Goal: Information Seeking & Learning: Find specific fact

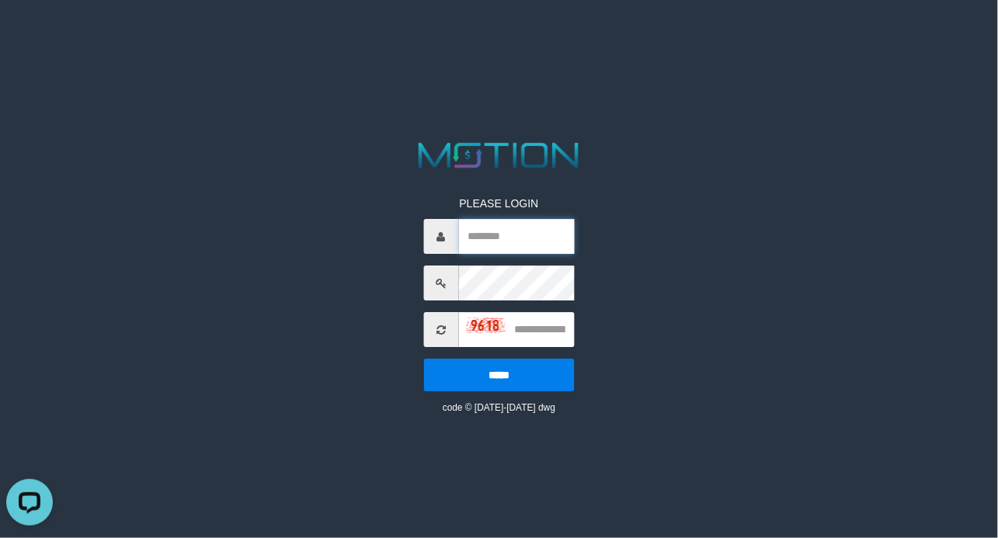
click at [489, 234] on input "text" at bounding box center [516, 236] width 116 height 35
paste input "**********"
type input "**********"
click at [534, 325] on input "text" at bounding box center [516, 329] width 116 height 35
type input "****"
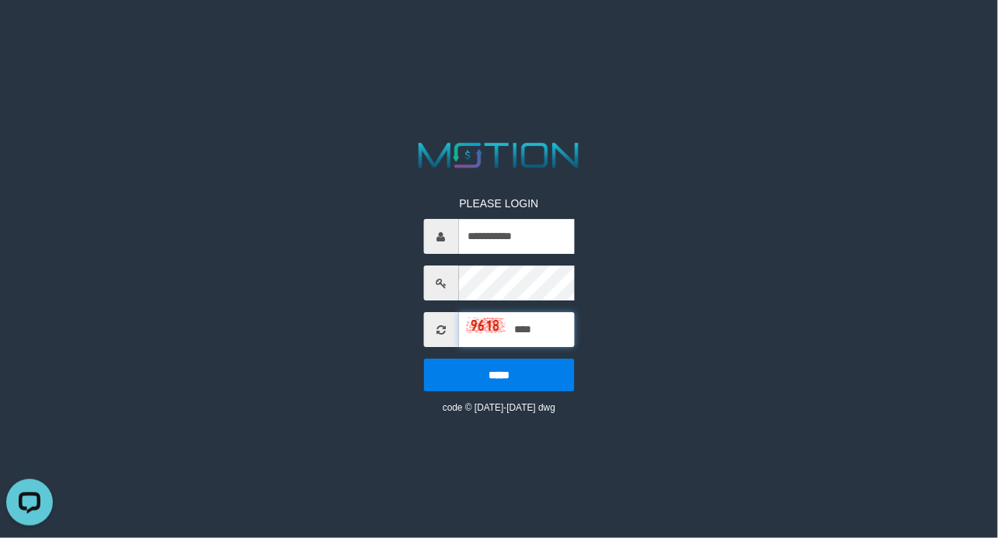
click at [423, 359] on input "*****" at bounding box center [498, 375] width 151 height 33
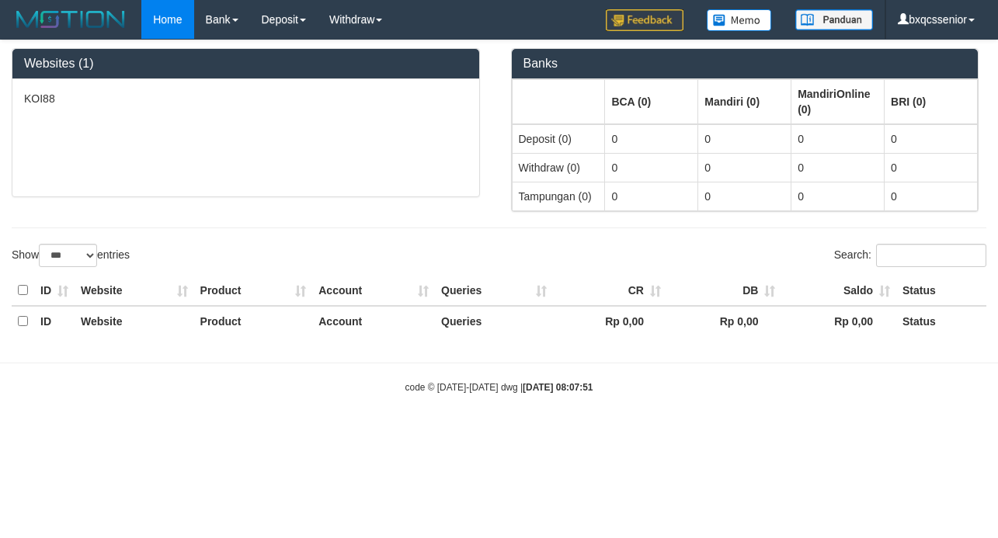
select select "***"
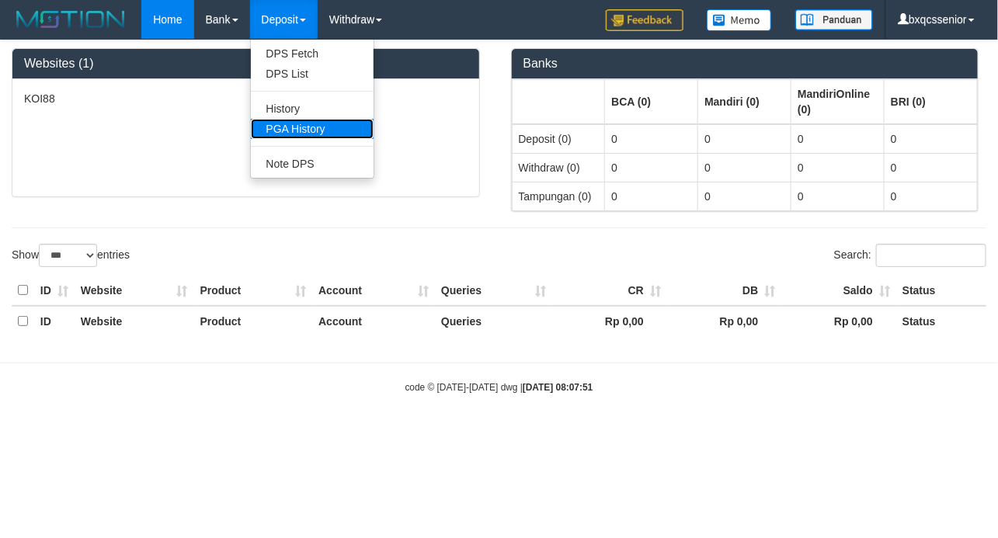
click at [297, 123] on link "PGA History" at bounding box center [312, 129] width 123 height 20
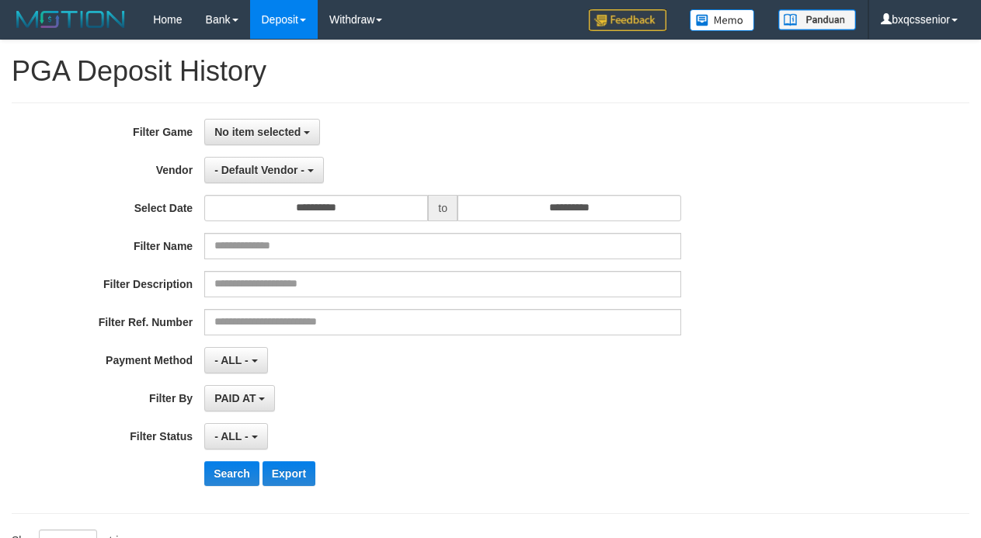
select select
select select "**"
click at [280, 135] on span "No item selected" at bounding box center [257, 132] width 86 height 12
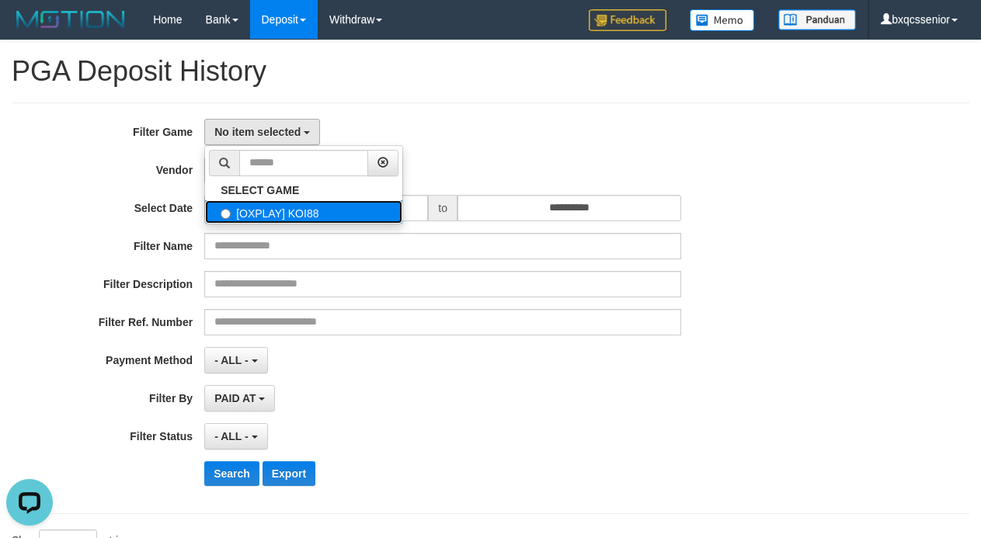
click at [273, 213] on label "[OXPLAY] KOI88" at bounding box center [303, 211] width 197 height 23
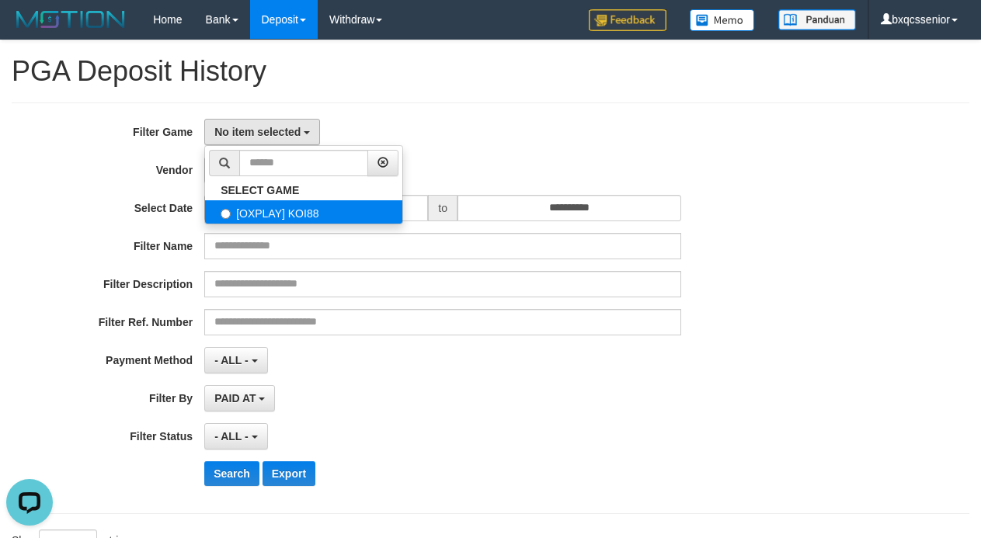
select select "****"
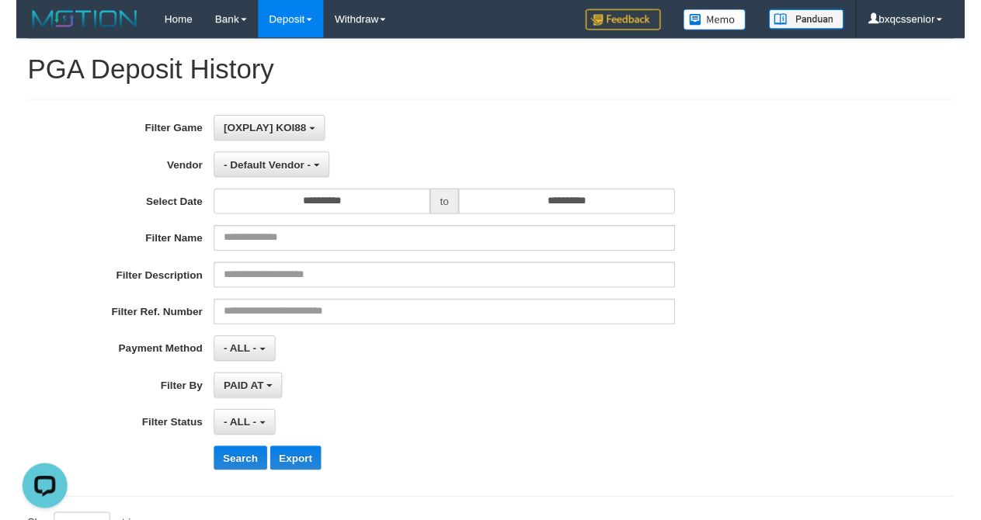
scroll to position [14, 0]
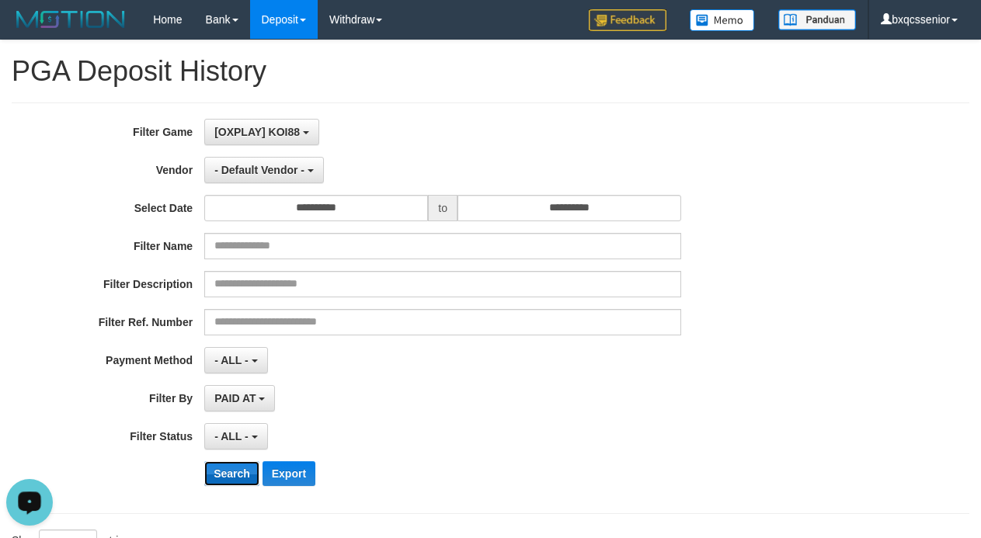
click at [217, 482] on button "Search" at bounding box center [231, 473] width 55 height 25
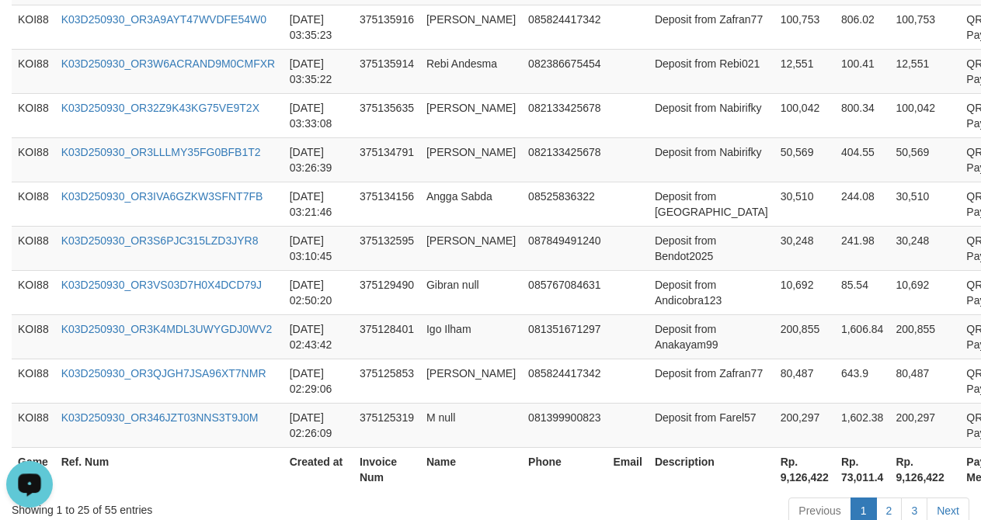
scroll to position [1375, 0]
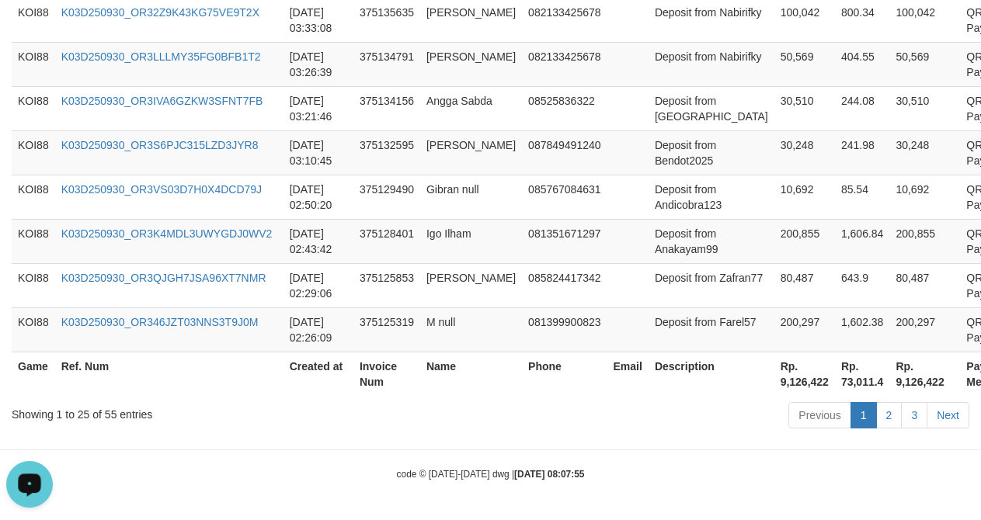
click at [774, 378] on th "Rp. 9,126,422" at bounding box center [804, 374] width 61 height 44
copy th "9,126,422"
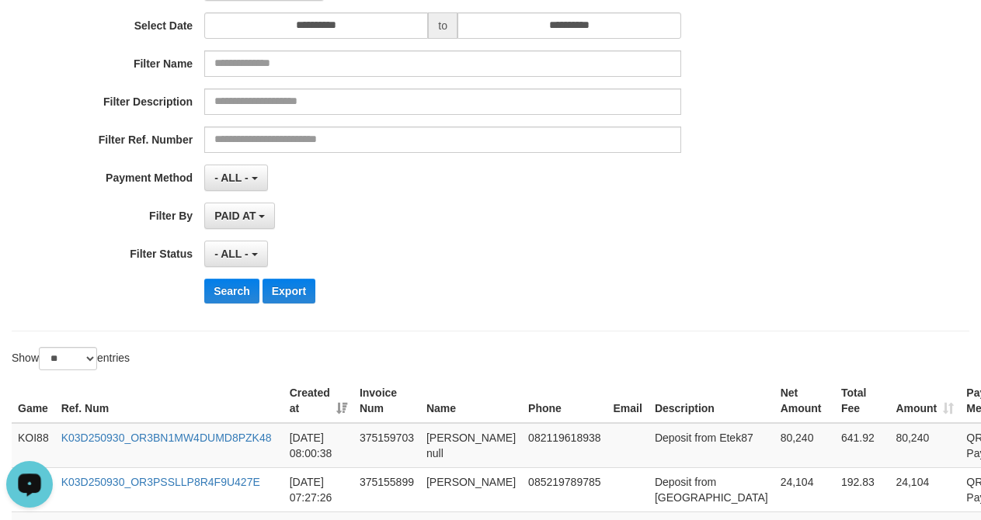
scroll to position [0, 0]
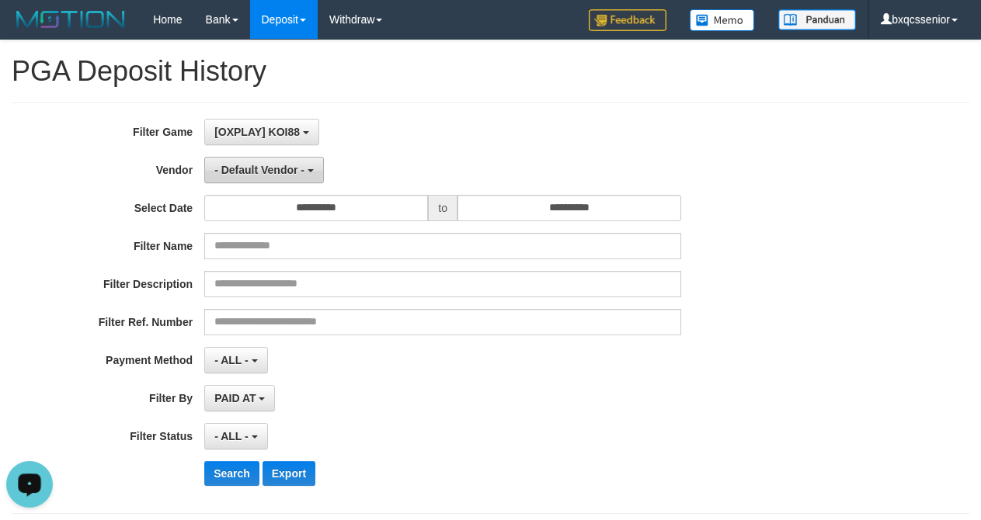
click at [285, 180] on button "- Default Vendor -" at bounding box center [264, 170] width 120 height 26
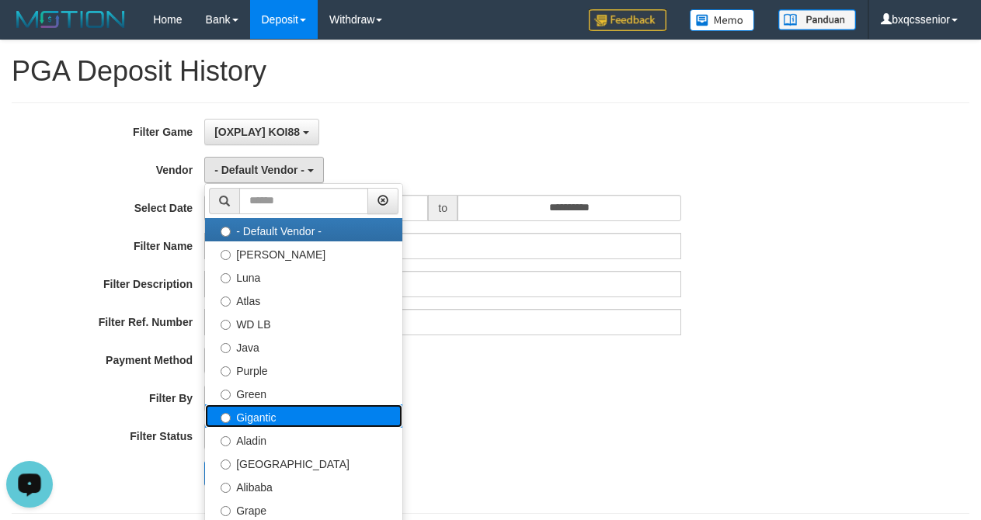
click at [273, 411] on label "Gigantic" at bounding box center [303, 416] width 197 height 23
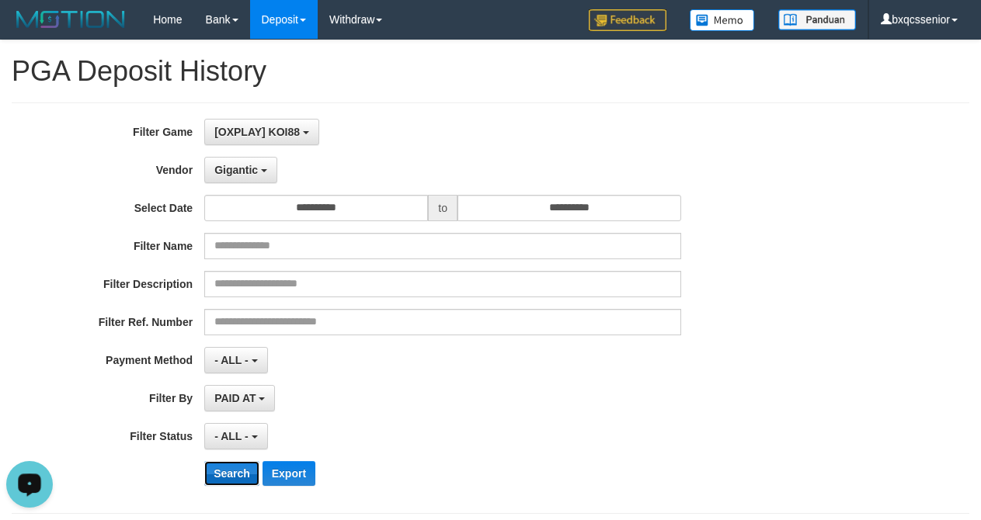
click at [228, 471] on button "Search" at bounding box center [231, 473] width 55 height 25
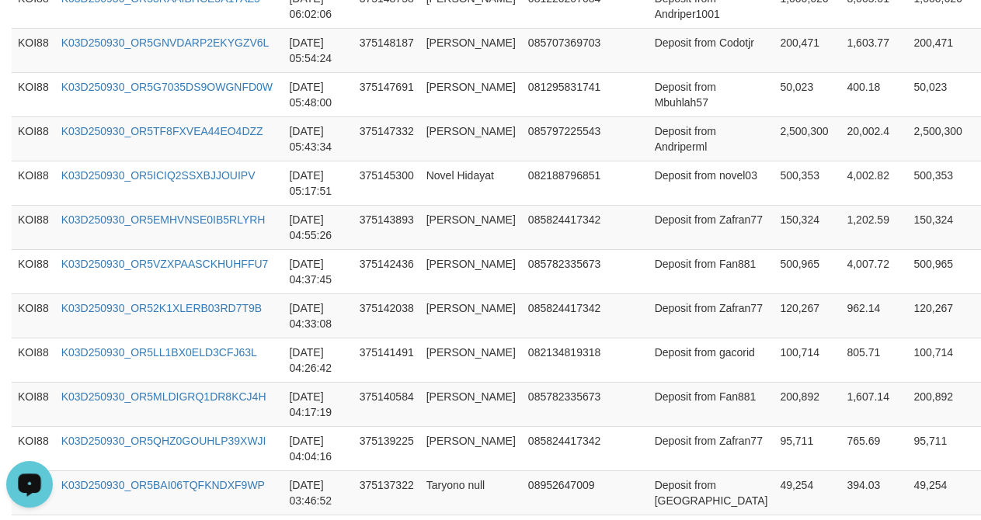
scroll to position [1375, 0]
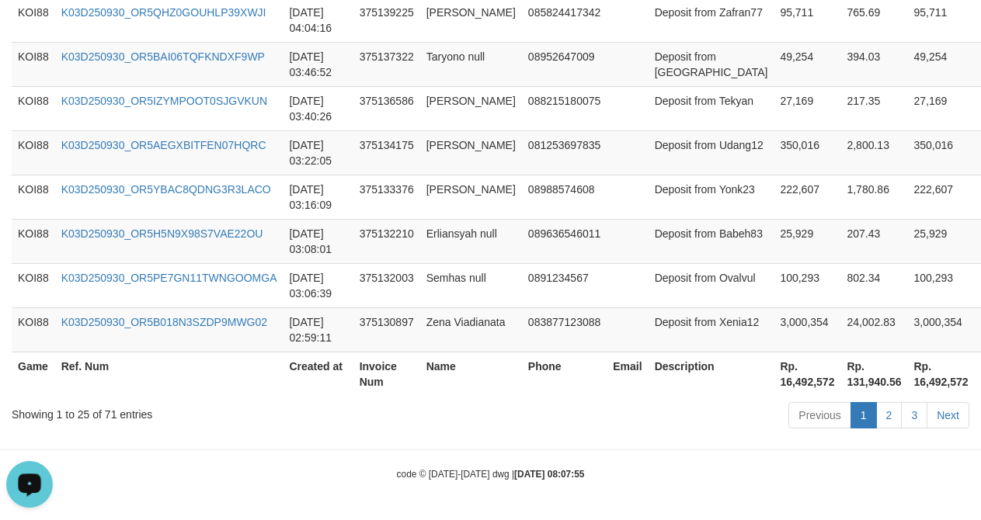
click at [774, 377] on th "Rp. 16,492,572" at bounding box center [807, 374] width 67 height 44
click at [774, 387] on th "Rp. 16,492,572" at bounding box center [807, 374] width 67 height 44
copy th "16,492,572"
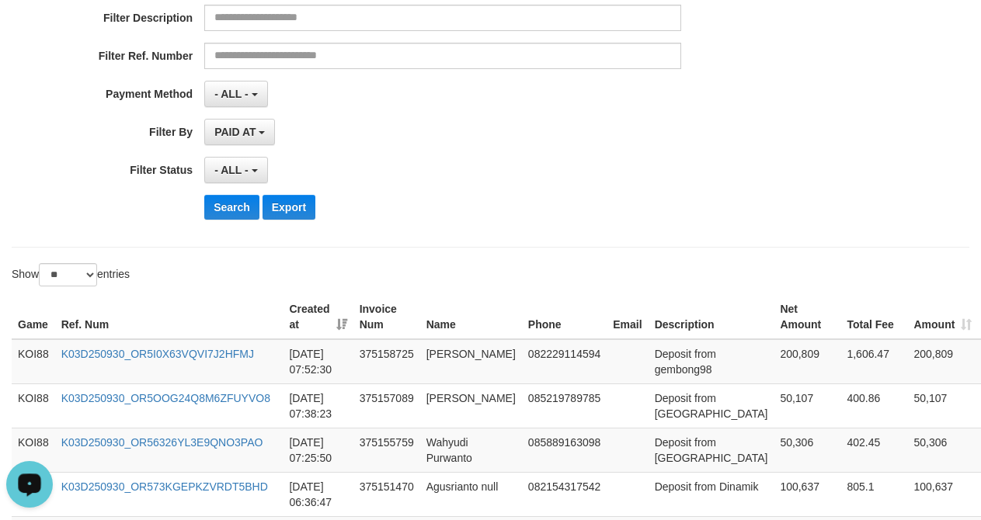
scroll to position [0, 0]
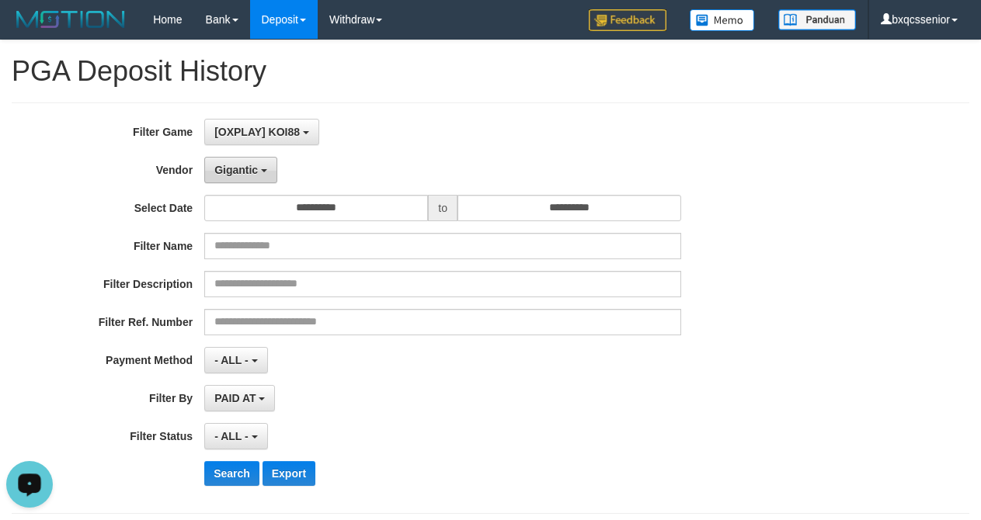
click at [245, 178] on button "Gigantic" at bounding box center [240, 170] width 73 height 26
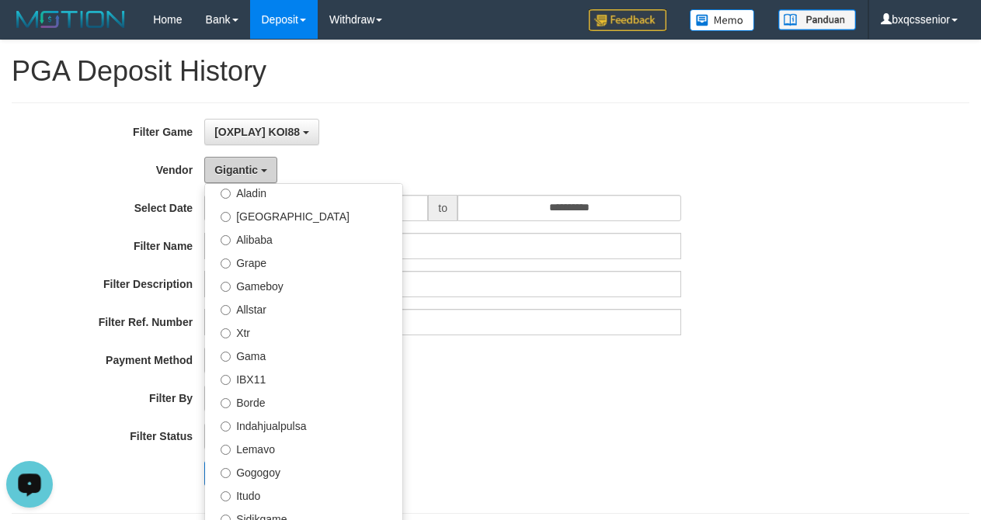
scroll to position [250, 0]
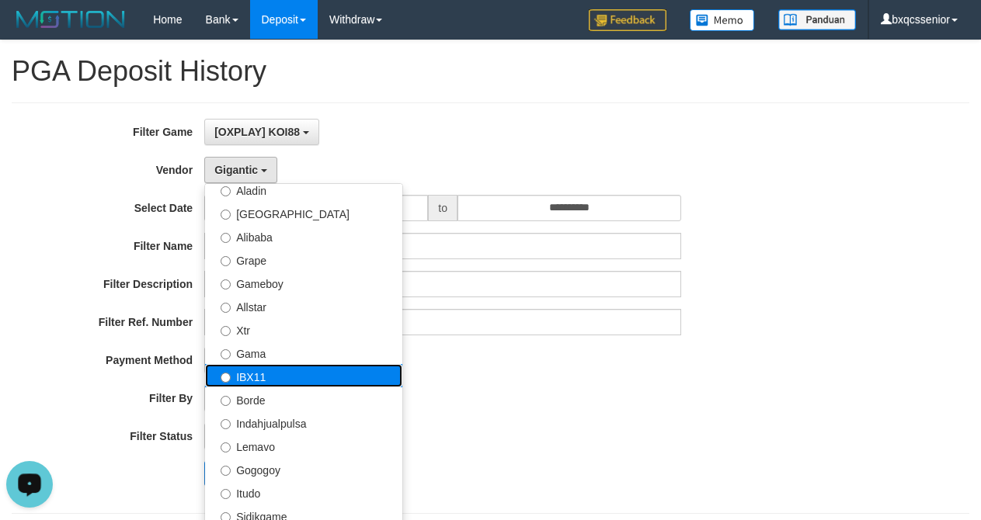
click at [261, 384] on label "IBX11" at bounding box center [303, 375] width 197 height 23
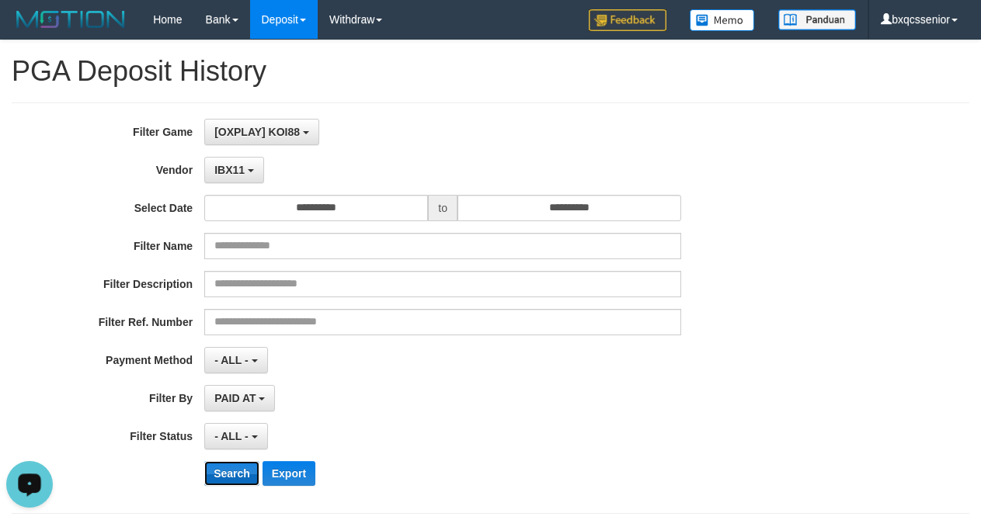
click at [221, 482] on button "Search" at bounding box center [231, 473] width 55 height 25
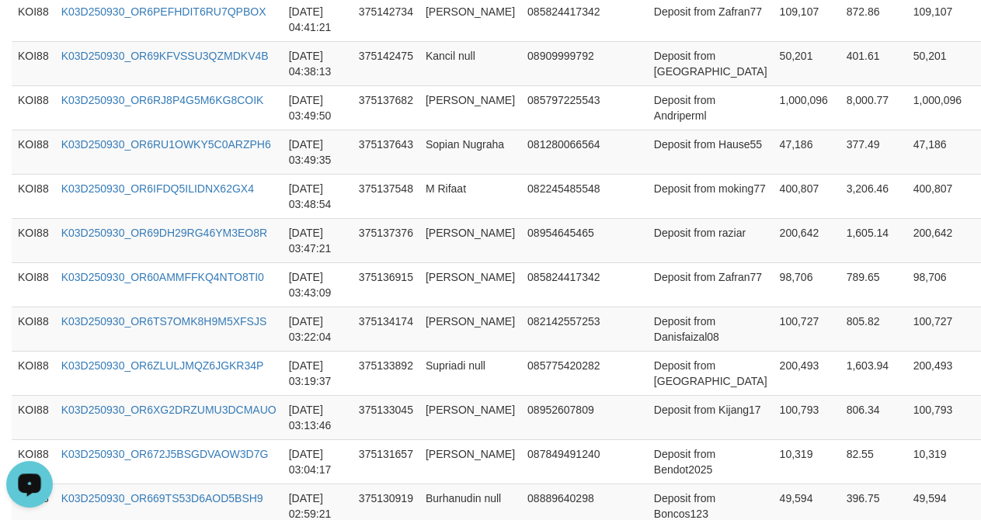
scroll to position [1375, 0]
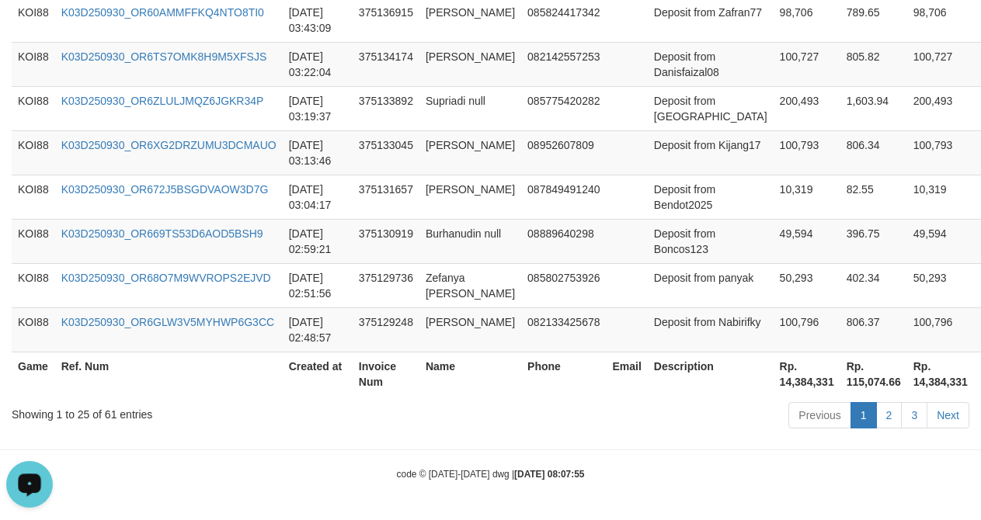
click at [774, 384] on th "Rp. 14,384,331" at bounding box center [807, 374] width 67 height 44
copy th "14,384,331"
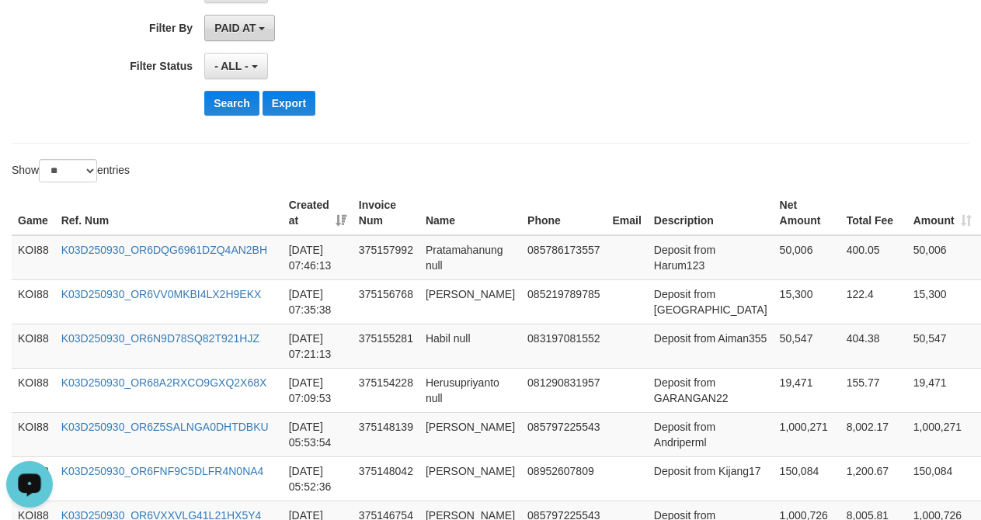
scroll to position [0, 0]
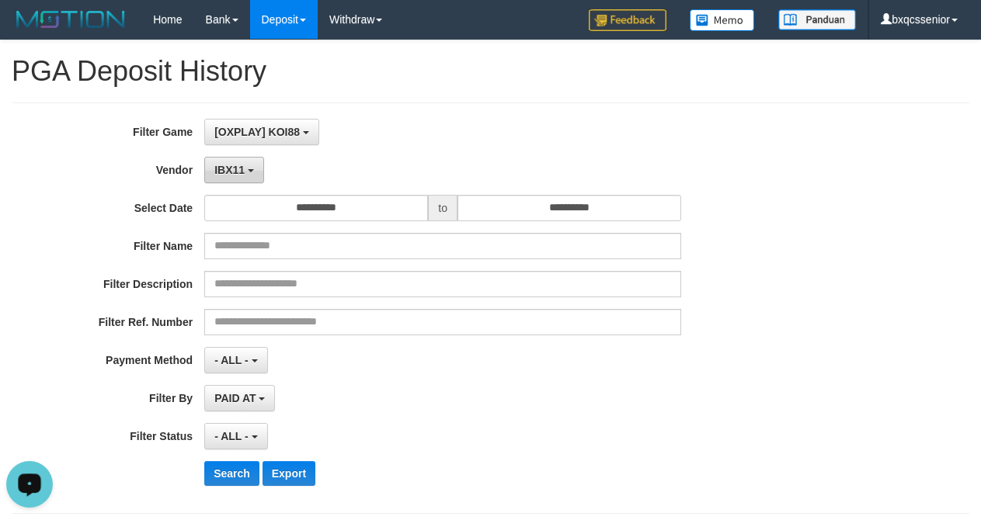
drag, startPoint x: 229, startPoint y: 177, endPoint x: 313, endPoint y: 262, distance: 119.2
click at [229, 178] on button "IBX11" at bounding box center [234, 170] width 60 height 26
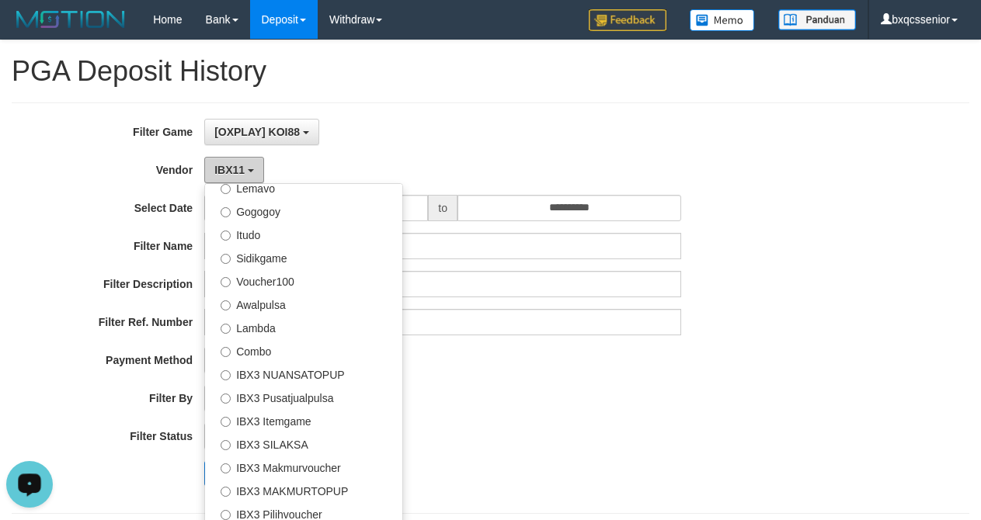
scroll to position [555, 0]
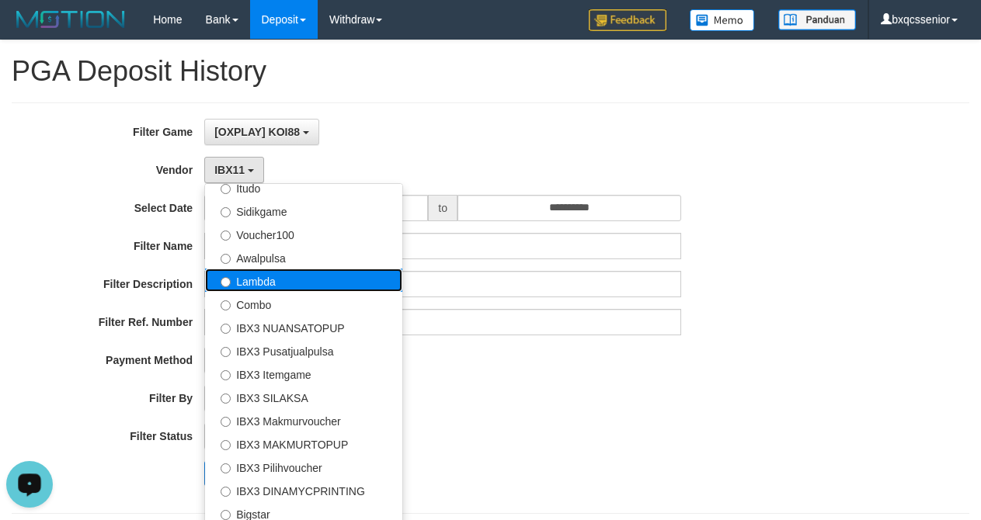
click at [308, 287] on label "Lambda" at bounding box center [303, 280] width 197 height 23
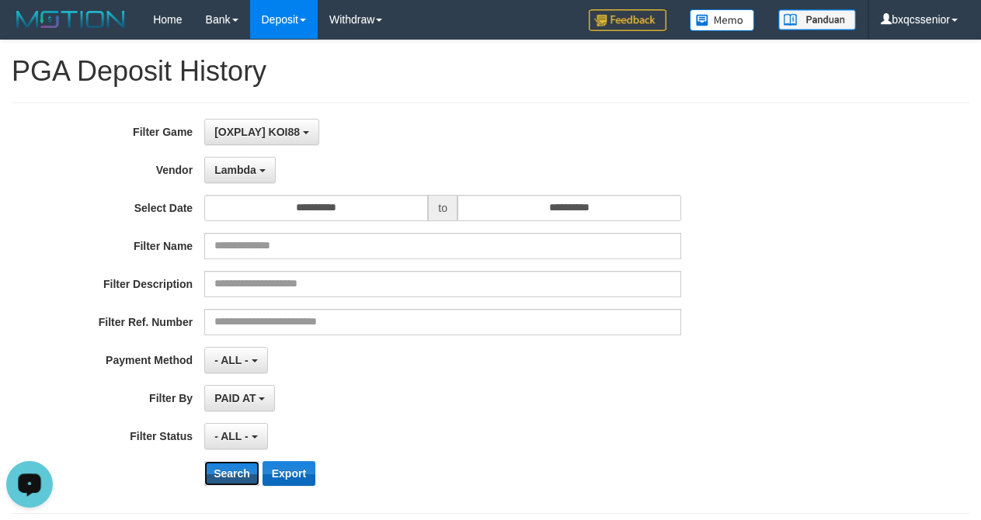
drag, startPoint x: 224, startPoint y: 478, endPoint x: 275, endPoint y: 475, distance: 50.6
click at [245, 478] on button "Search" at bounding box center [231, 473] width 55 height 25
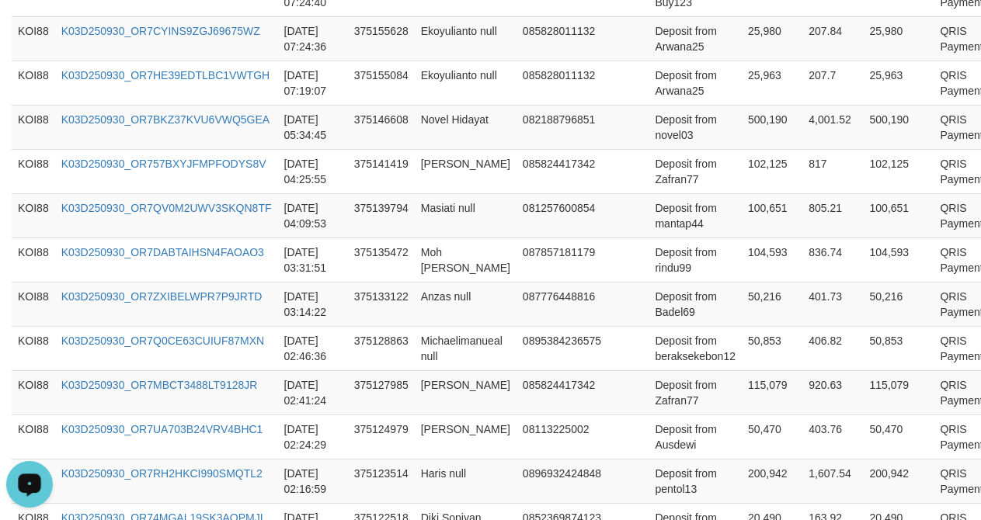
scroll to position [1375, 0]
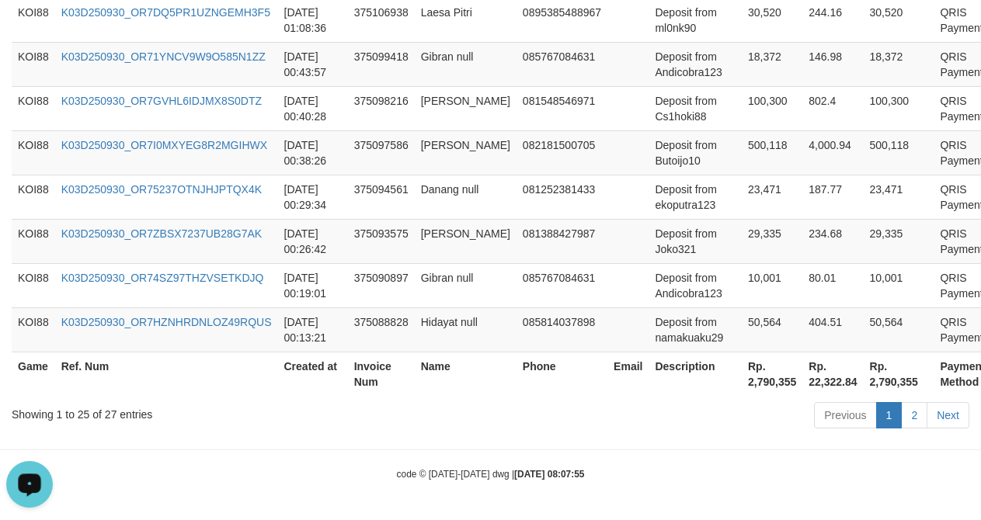
click at [742, 382] on th "Rp. 2,790,355" at bounding box center [772, 374] width 61 height 44
copy th "2,790,355"
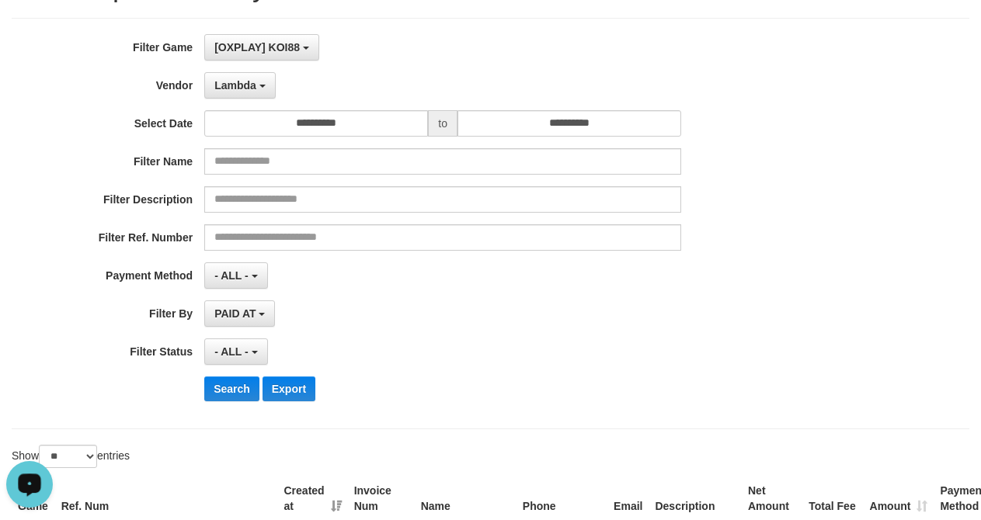
scroll to position [0, 0]
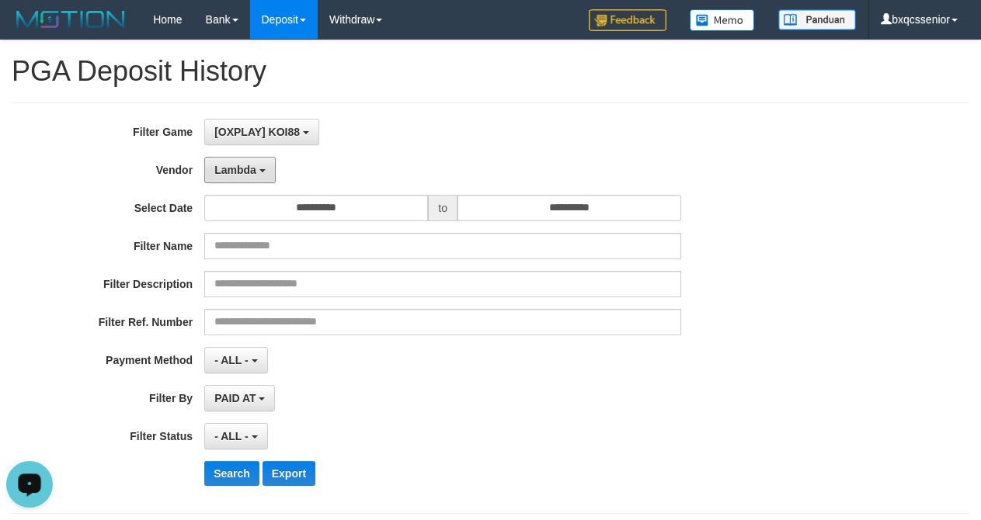
drag, startPoint x: 234, startPoint y: 170, endPoint x: 273, endPoint y: 208, distance: 54.4
click at [234, 170] on span "Lambda" at bounding box center [235, 170] width 42 height 12
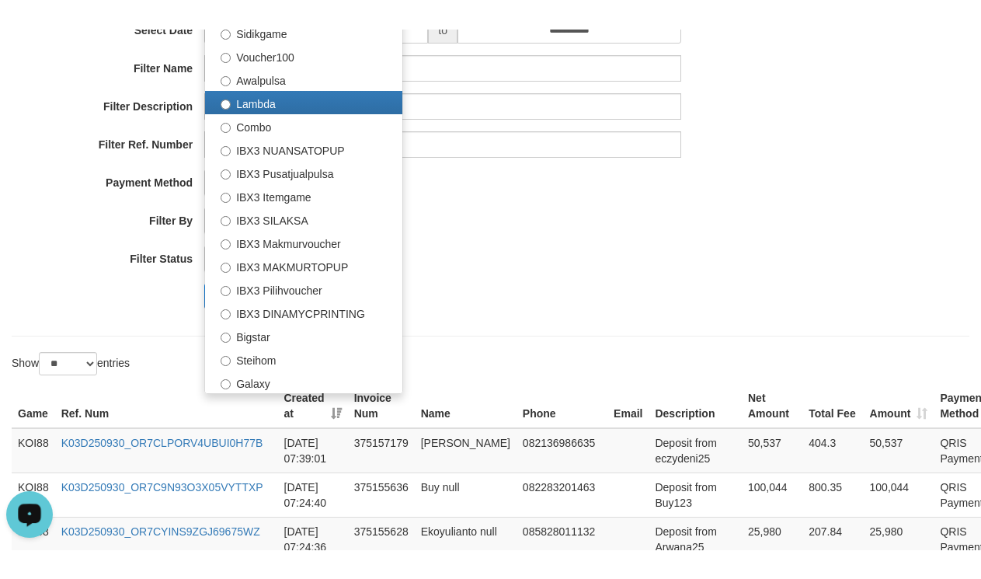
scroll to position [203, 0]
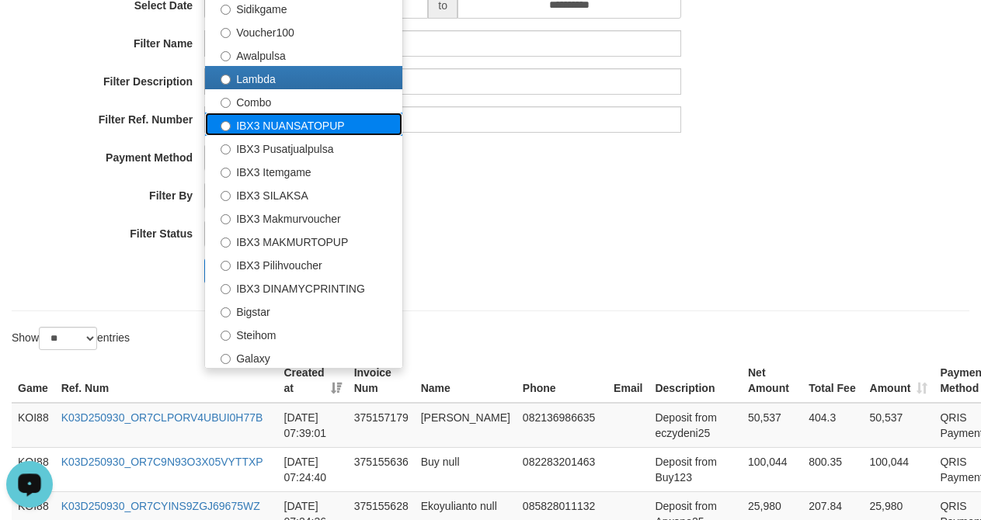
click at [276, 133] on label "IBX3 NUANSATOPUP" at bounding box center [303, 124] width 197 height 23
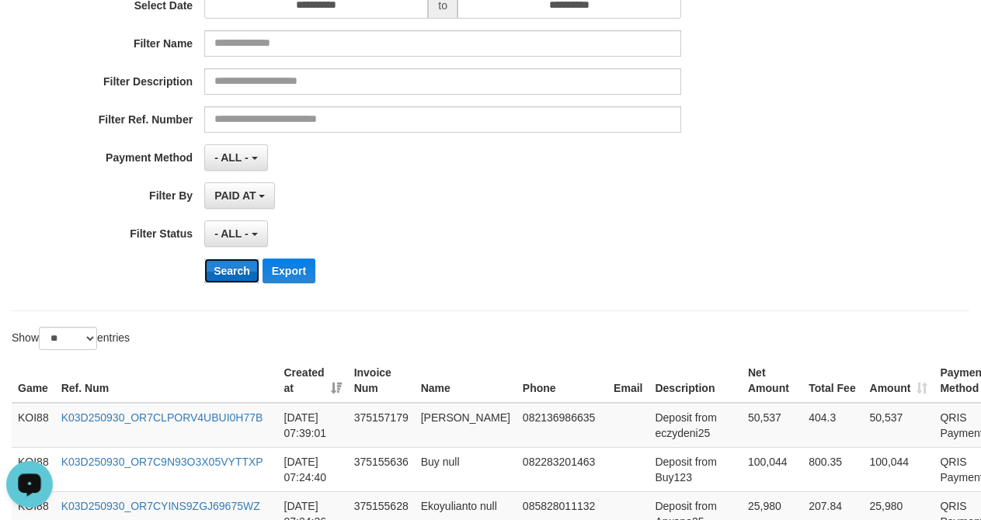
click at [224, 273] on button "Search" at bounding box center [231, 271] width 55 height 25
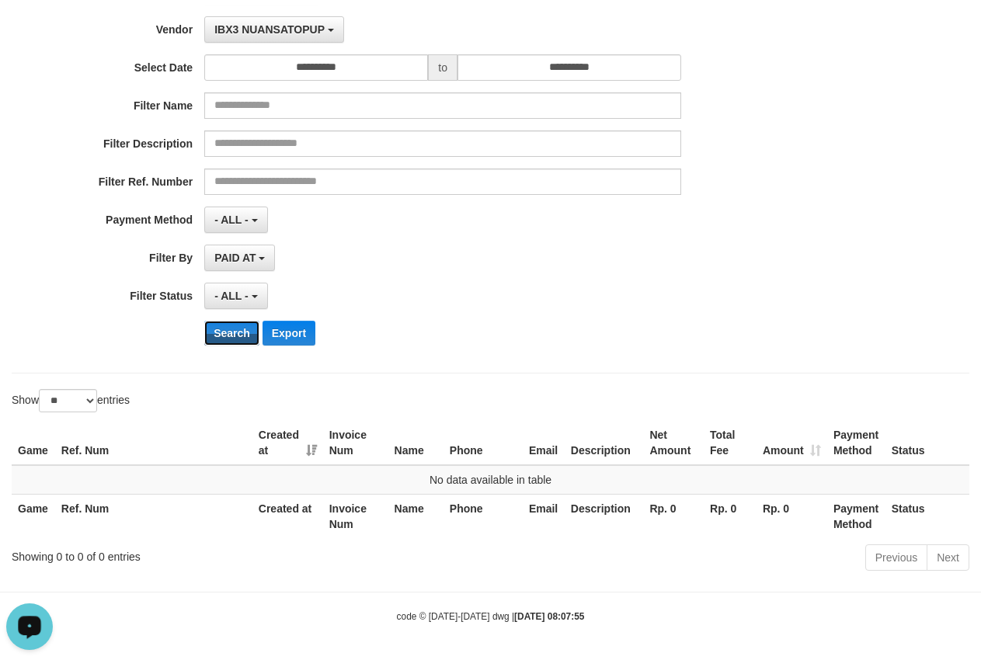
scroll to position [142, 0]
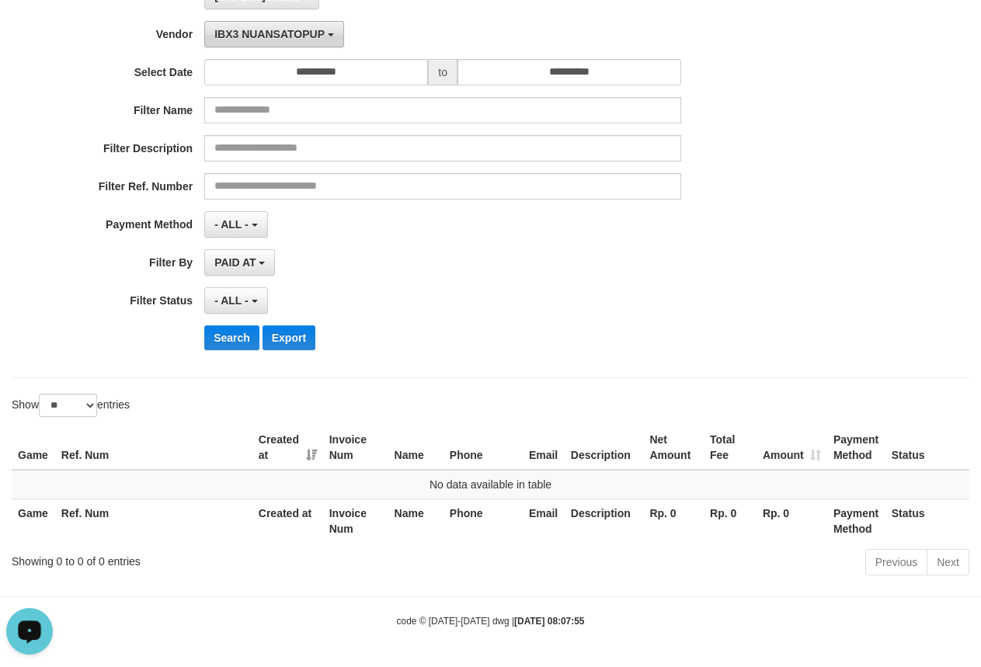
click at [320, 37] on button "IBX3 NUANSATOPUP" at bounding box center [273, 34] width 139 height 26
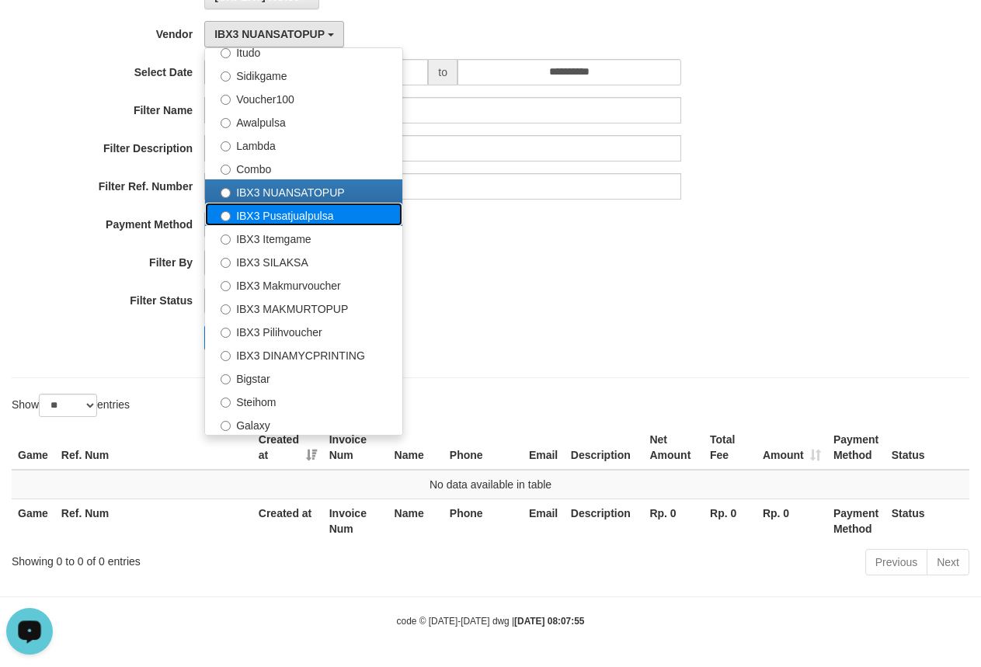
click at [303, 210] on label "IBX3 Pusatjualpulsa" at bounding box center [303, 214] width 197 height 23
select select "**********"
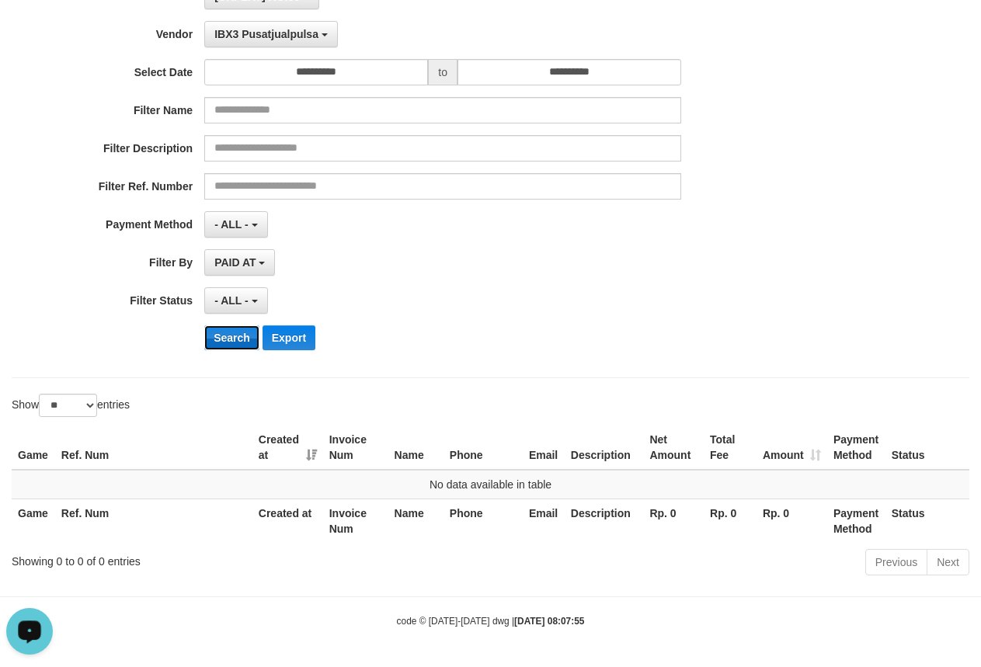
click at [238, 325] on button "Search" at bounding box center [231, 337] width 55 height 25
click at [250, 38] on button "IBX3 Pusatjualpulsa" at bounding box center [271, 34] width 134 height 26
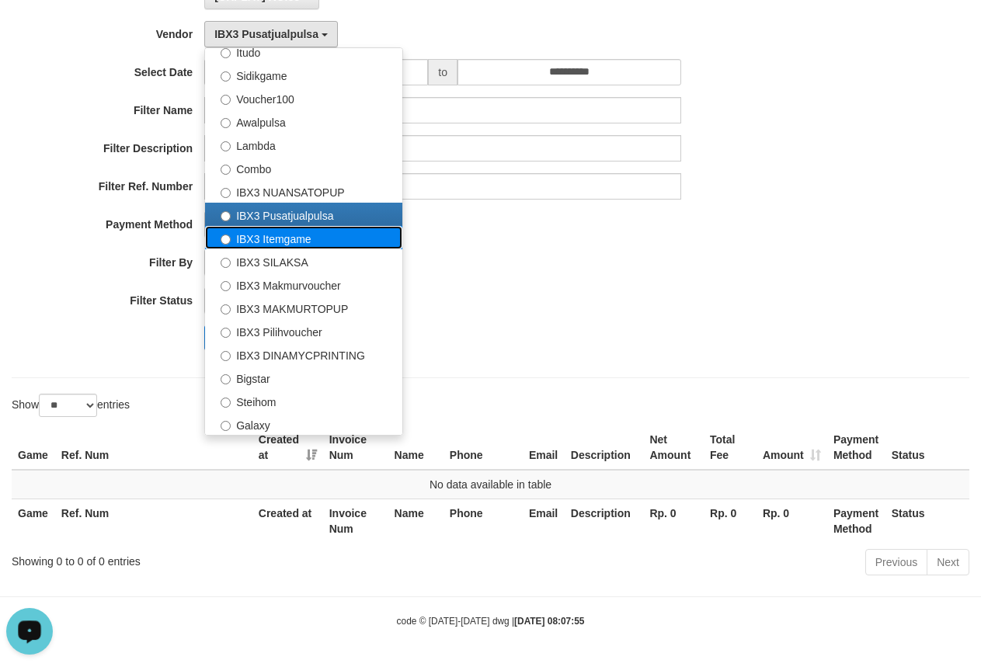
click at [263, 231] on label "IBX3 Itemgame" at bounding box center [303, 237] width 197 height 23
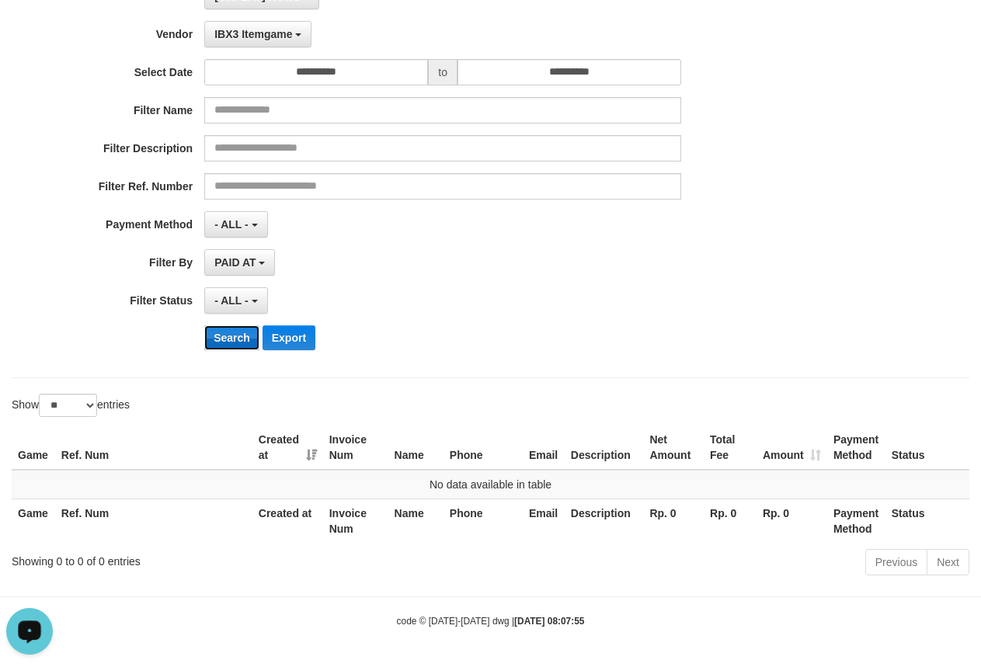
click at [227, 340] on button "Search" at bounding box center [231, 337] width 55 height 25
click at [231, 40] on button "IBX3 Itemgame" at bounding box center [257, 34] width 107 height 26
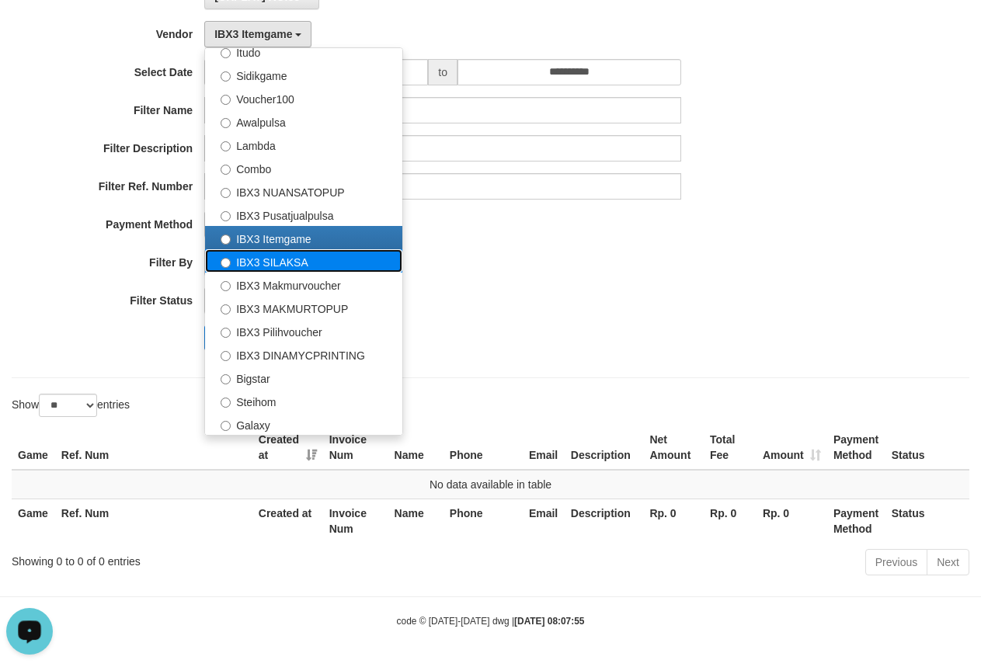
click at [241, 257] on label "IBX3 SILAKSA" at bounding box center [303, 260] width 197 height 23
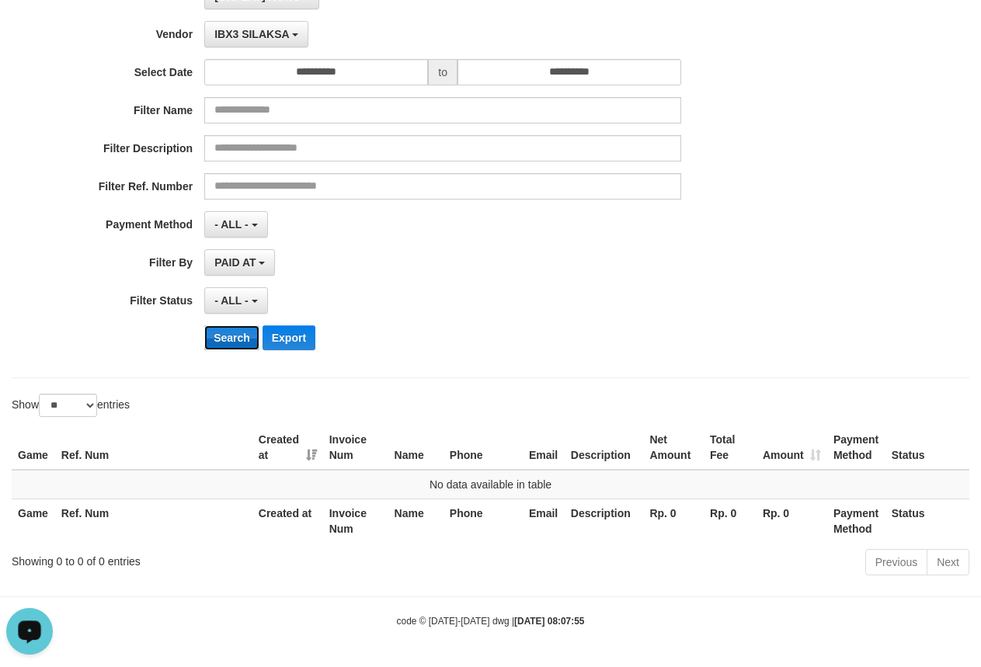
click at [224, 338] on button "Search" at bounding box center [231, 337] width 55 height 25
click at [240, 40] on button "IBX3 SILAKSA" at bounding box center [256, 34] width 104 height 26
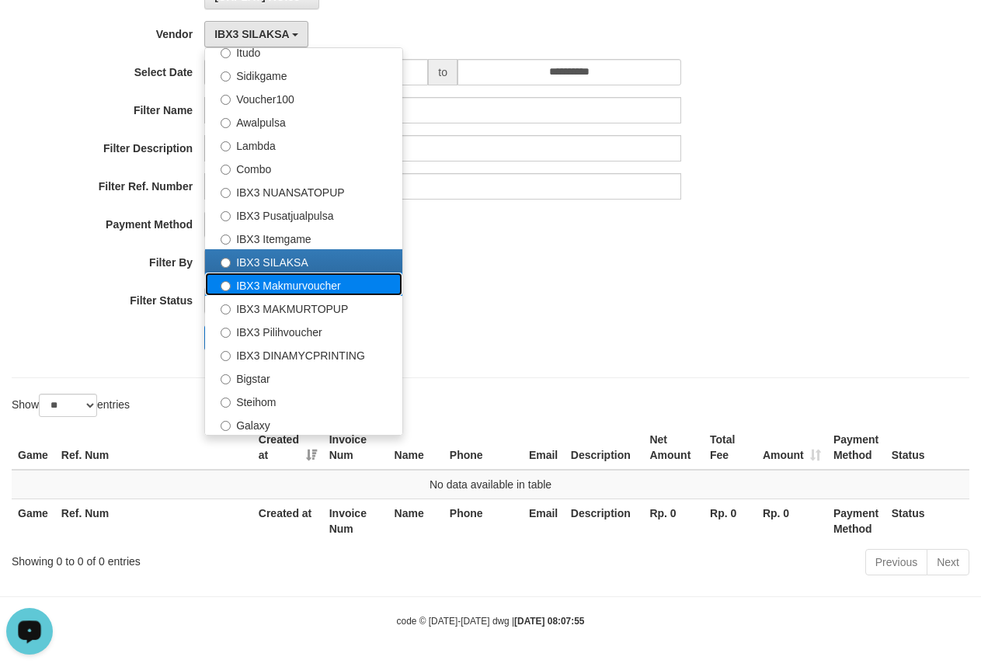
click at [277, 287] on label "IBX3 Makmurvoucher" at bounding box center [303, 284] width 197 height 23
select select "**********"
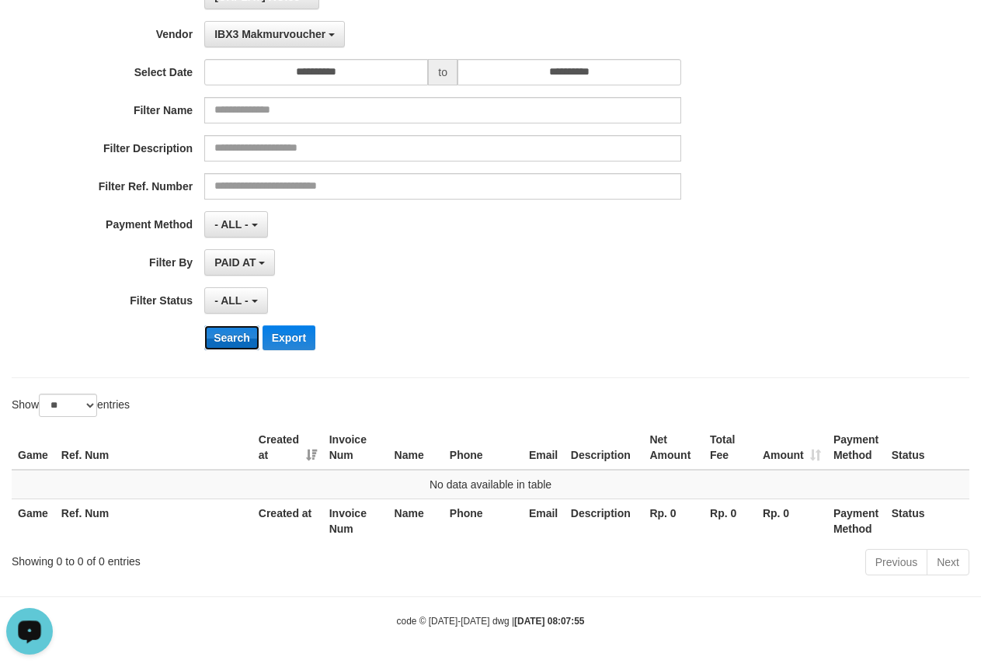
click at [235, 329] on button "Search" at bounding box center [231, 337] width 55 height 25
click at [229, 45] on div "**********" at bounding box center [409, 172] width 818 height 379
click at [229, 38] on button "IBX3 Makmurvoucher" at bounding box center [274, 34] width 141 height 26
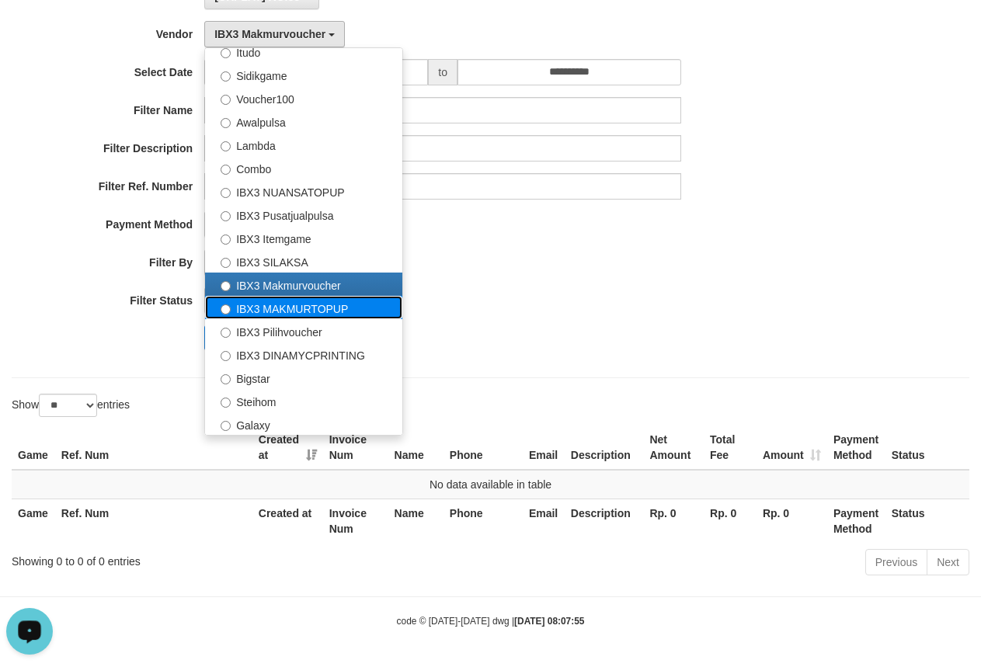
click at [238, 304] on label "IBX3 MAKMURTOPUP" at bounding box center [303, 307] width 197 height 23
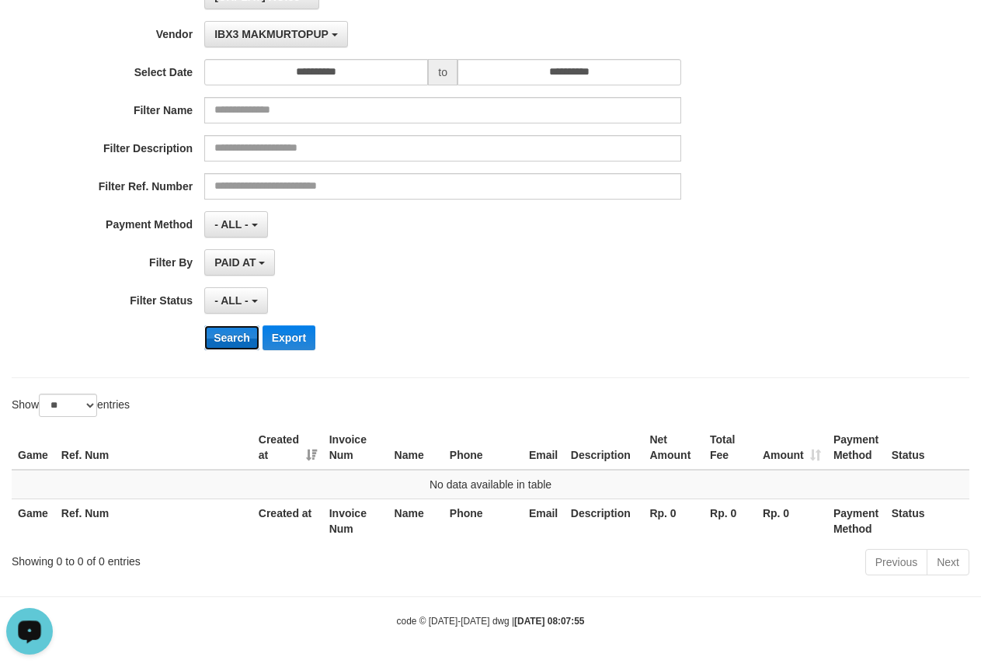
click at [235, 336] on button "Search" at bounding box center [231, 337] width 55 height 25
click at [245, 40] on button "IBX3 MAKMURTOPUP" at bounding box center [275, 34] width 143 height 26
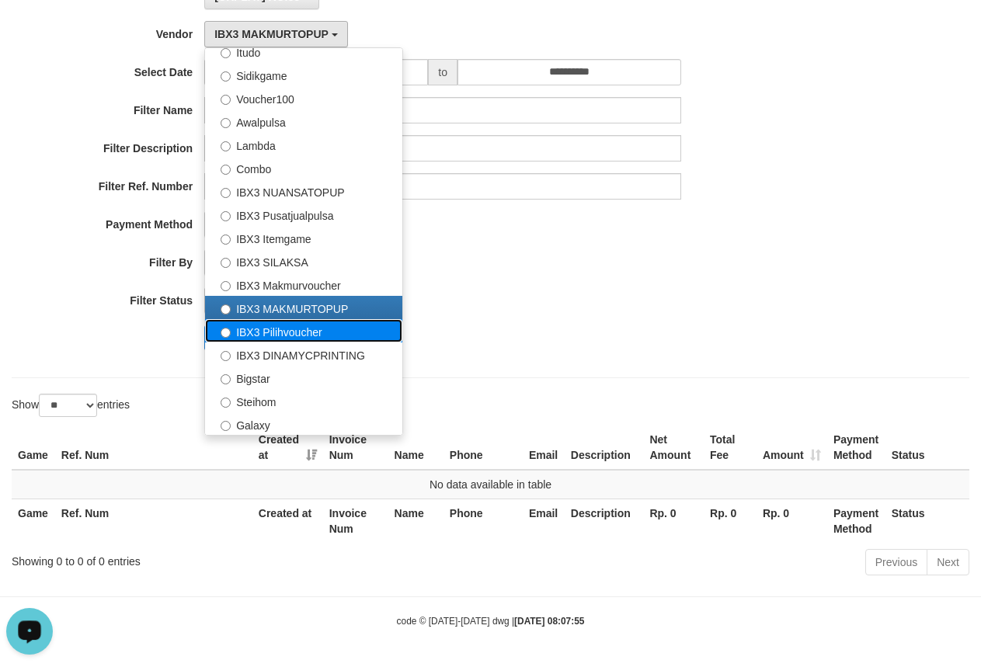
click at [263, 329] on label "IBX3 Pilihvoucher" at bounding box center [303, 330] width 197 height 23
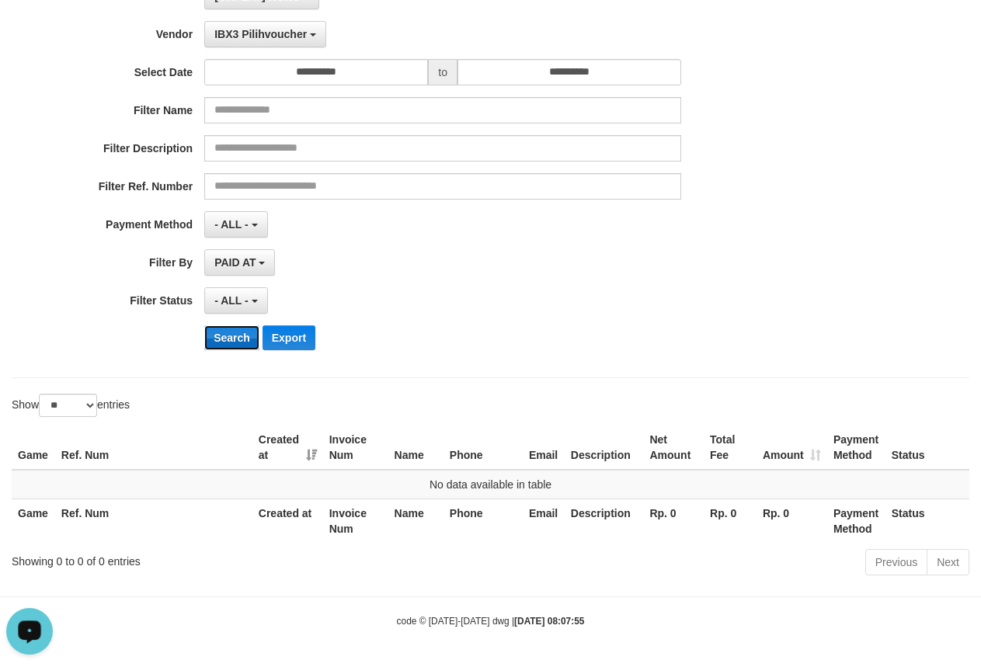
click at [242, 333] on button "Search" at bounding box center [231, 337] width 55 height 25
click at [238, 28] on span "IBX3 Pilihvoucher" at bounding box center [260, 34] width 92 height 12
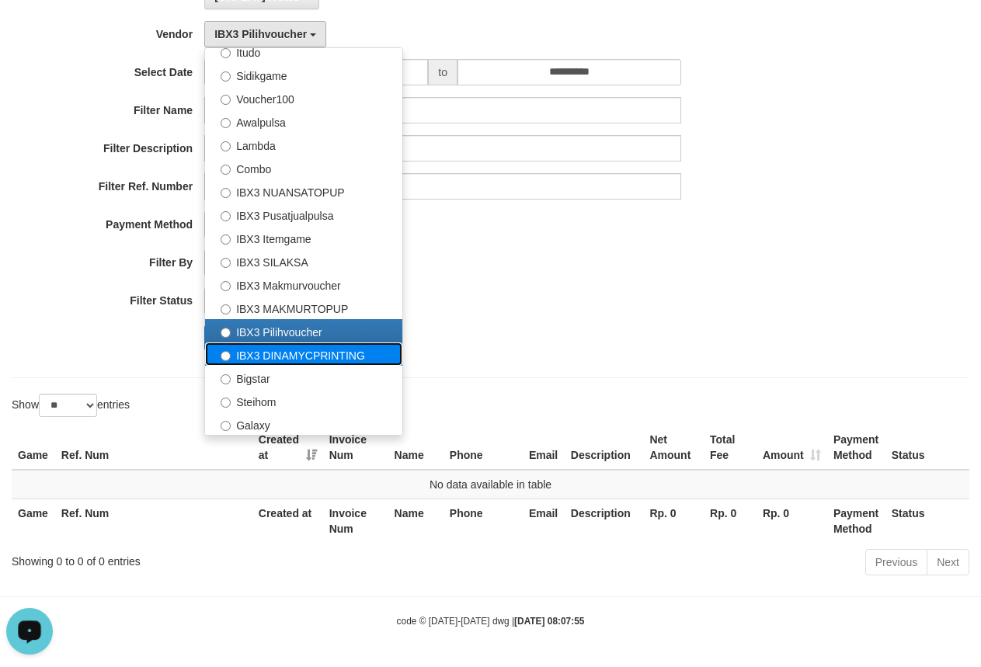
click at [255, 360] on label "IBX3 DINAMYCPRINTING" at bounding box center [303, 354] width 197 height 23
select select "**********"
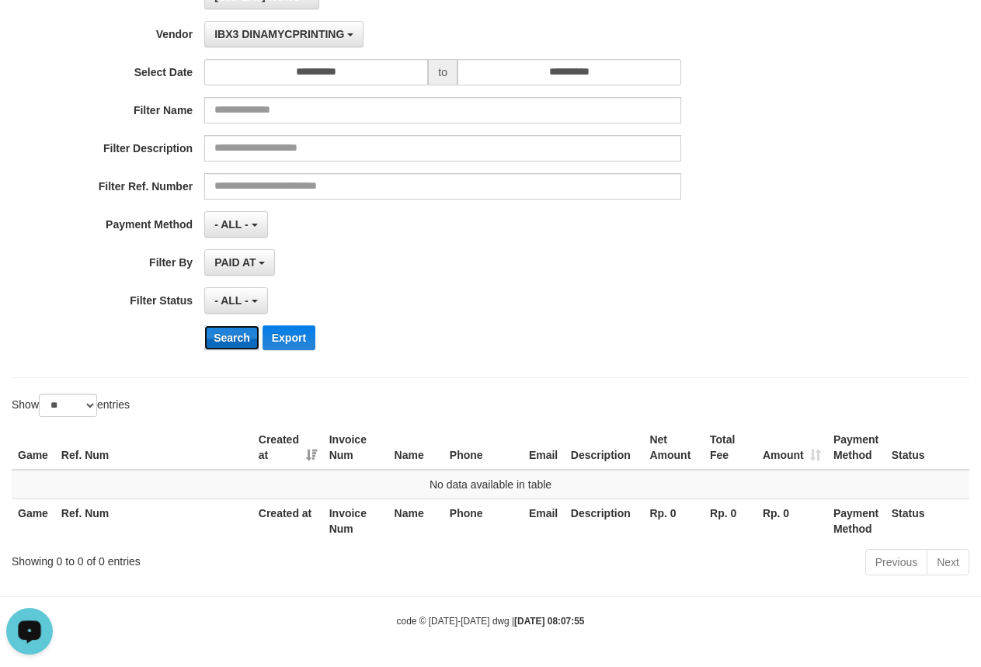
click at [245, 341] on button "Search" at bounding box center [231, 337] width 55 height 25
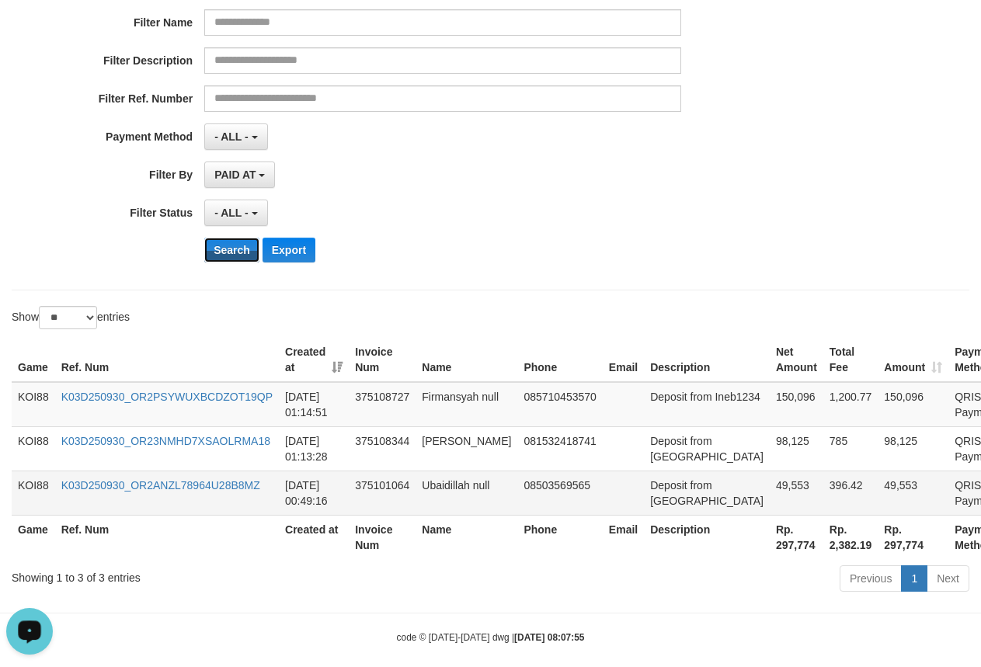
scroll to position [294, 0]
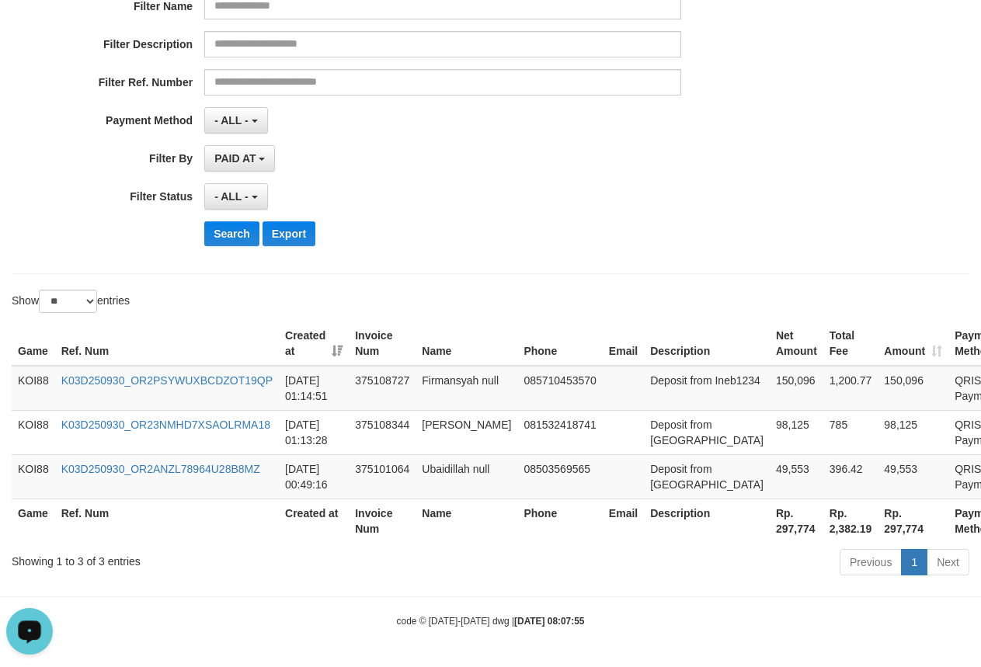
click at [770, 530] on th "Rp. 297,774" at bounding box center [797, 521] width 54 height 44
copy th "297,774"
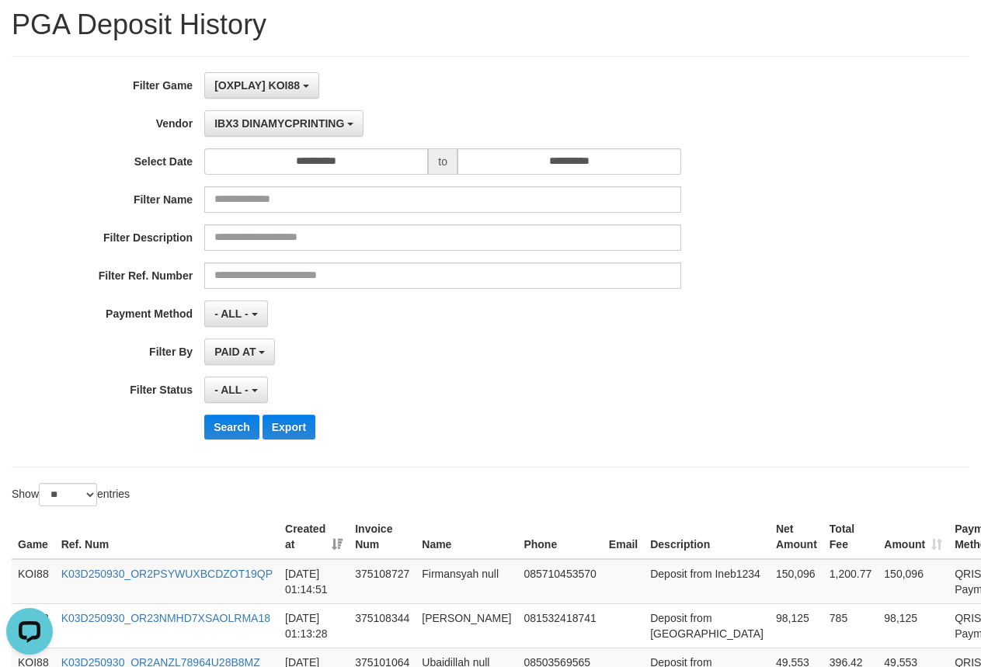
scroll to position [0, 0]
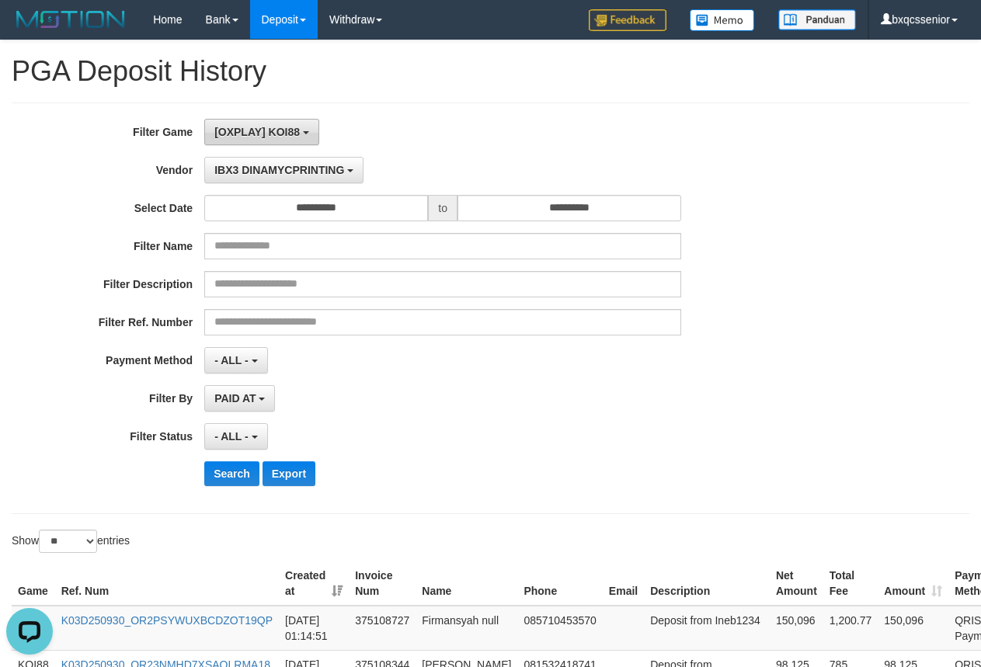
click at [273, 136] on span "[OXPLAY] KOI88" at bounding box center [256, 132] width 85 height 12
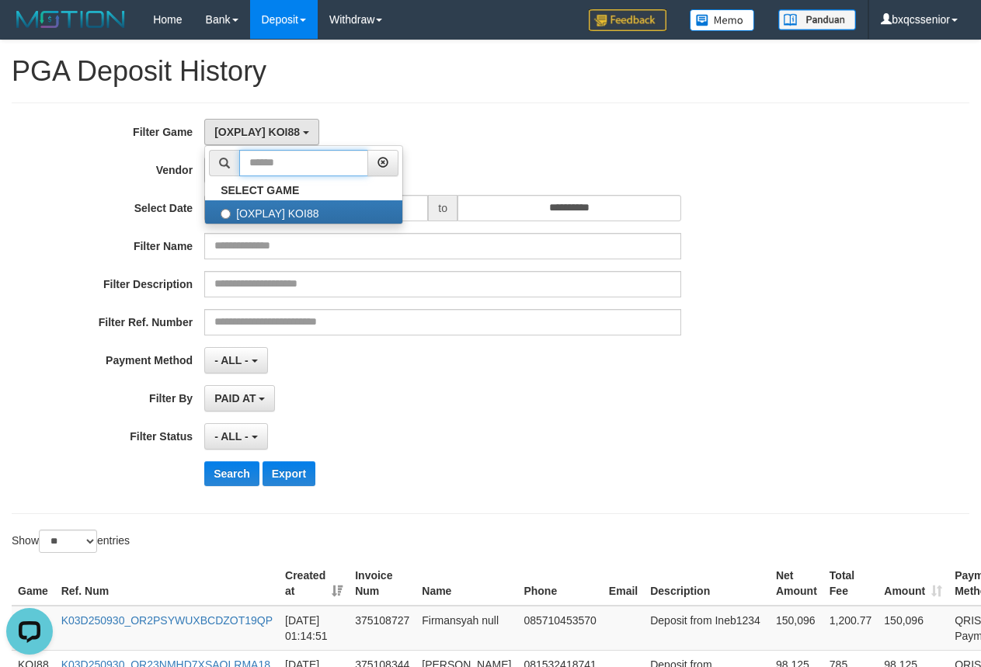
click at [268, 176] on input "text" at bounding box center [303, 163] width 129 height 26
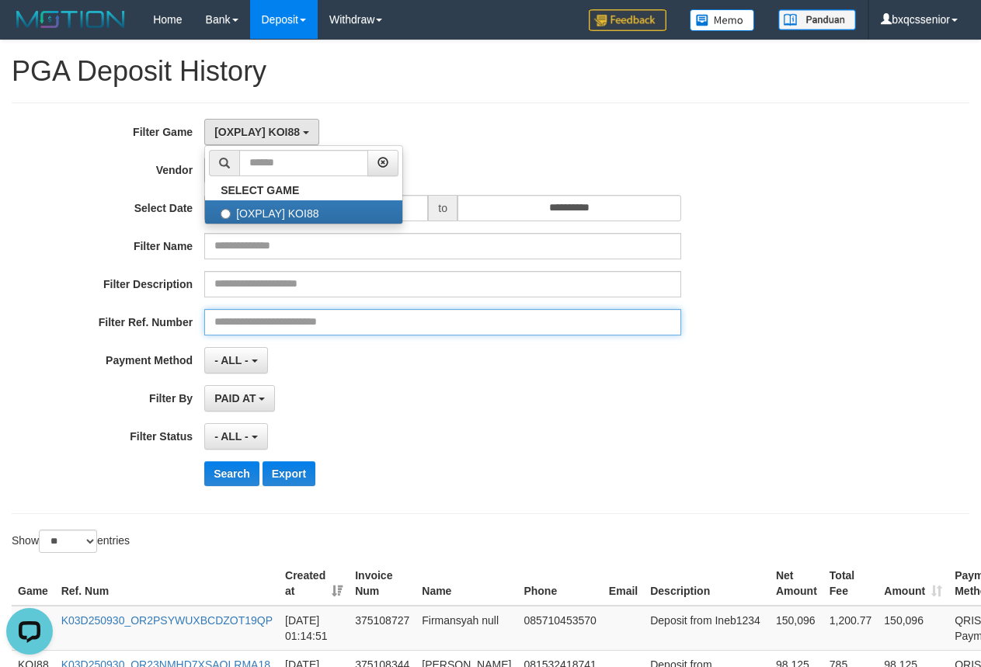
click at [387, 311] on input "text" at bounding box center [442, 322] width 477 height 26
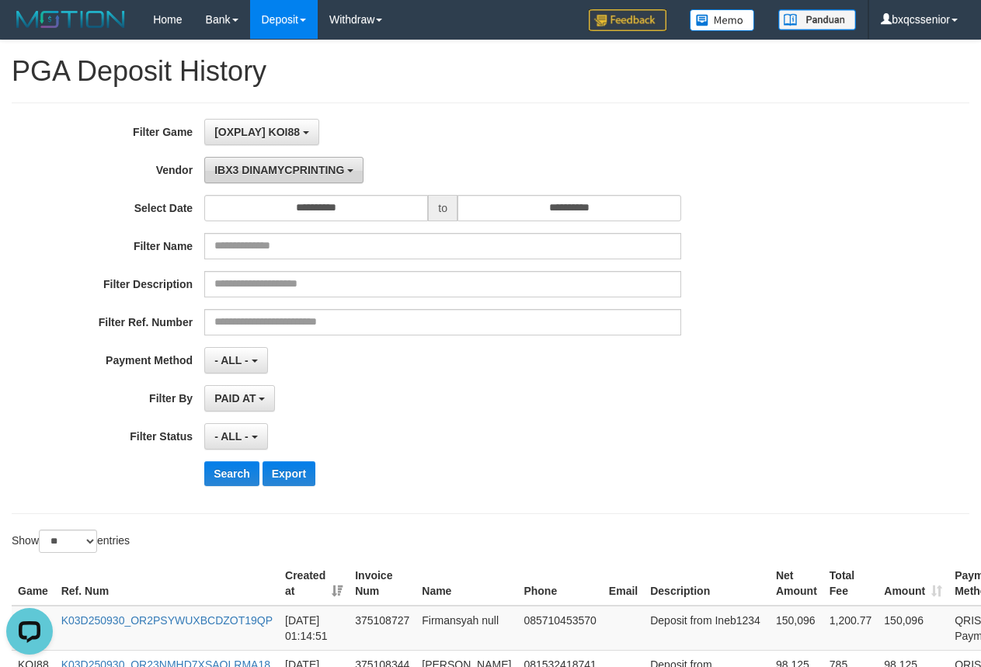
click at [252, 173] on span "IBX3 DINAMYCPRINTING" at bounding box center [279, 170] width 130 height 12
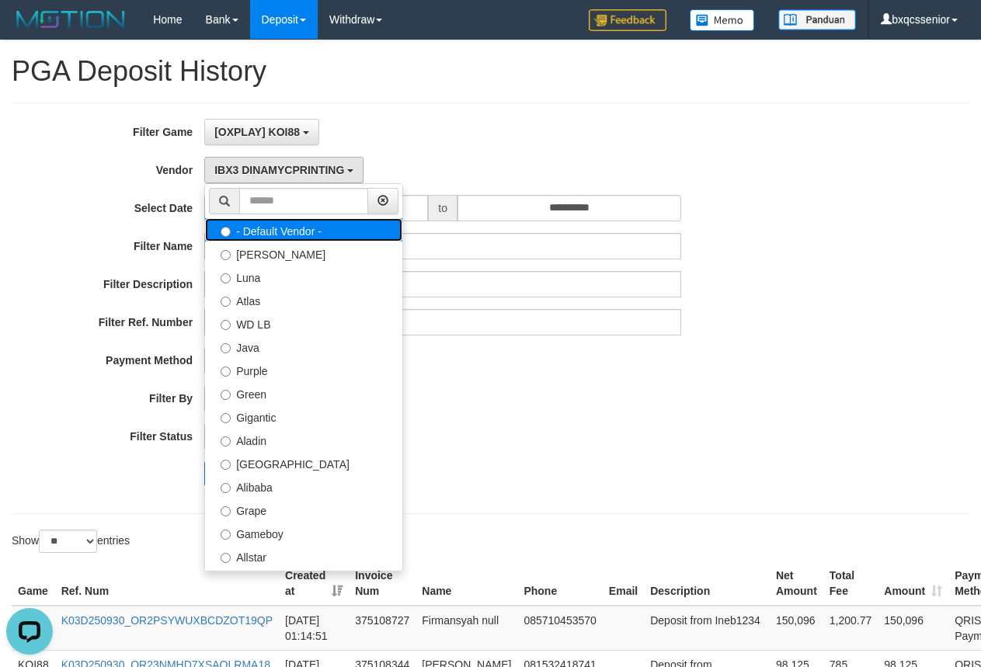
click at [252, 228] on label "- Default Vendor -" at bounding box center [303, 229] width 197 height 23
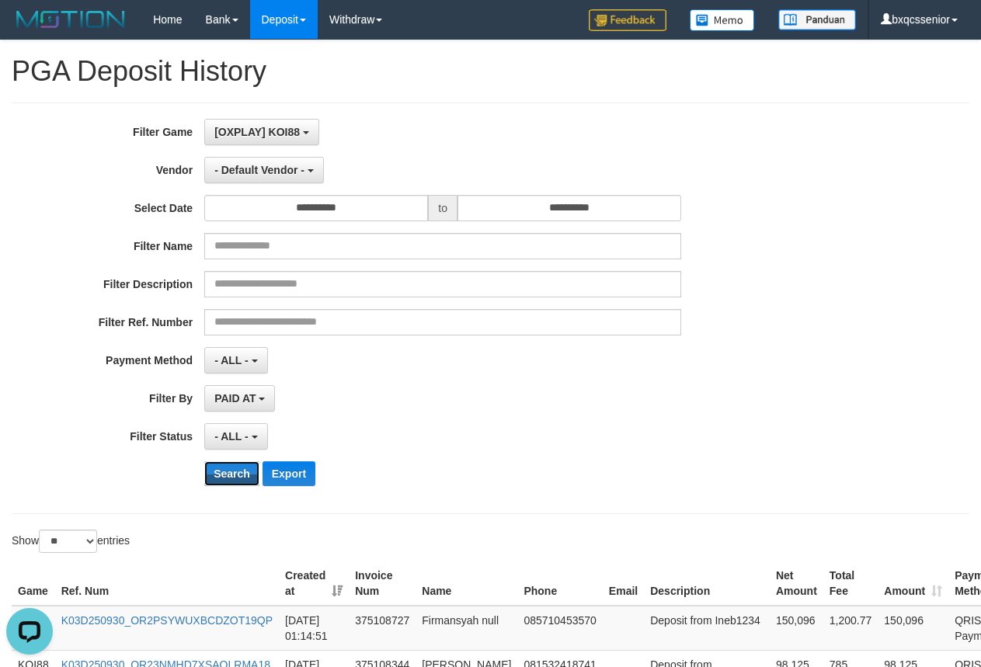
drag, startPoint x: 228, startPoint y: 485, endPoint x: 176, endPoint y: 522, distance: 64.7
click at [228, 482] on button "Search" at bounding box center [231, 473] width 55 height 25
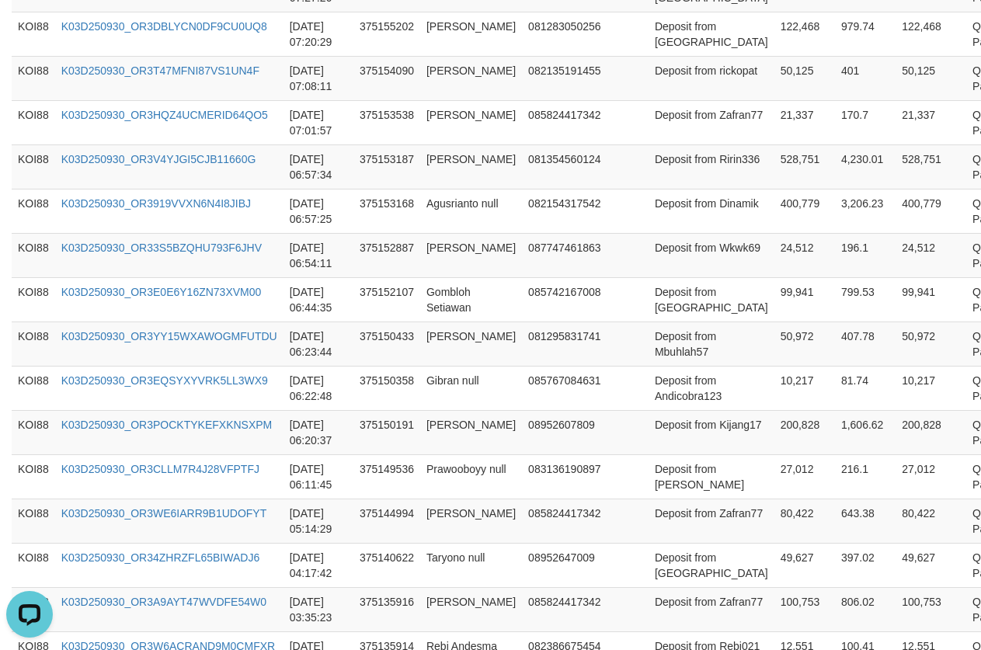
scroll to position [1245, 0]
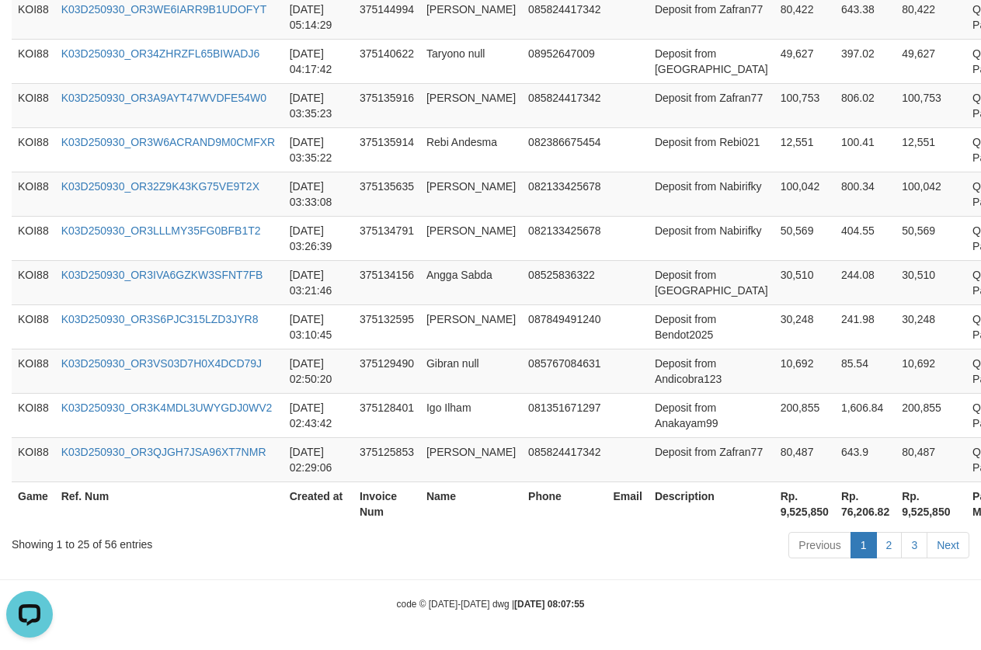
click at [774, 513] on th "Rp. 9,525,850" at bounding box center [804, 504] width 61 height 44
copy th "9,525,850"
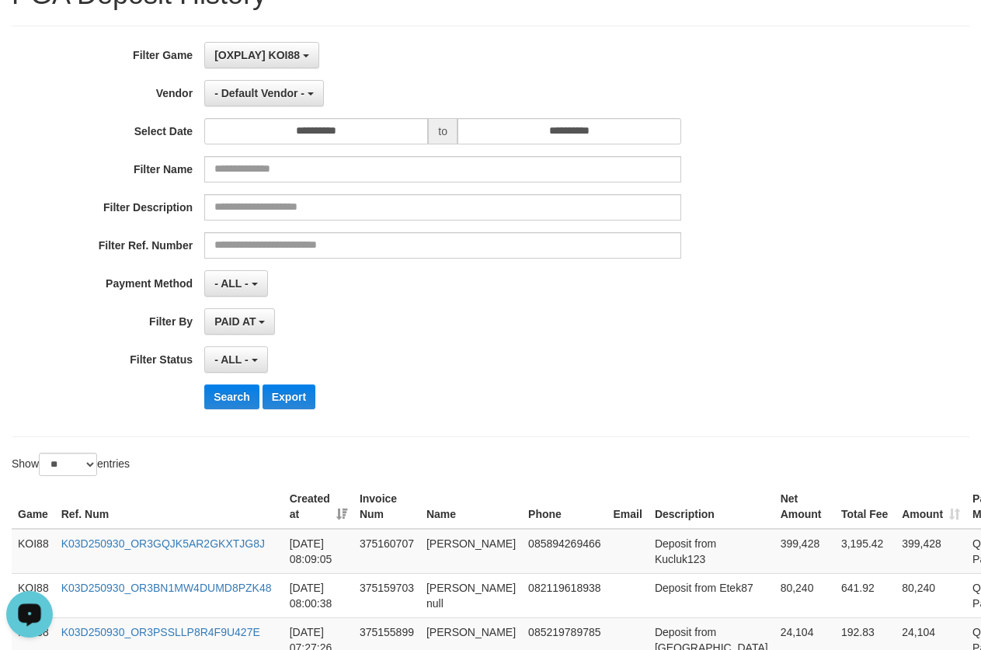
scroll to position [0, 0]
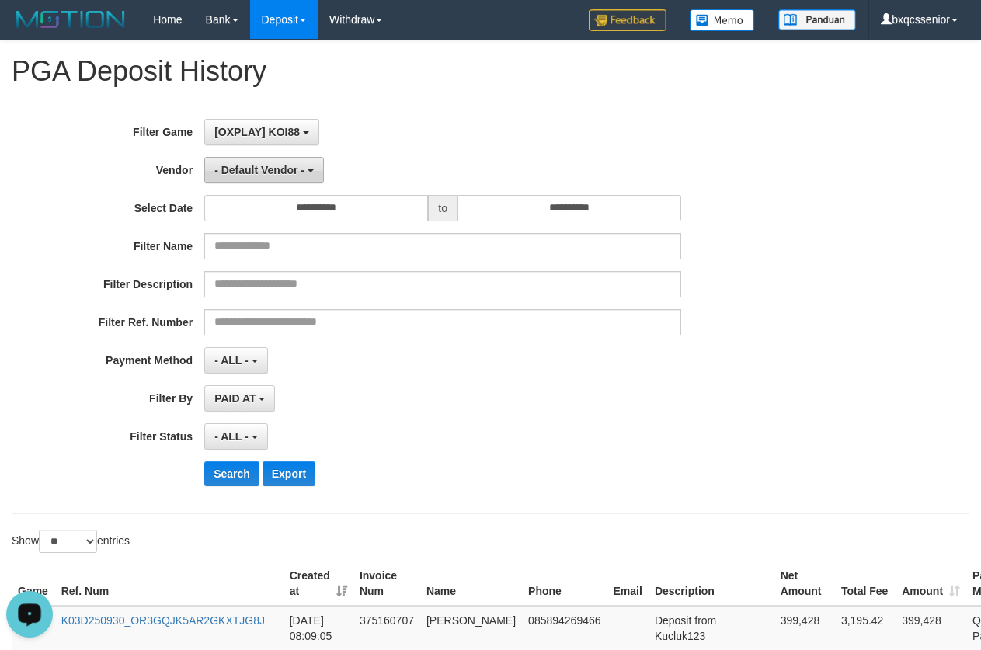
click at [277, 172] on span "- Default Vendor -" at bounding box center [259, 170] width 90 height 12
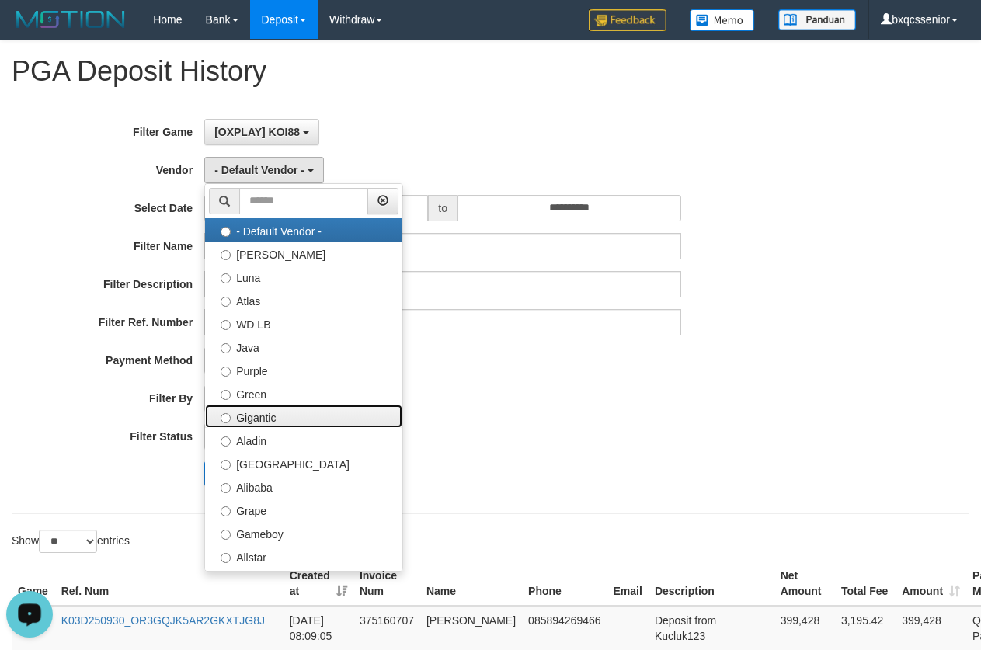
click at [255, 413] on label "Gigantic" at bounding box center [303, 416] width 197 height 23
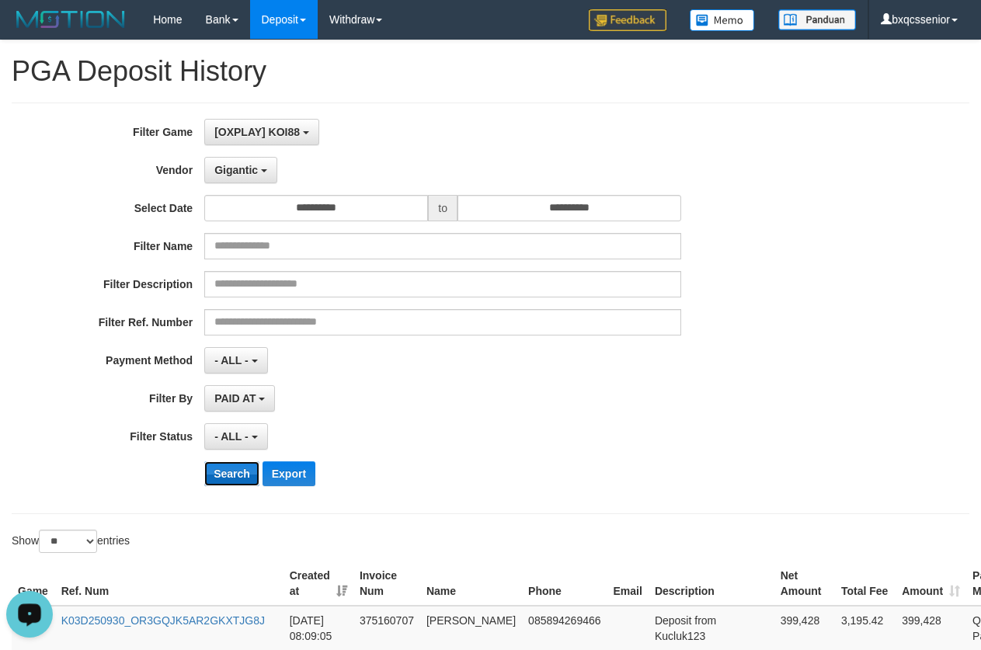
click at [231, 478] on button "Search" at bounding box center [231, 473] width 55 height 25
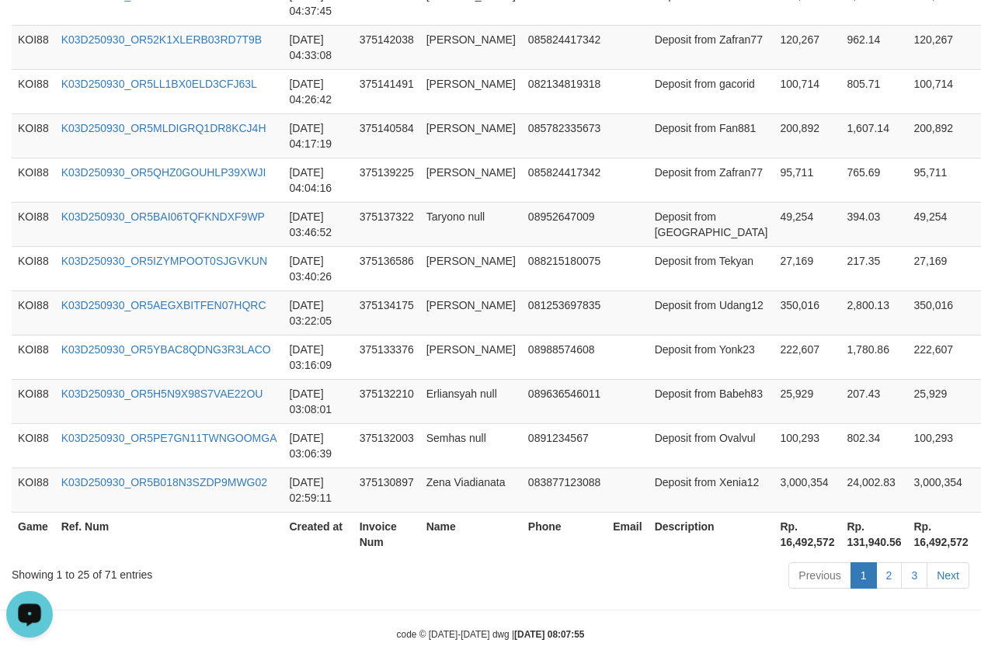
scroll to position [1245, 0]
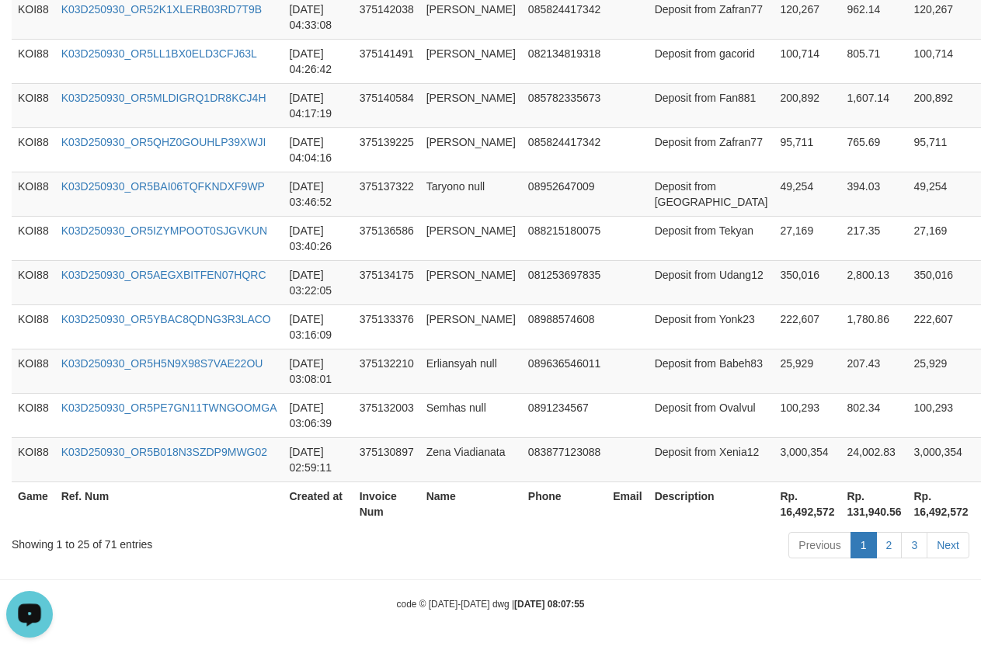
click at [774, 520] on th "Rp. 16,492,572" at bounding box center [807, 504] width 67 height 44
copy th "16,492,572"
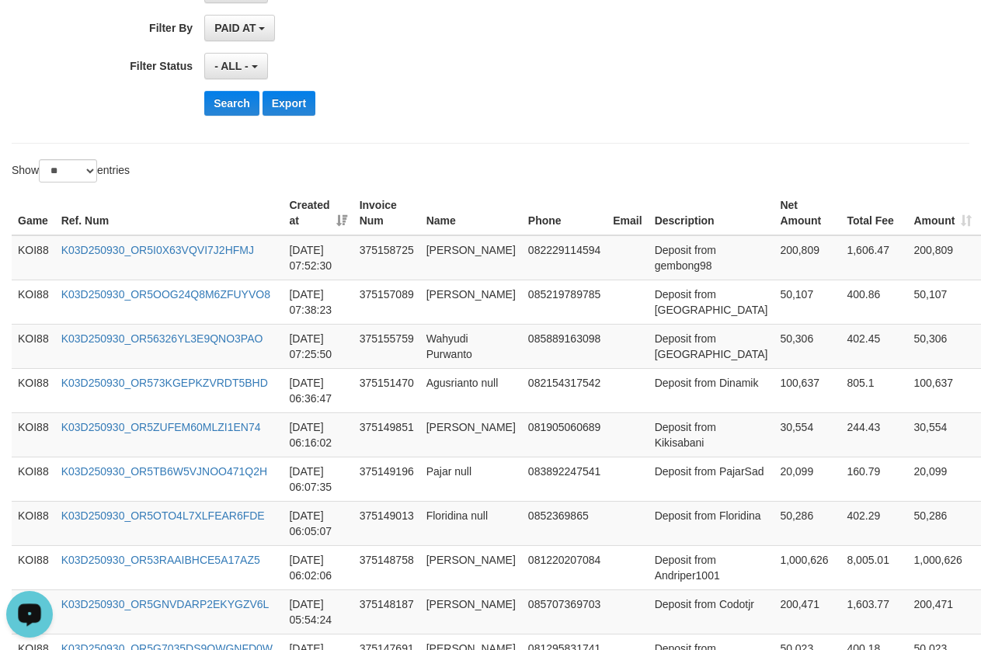
scroll to position [0, 0]
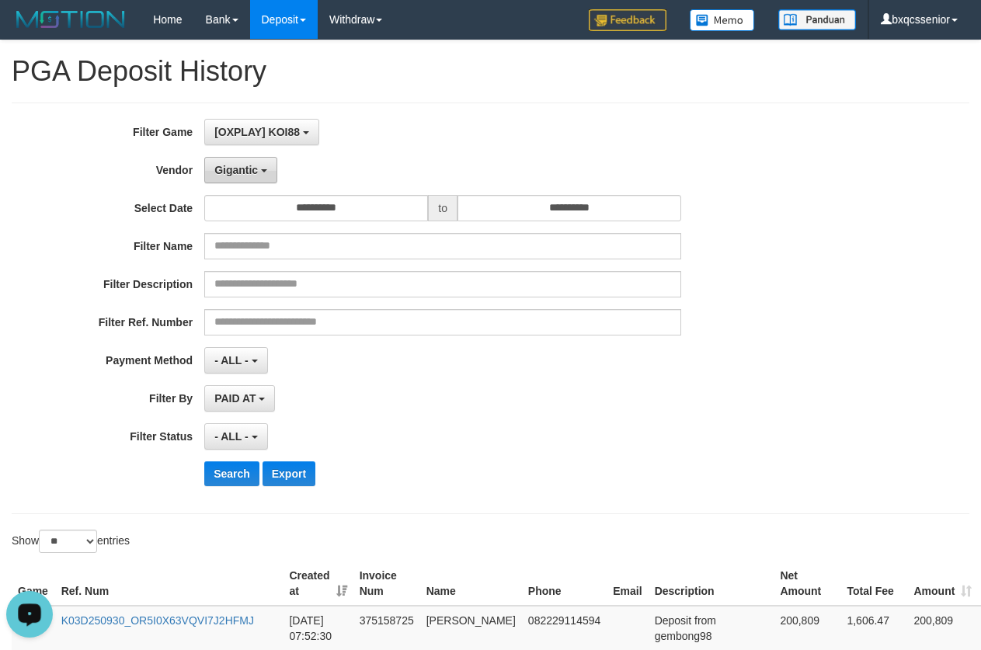
click at [234, 172] on span "Gigantic" at bounding box center [235, 170] width 43 height 12
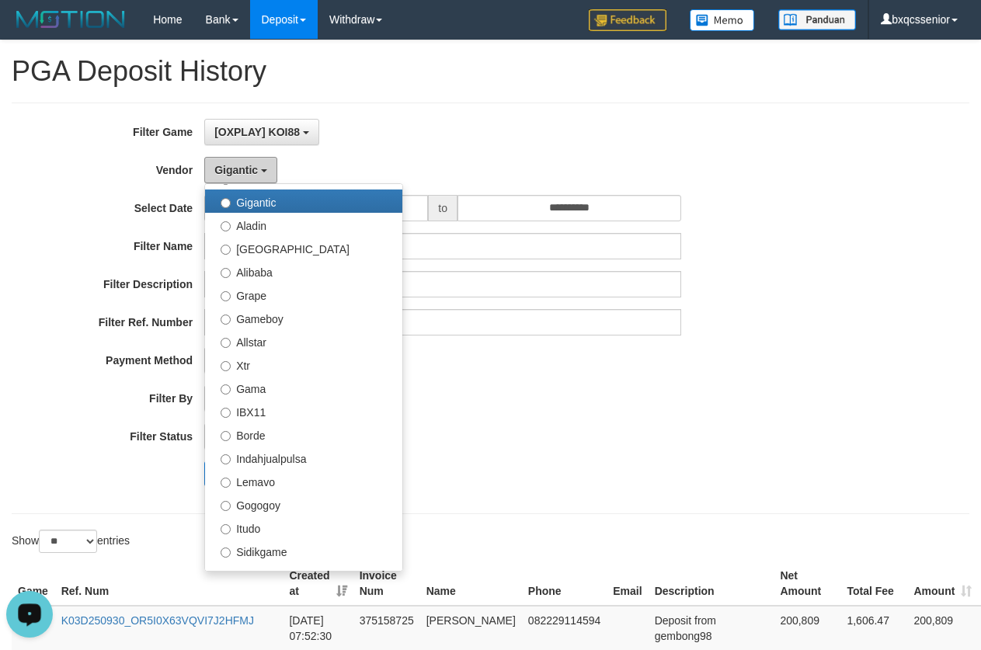
scroll to position [266, 0]
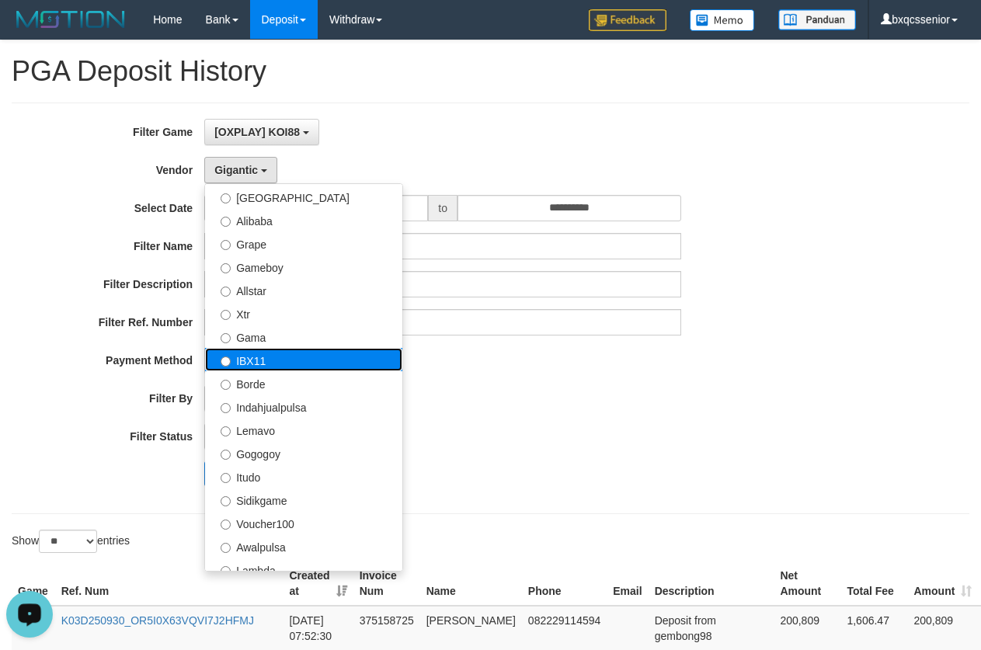
click at [306, 360] on label "IBX11" at bounding box center [303, 359] width 197 height 23
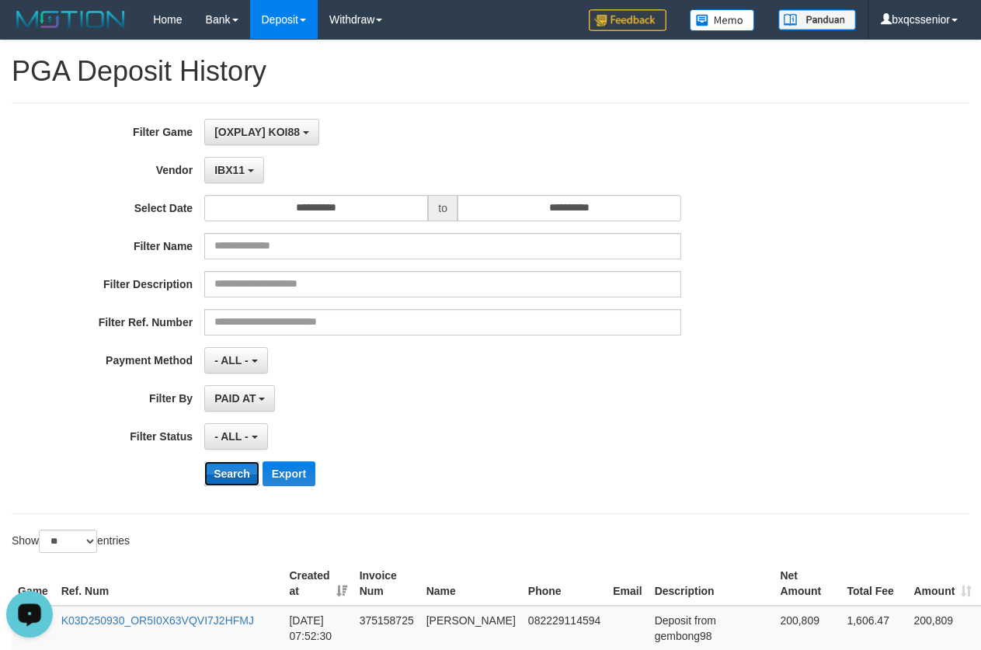
click at [219, 473] on button "Search" at bounding box center [231, 473] width 55 height 25
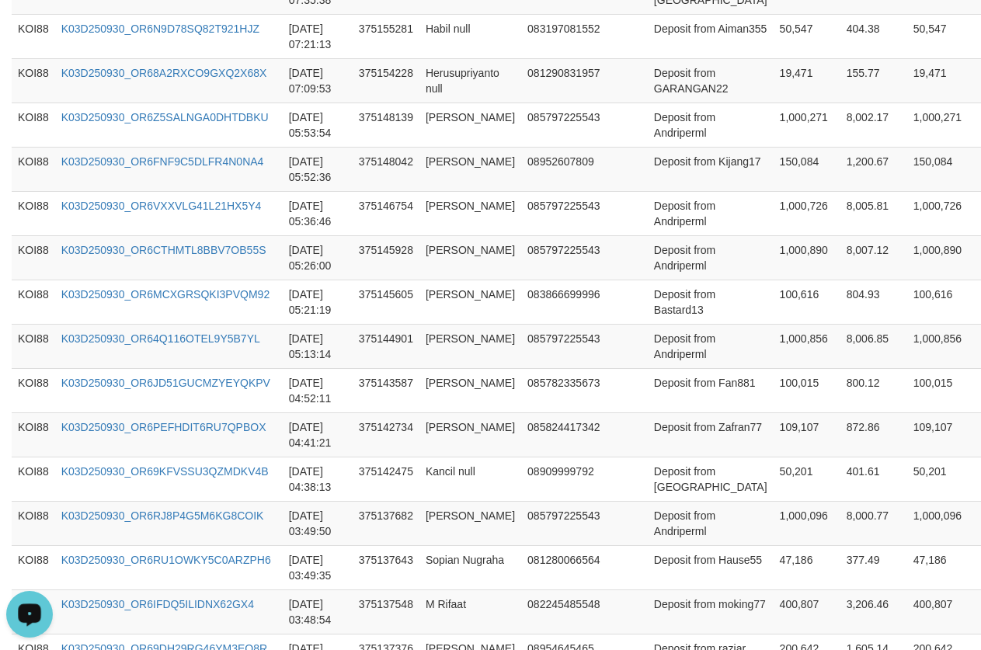
scroll to position [1245, 0]
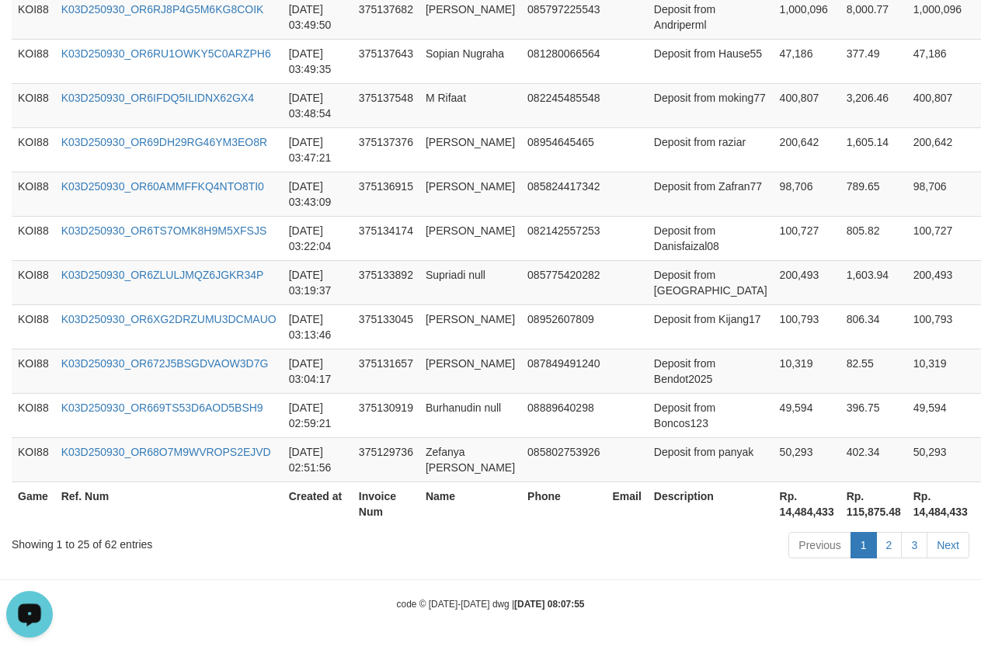
click at [718, 511] on th "Description" at bounding box center [711, 504] width 126 height 44
click at [774, 511] on th "Rp. 14,484,433" at bounding box center [807, 504] width 67 height 44
copy th "14,484,433"
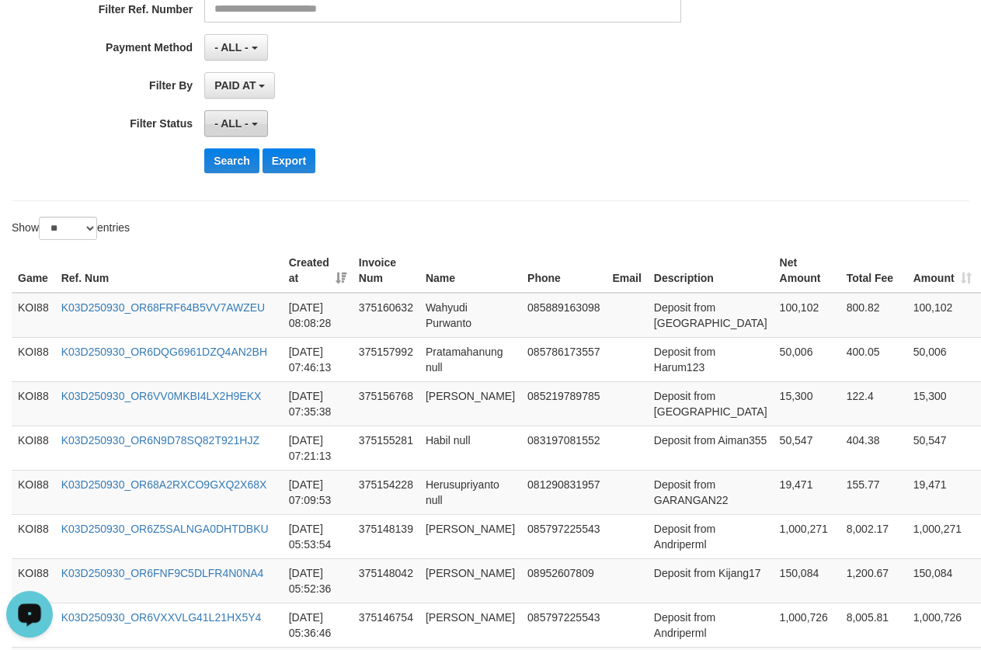
scroll to position [0, 0]
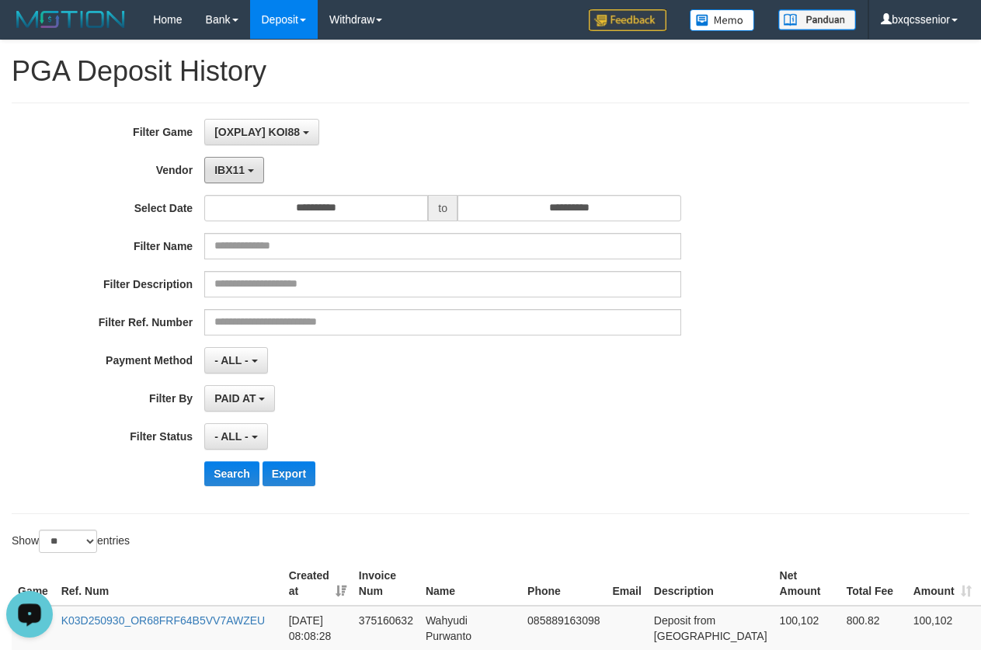
drag, startPoint x: 240, startPoint y: 178, endPoint x: 240, endPoint y: 186, distance: 8.5
click at [240, 178] on button "IBX11" at bounding box center [234, 170] width 60 height 26
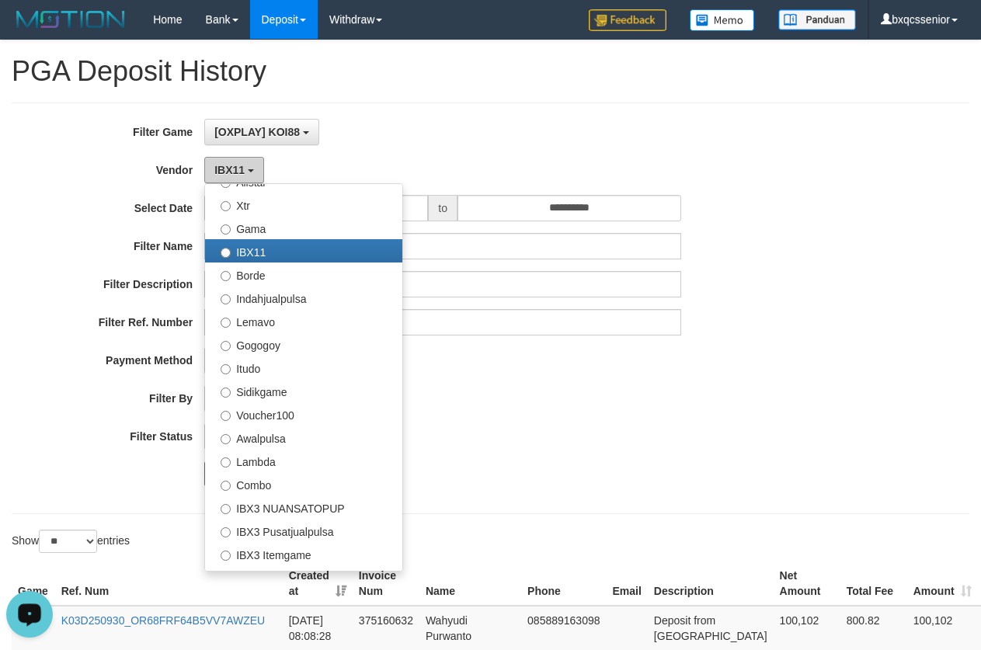
scroll to position [390, 0]
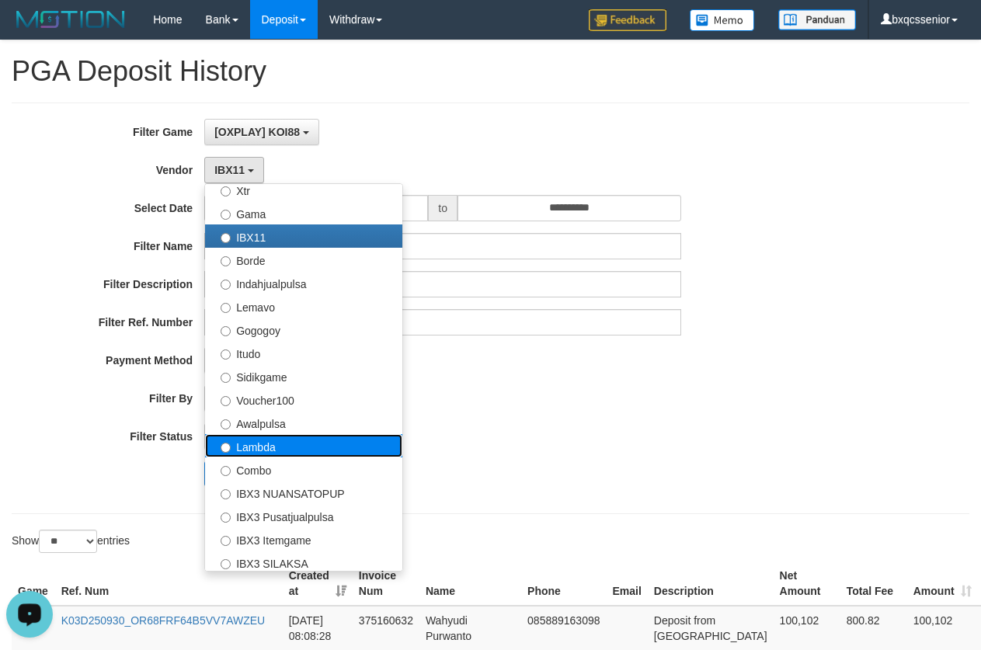
click at [259, 447] on label "Lambda" at bounding box center [303, 445] width 197 height 23
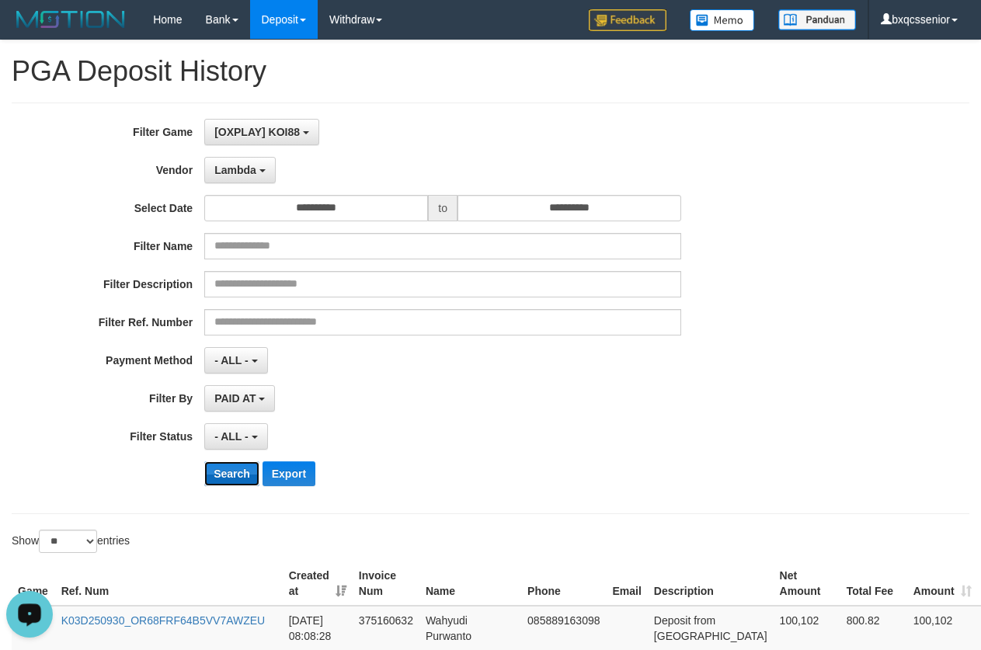
click at [210, 481] on button "Search" at bounding box center [231, 473] width 55 height 25
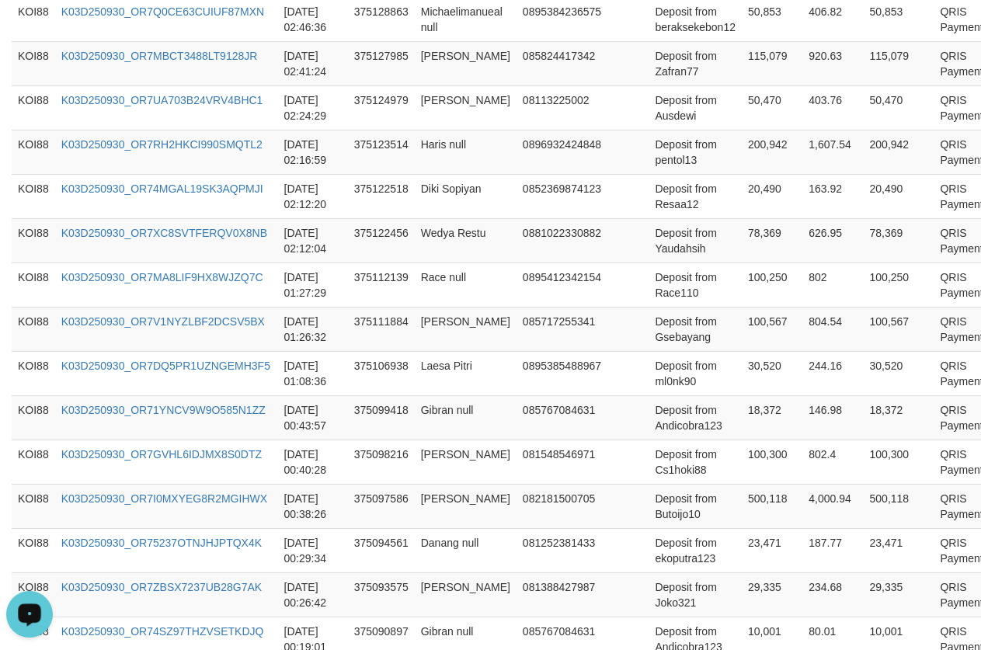
scroll to position [1245, 0]
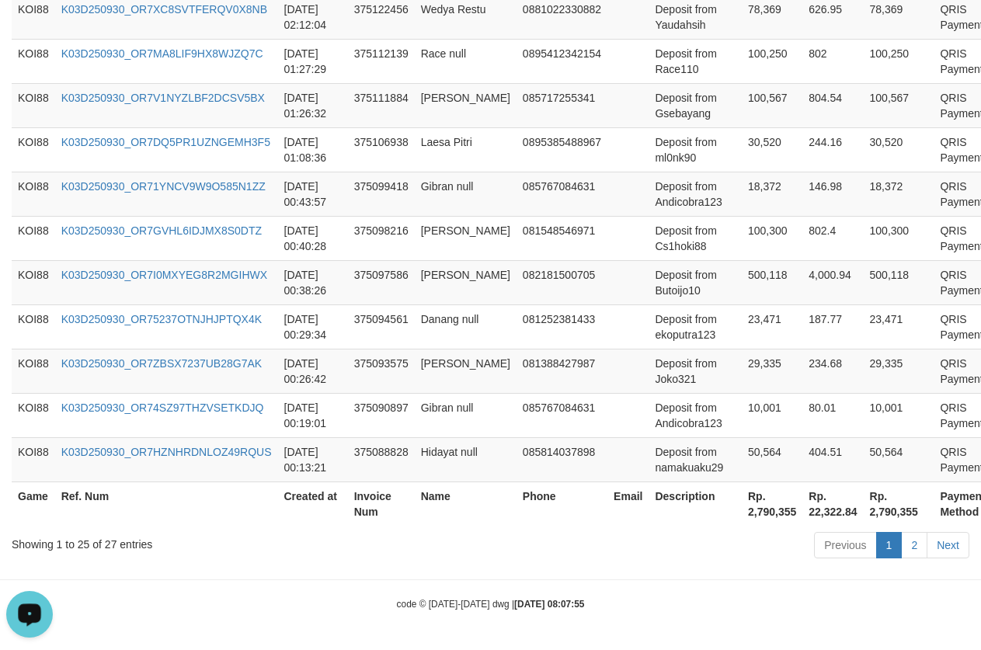
click at [742, 508] on th "Rp. 2,790,355" at bounding box center [772, 504] width 61 height 44
copy th "2,790,355"
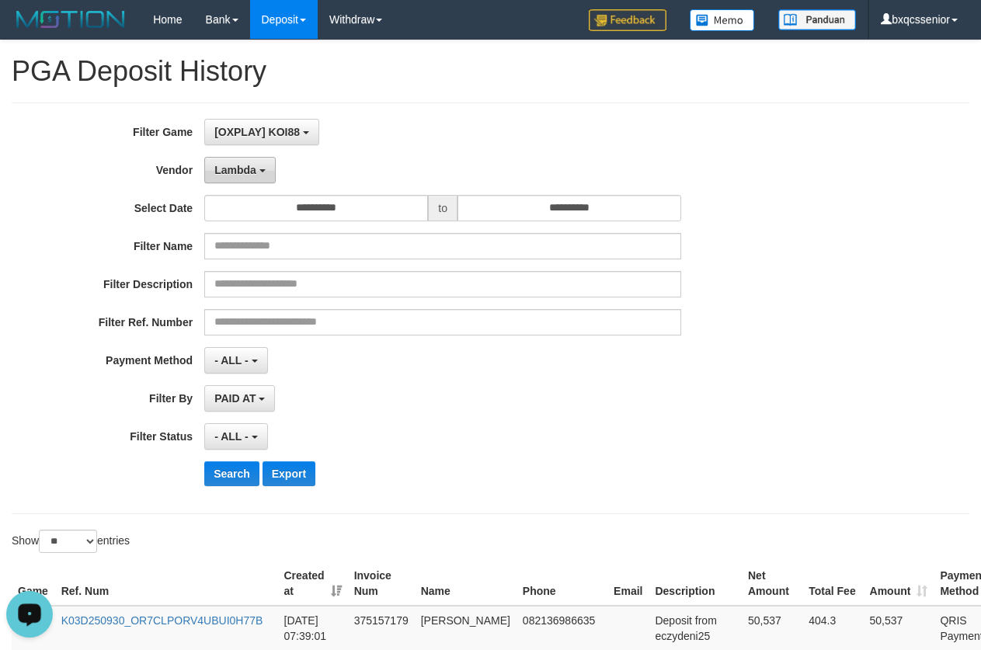
click at [249, 180] on button "Lambda" at bounding box center [239, 170] width 71 height 26
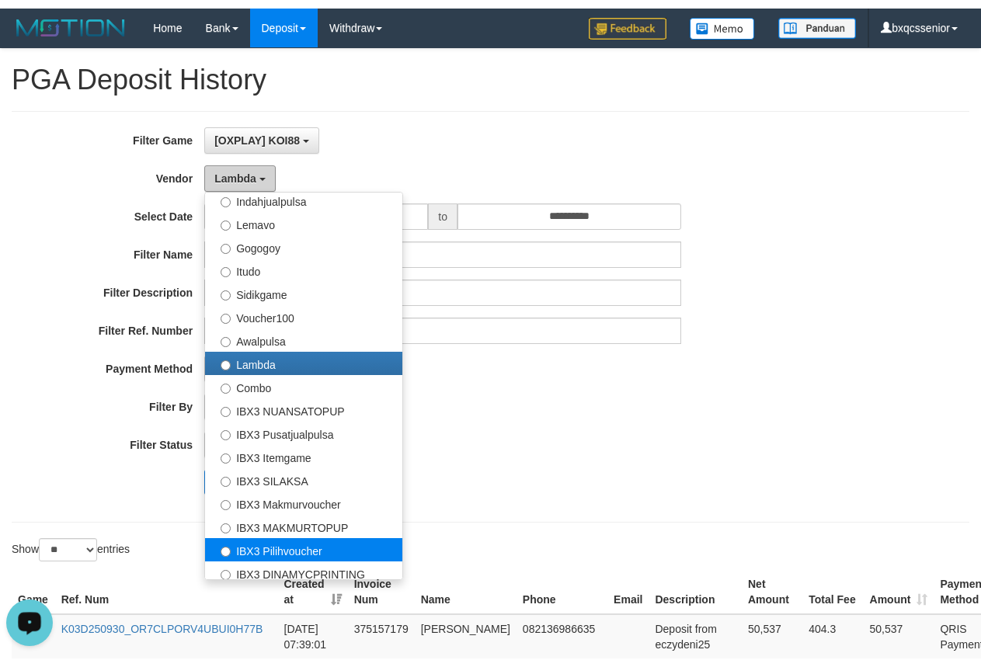
scroll to position [555, 0]
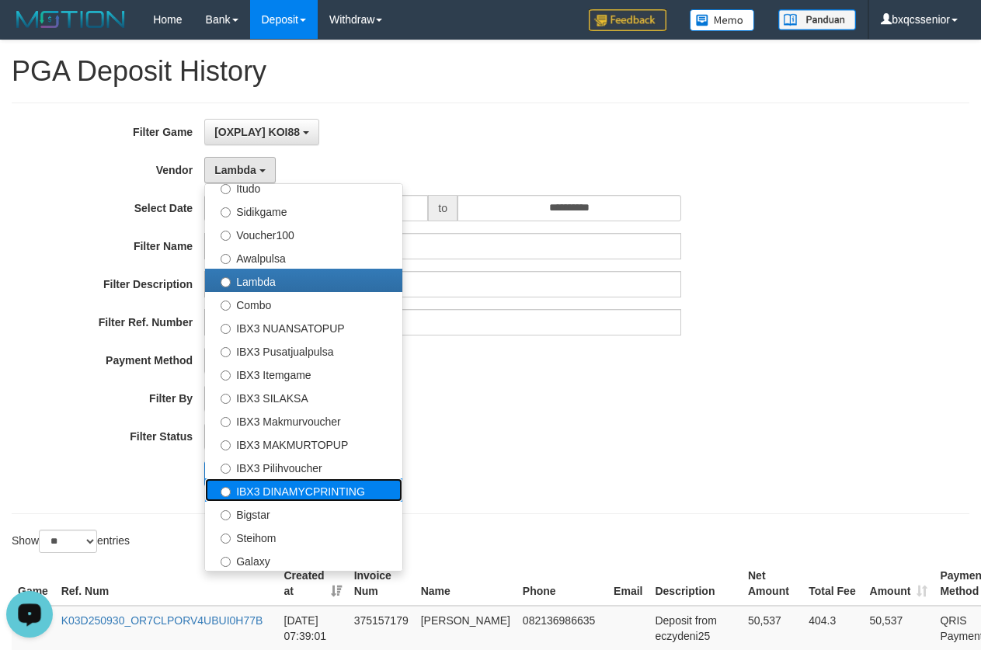
click at [345, 485] on label "IBX3 DINAMYCPRINTING" at bounding box center [303, 489] width 197 height 23
select select "**********"
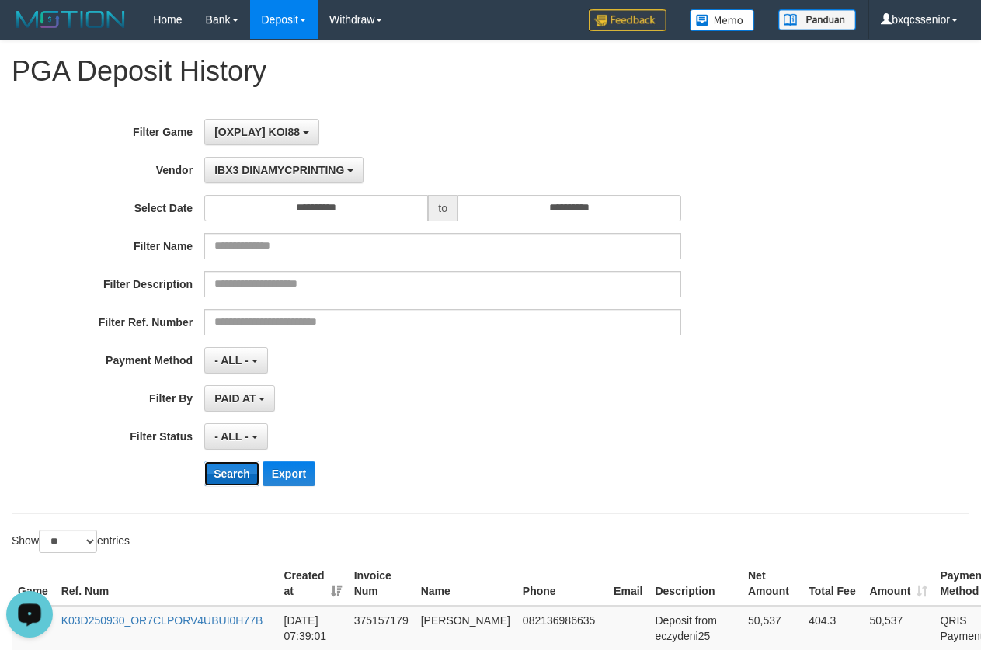
click at [238, 478] on button "Search" at bounding box center [231, 473] width 55 height 25
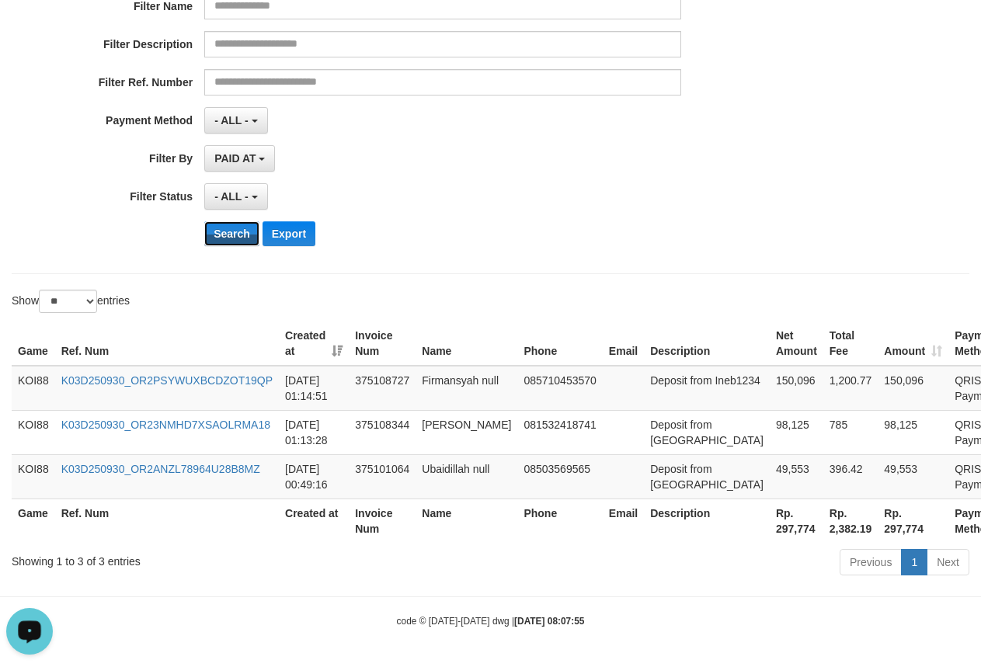
scroll to position [294, 0]
click at [770, 527] on th "Rp. 297,774" at bounding box center [797, 521] width 54 height 44
copy th "297,774"
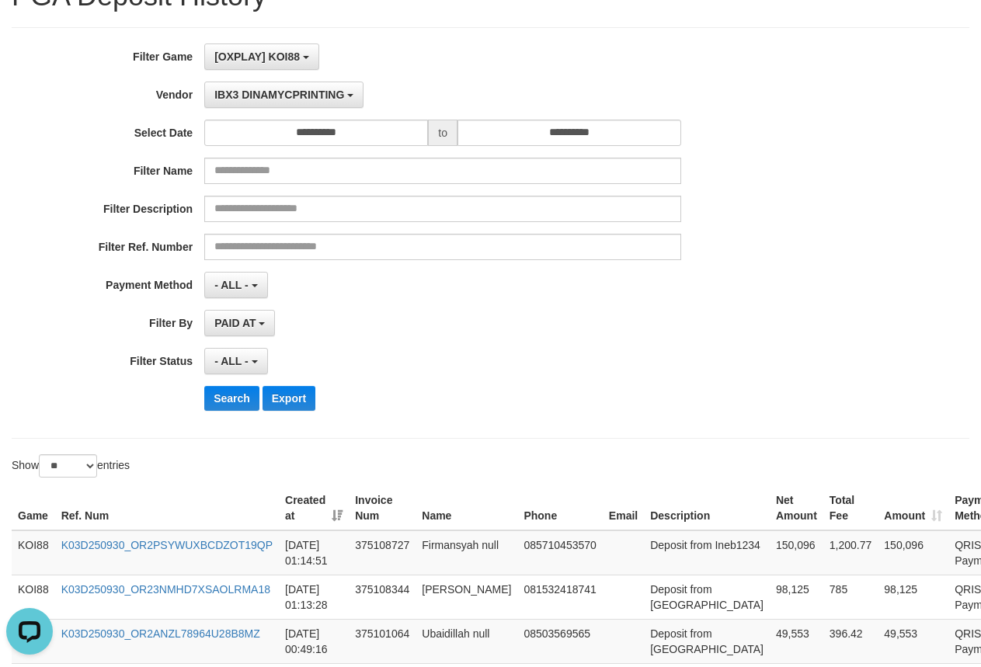
scroll to position [0, 0]
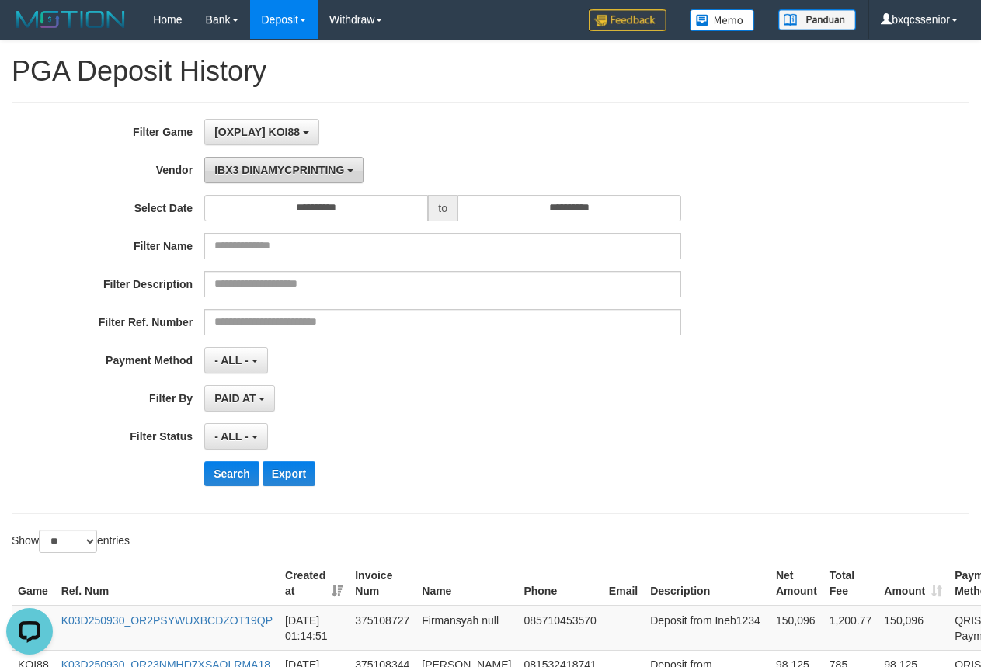
click at [285, 182] on button "IBX3 DINAMYCPRINTING" at bounding box center [283, 170] width 159 height 26
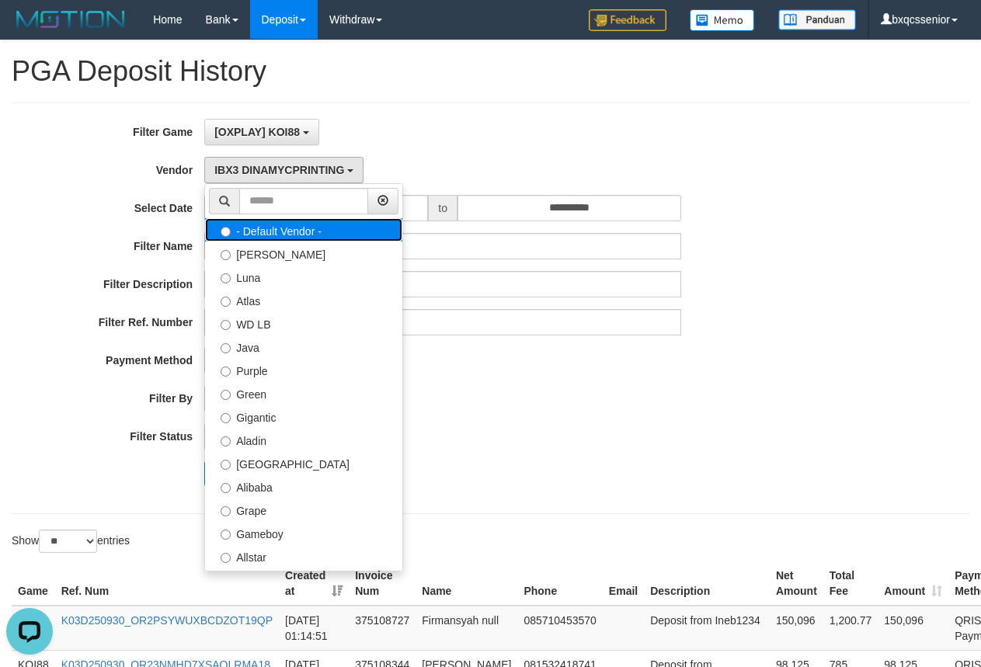
click at [320, 241] on label "- Default Vendor -" at bounding box center [303, 229] width 197 height 23
select select
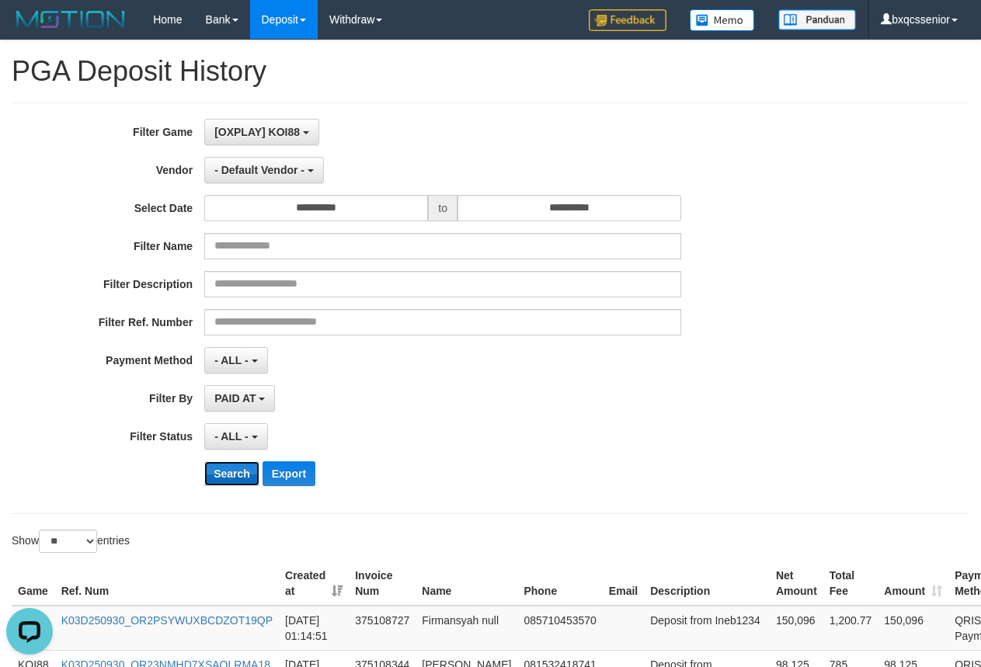
click at [242, 475] on button "Search" at bounding box center [231, 473] width 55 height 25
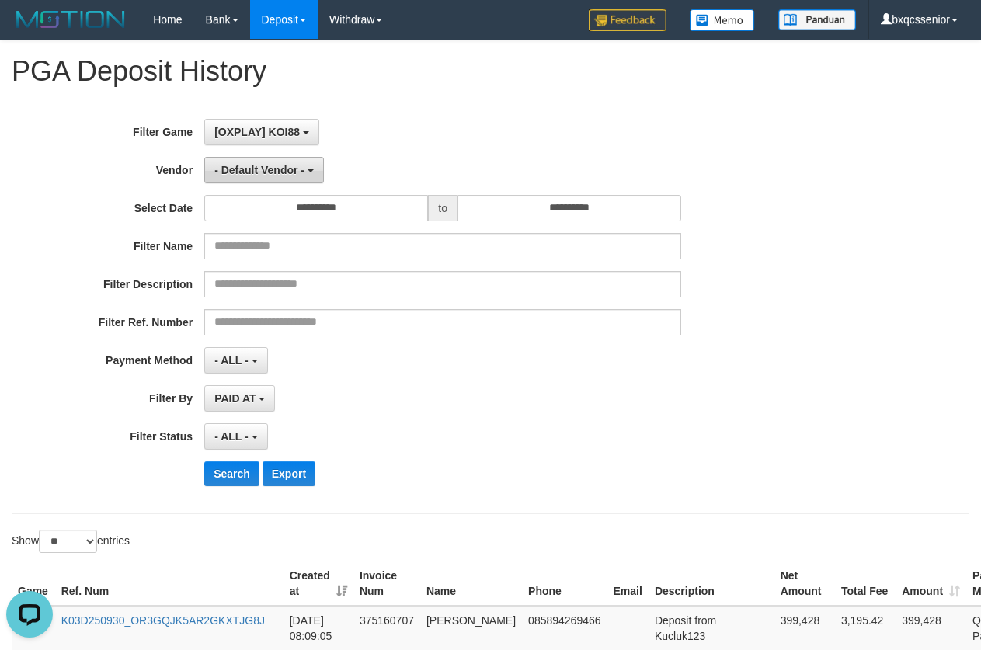
click at [254, 176] on span "- Default Vendor -" at bounding box center [259, 170] width 90 height 12
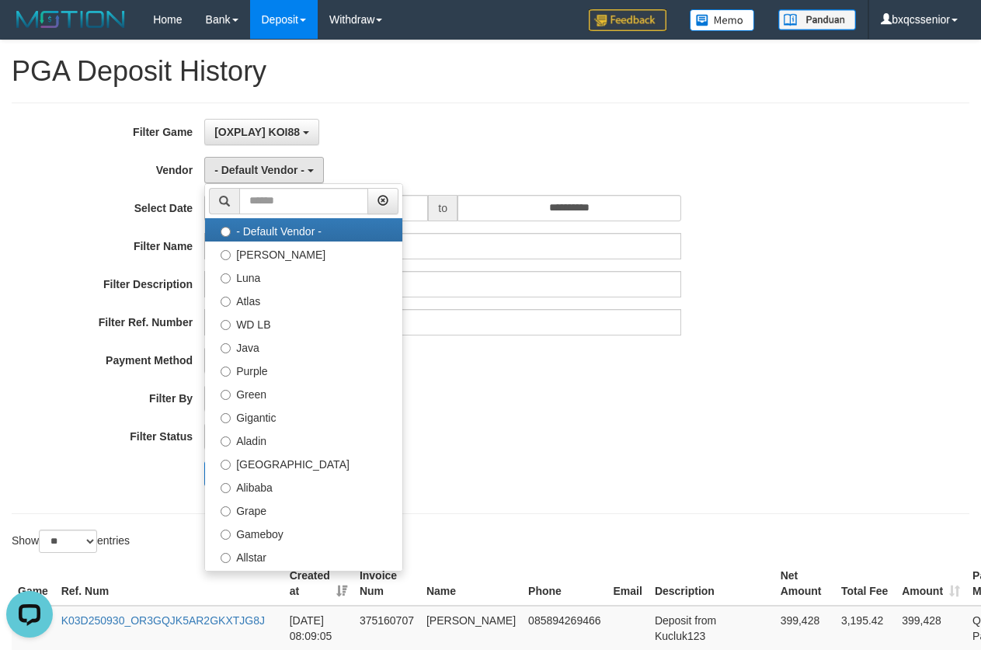
click at [488, 383] on div "**********" at bounding box center [409, 308] width 818 height 379
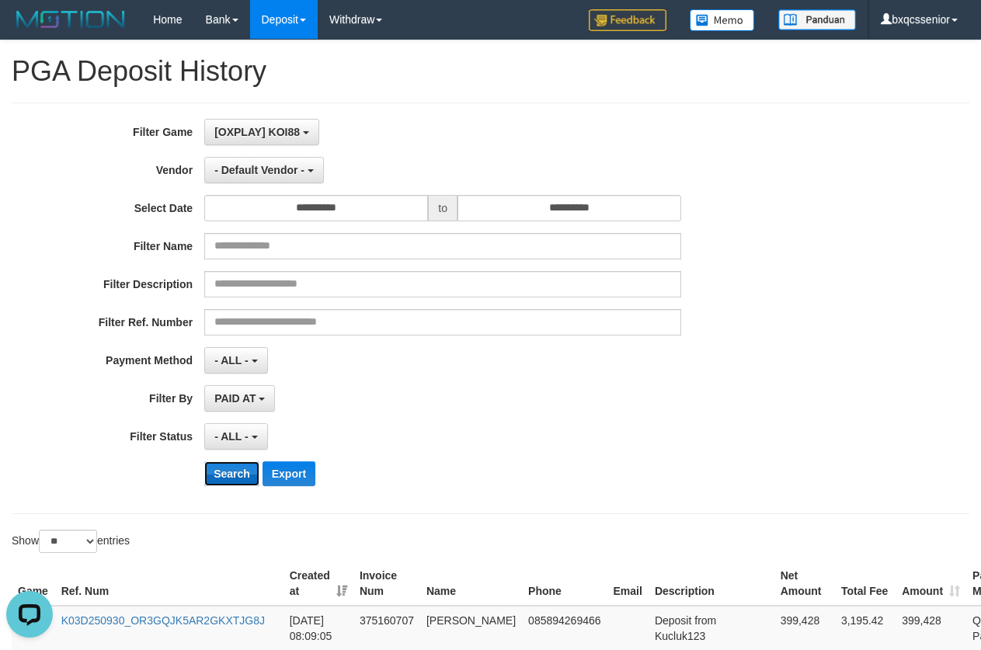
click at [249, 473] on button "Search" at bounding box center [231, 473] width 55 height 25
click at [227, 478] on button "Search" at bounding box center [231, 473] width 55 height 25
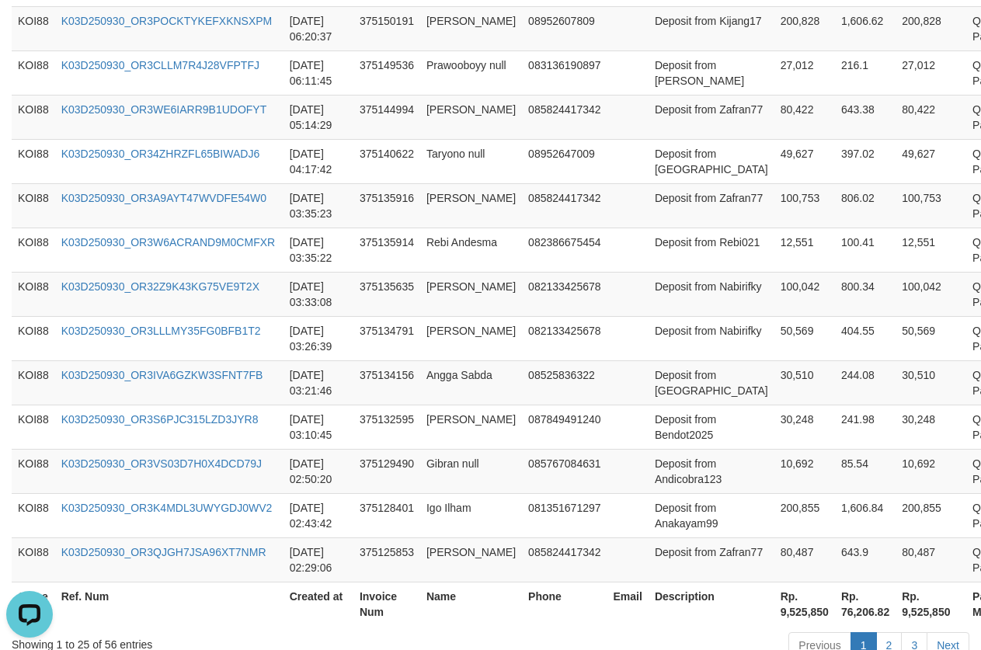
scroll to position [1245, 0]
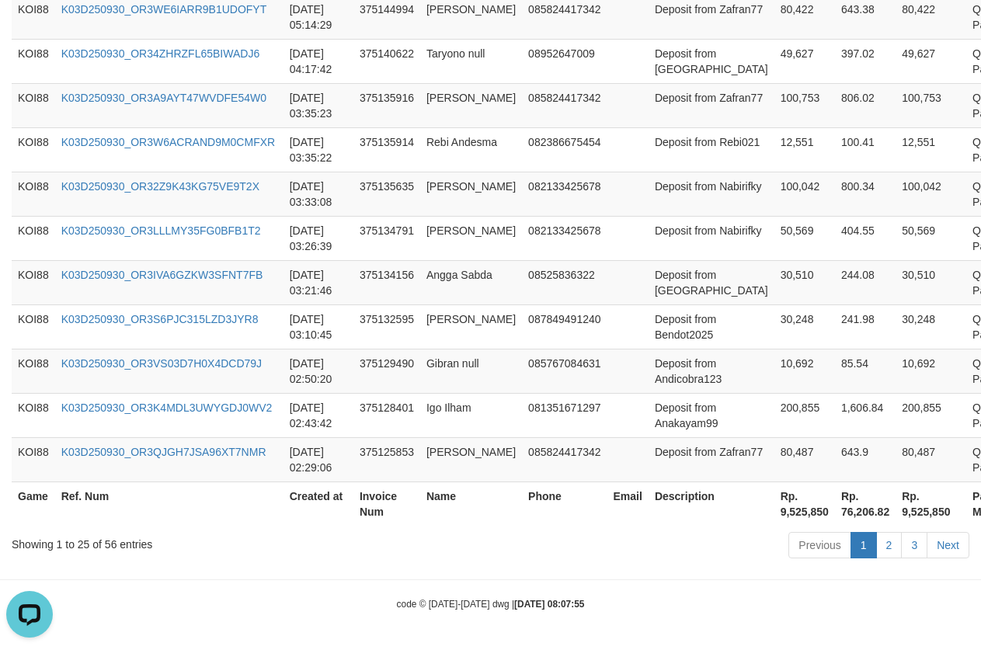
click at [774, 515] on th "Rp. 9,525,850" at bounding box center [804, 504] width 61 height 44
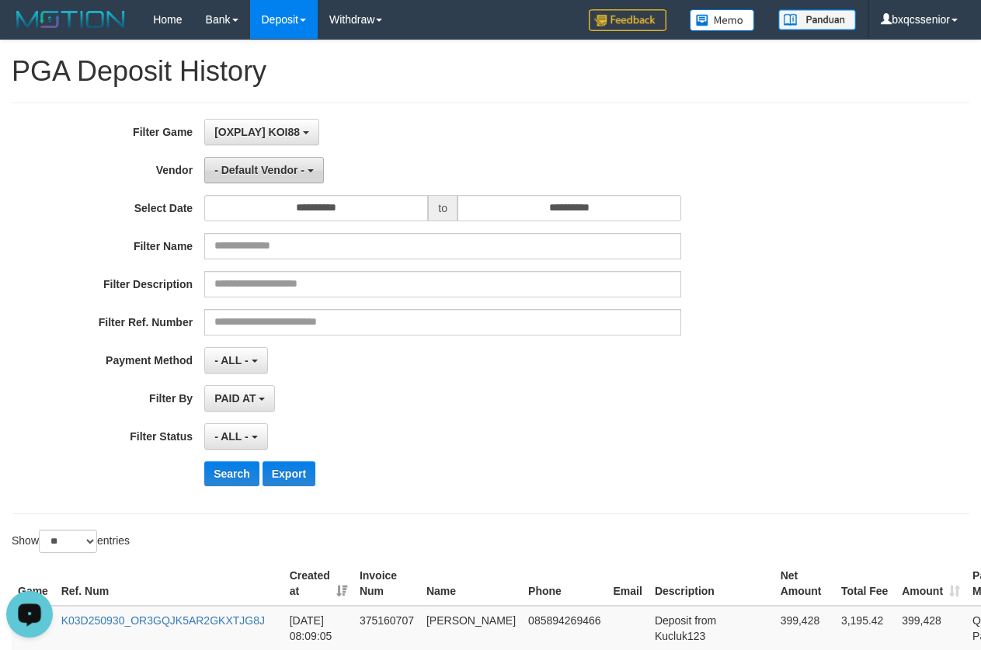
click at [277, 166] on span "- Default Vendor -" at bounding box center [259, 170] width 90 height 12
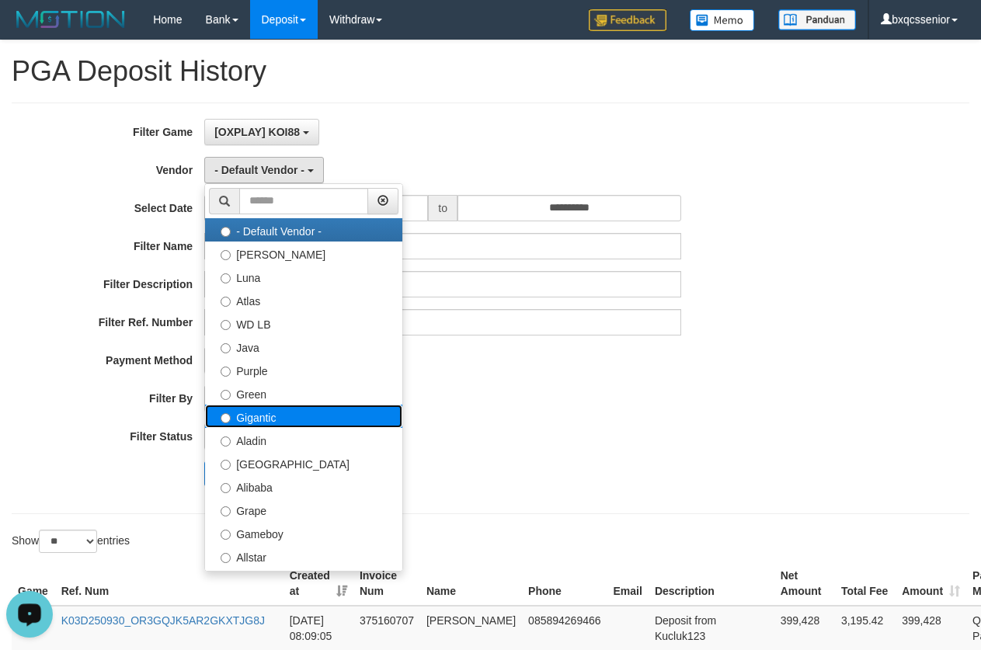
click at [338, 411] on label "Gigantic" at bounding box center [303, 416] width 197 height 23
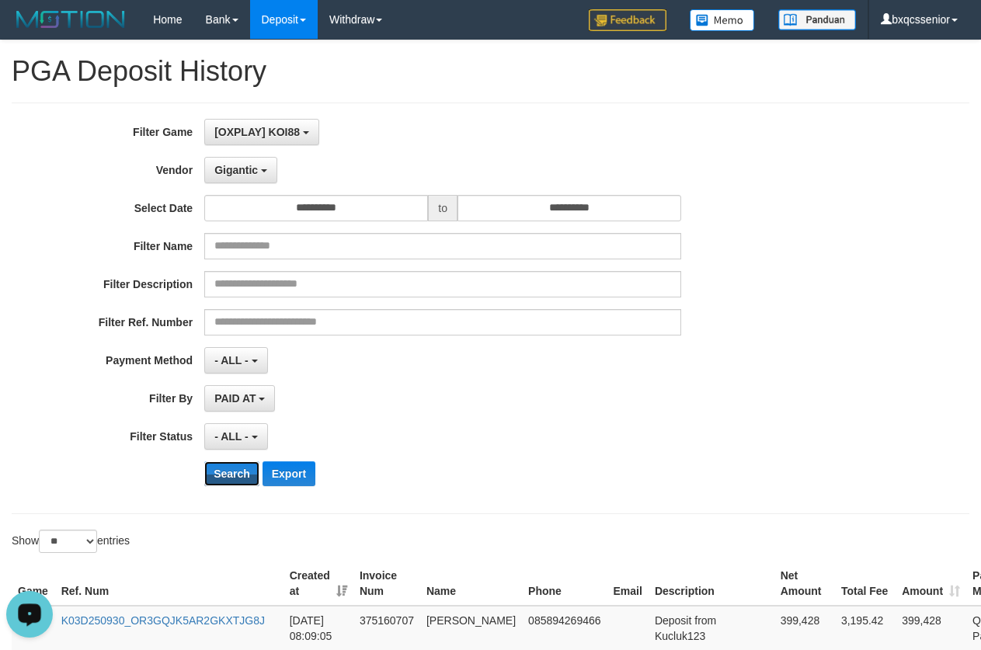
drag, startPoint x: 224, startPoint y: 476, endPoint x: 333, endPoint y: 488, distance: 110.1
click at [226, 475] on button "Search" at bounding box center [231, 473] width 55 height 25
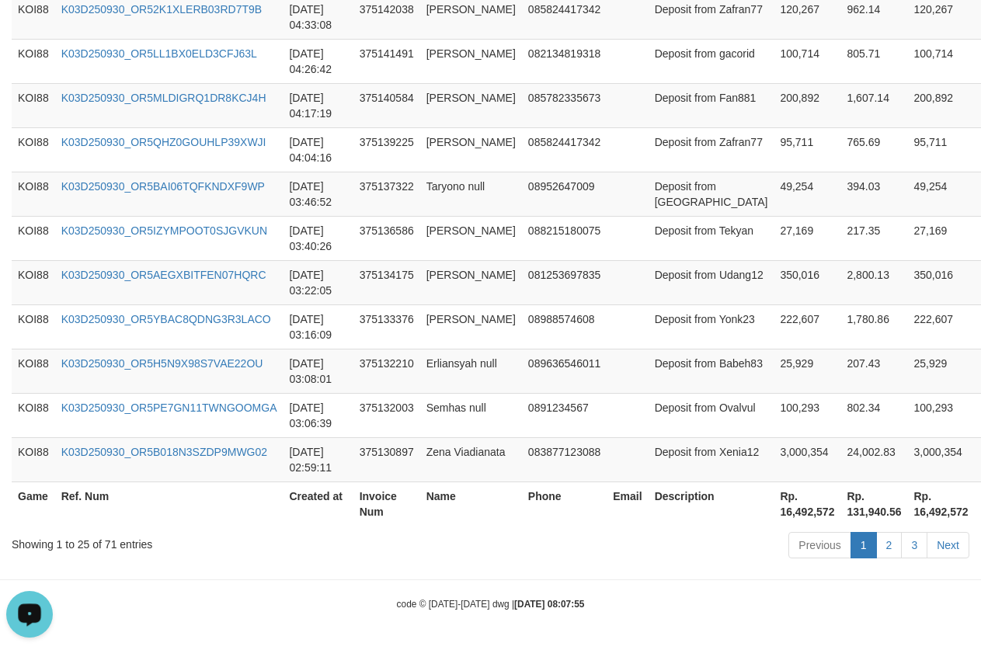
click at [774, 511] on th "Rp. 16,492,572" at bounding box center [807, 504] width 67 height 44
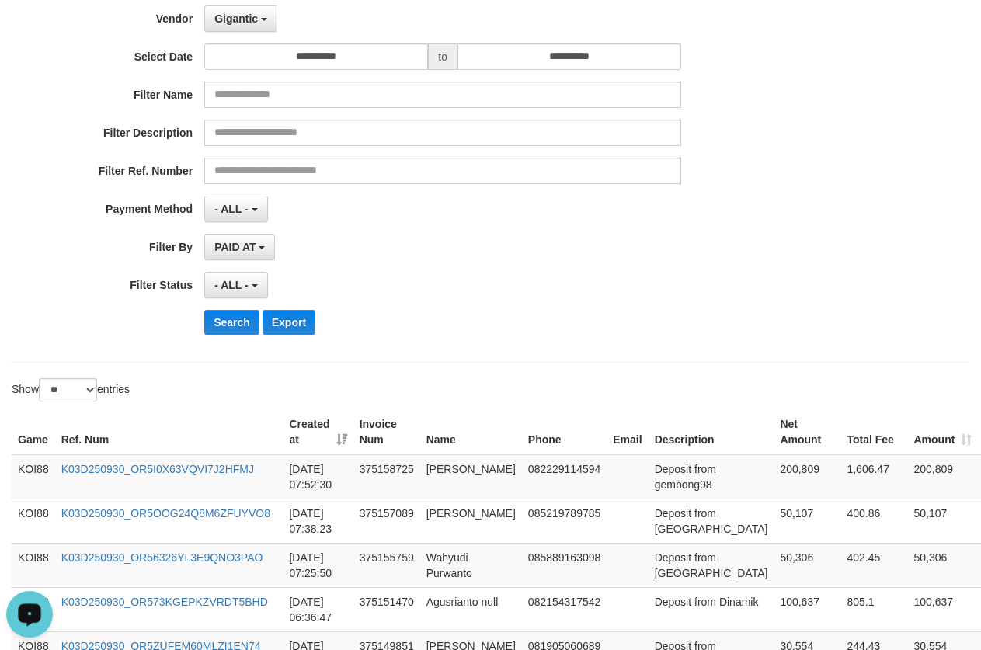
scroll to position [0, 0]
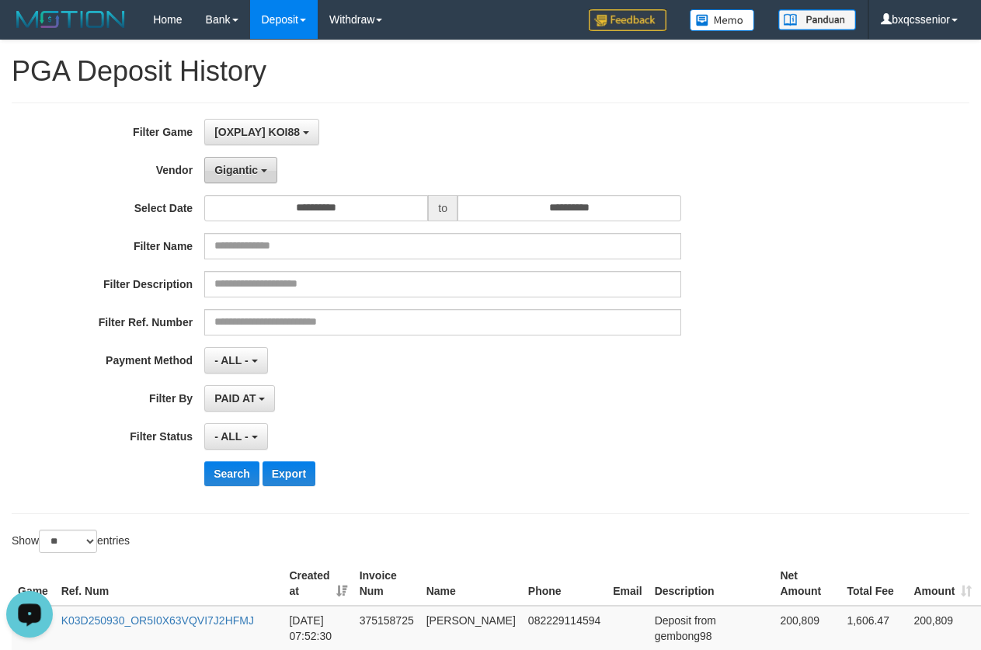
click at [238, 175] on span "Gigantic" at bounding box center [235, 170] width 43 height 12
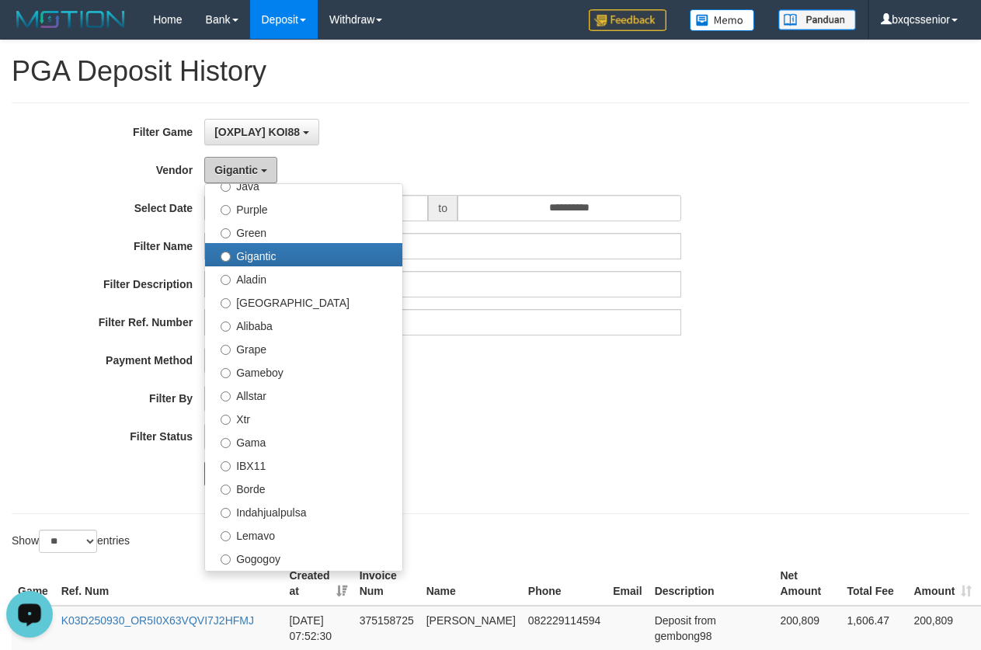
scroll to position [175, 0]
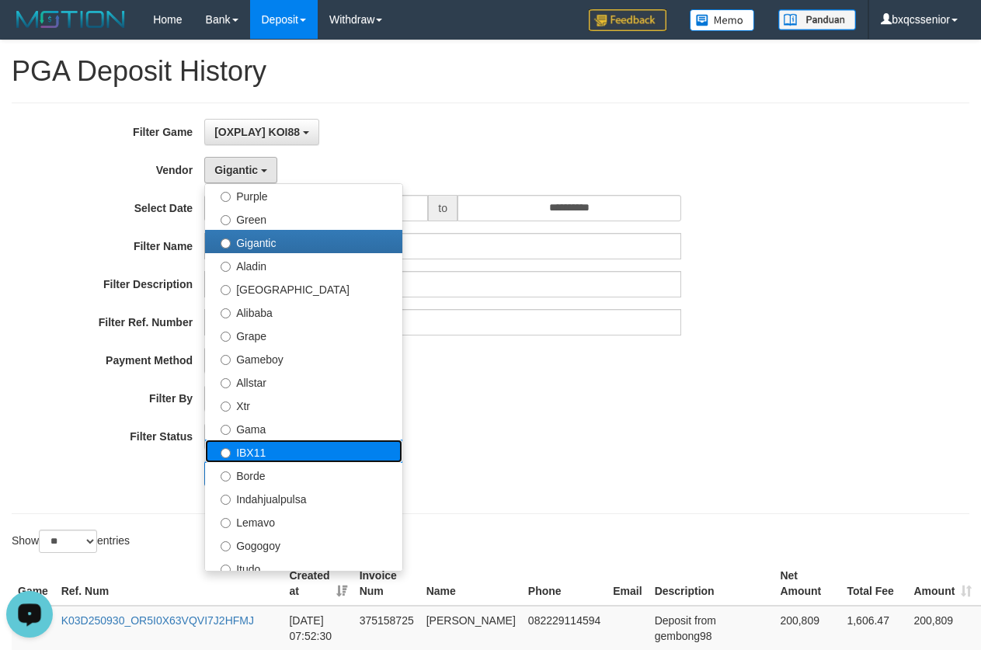
click at [276, 459] on label "IBX11" at bounding box center [303, 451] width 197 height 23
select select "**********"
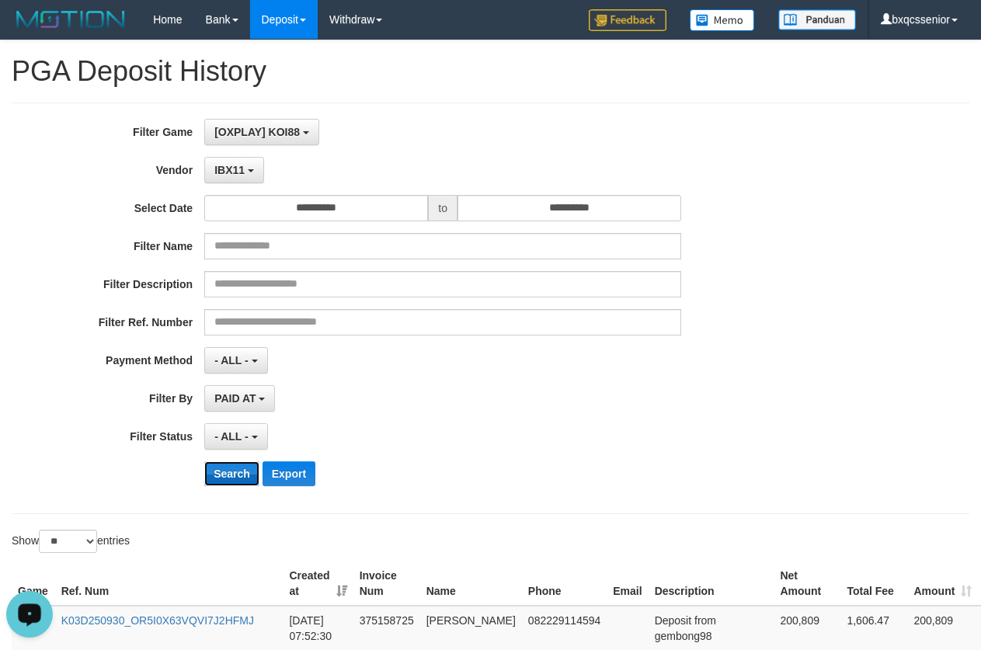
click at [214, 475] on button "Search" at bounding box center [231, 473] width 55 height 25
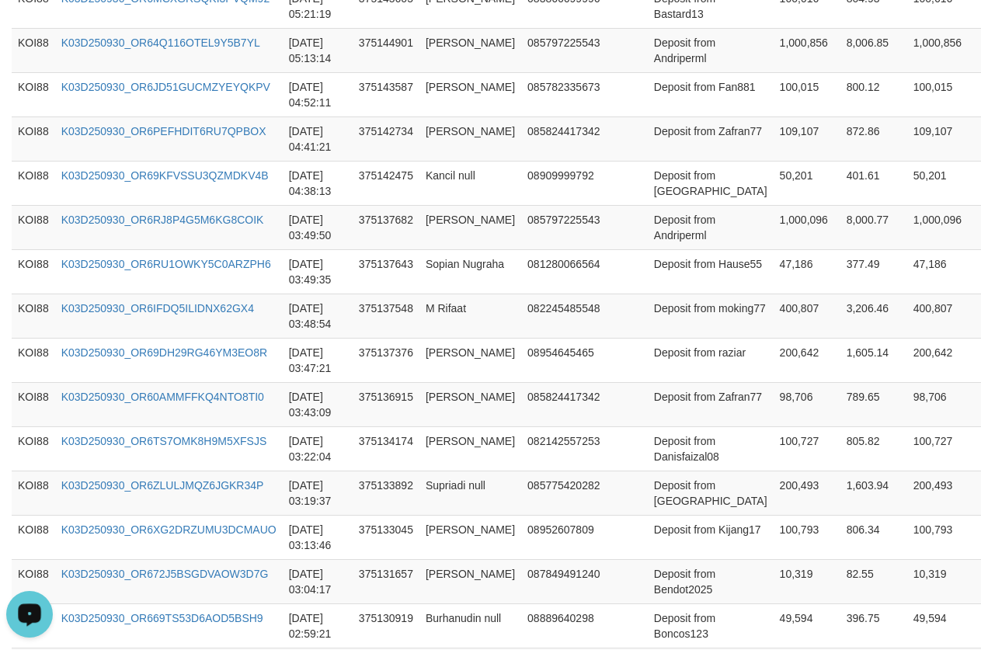
scroll to position [1245, 0]
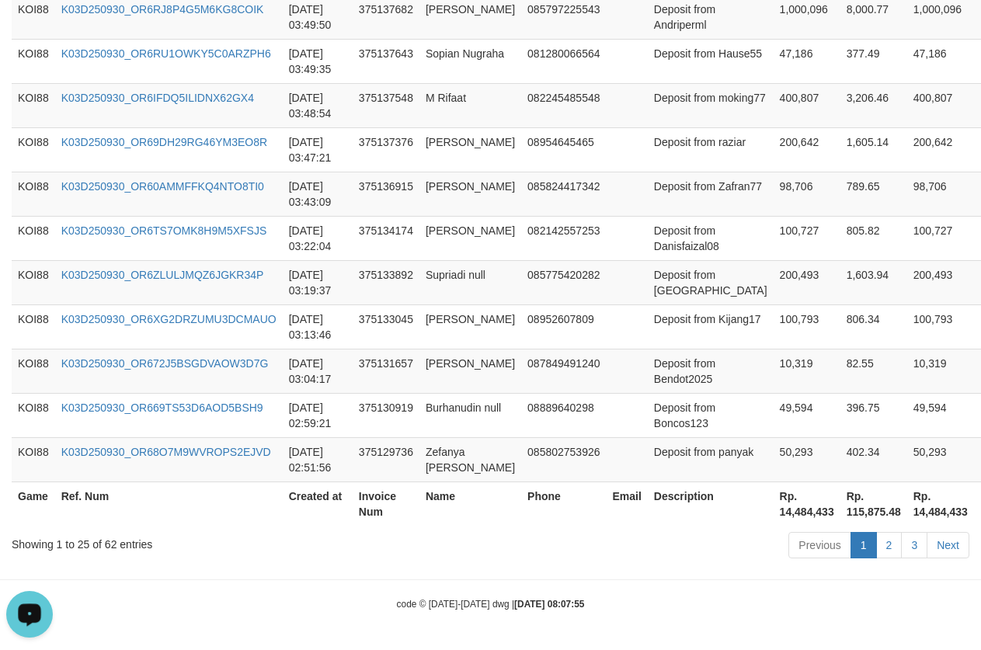
click at [774, 508] on th "Rp. 14,484,433" at bounding box center [807, 504] width 67 height 44
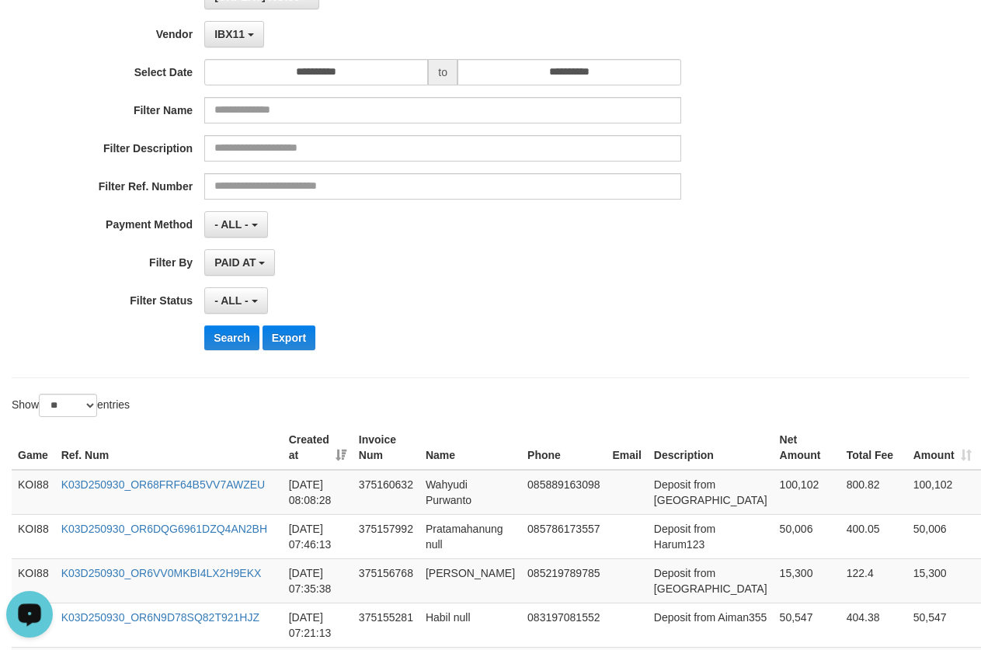
scroll to position [0, 0]
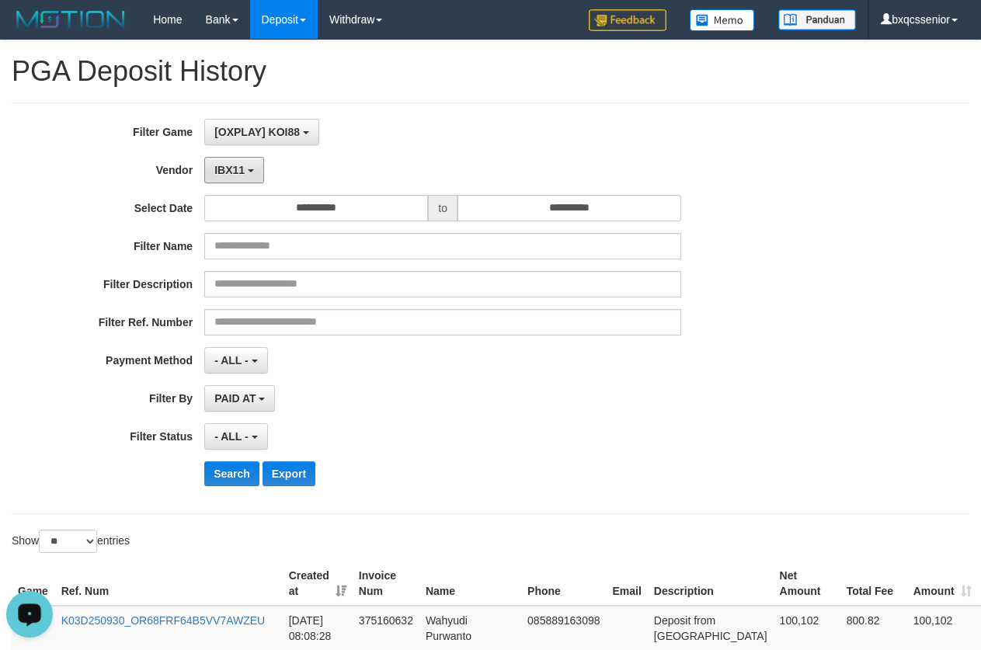
drag, startPoint x: 245, startPoint y: 170, endPoint x: 301, endPoint y: 240, distance: 90.0
click at [255, 189] on div "**********" at bounding box center [409, 308] width 818 height 379
click at [243, 182] on button "IBX11" at bounding box center [234, 170] width 60 height 26
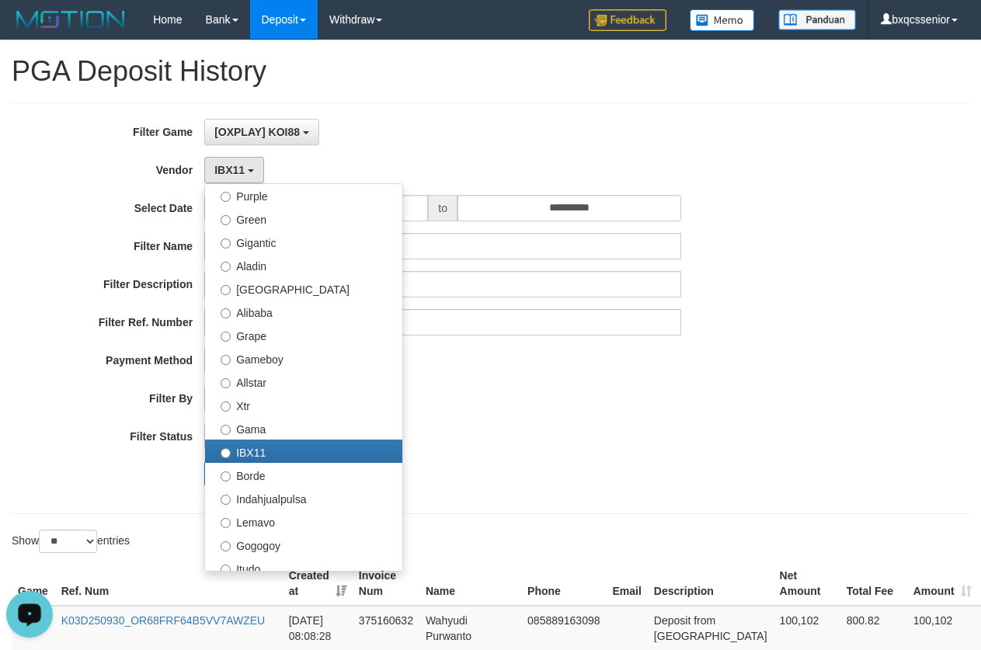
click at [558, 412] on div "PAID AT PAID AT CREATED AT" at bounding box center [442, 398] width 477 height 26
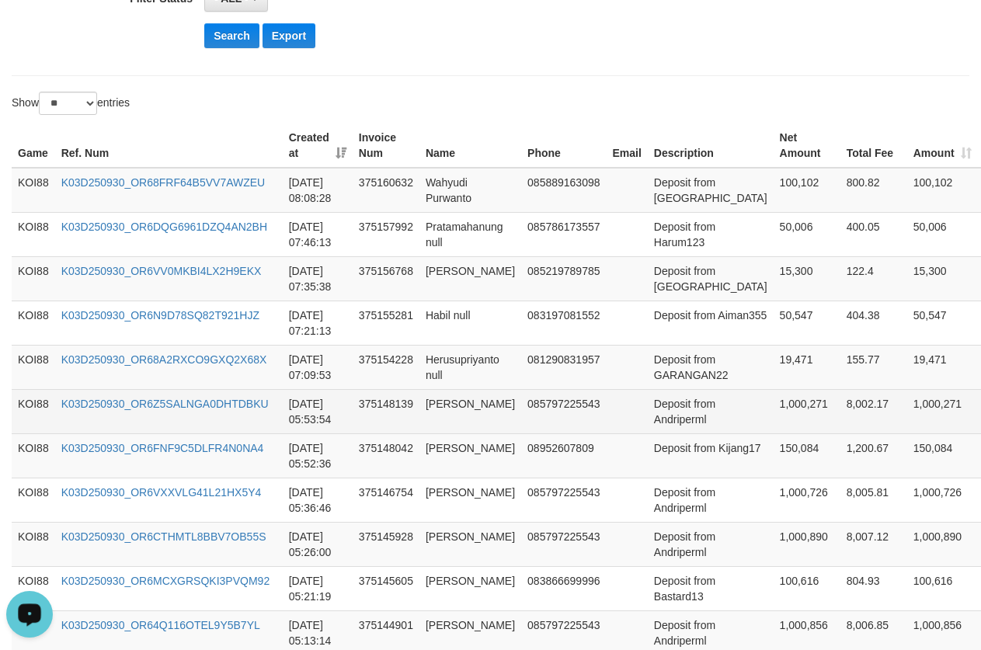
scroll to position [466, 0]
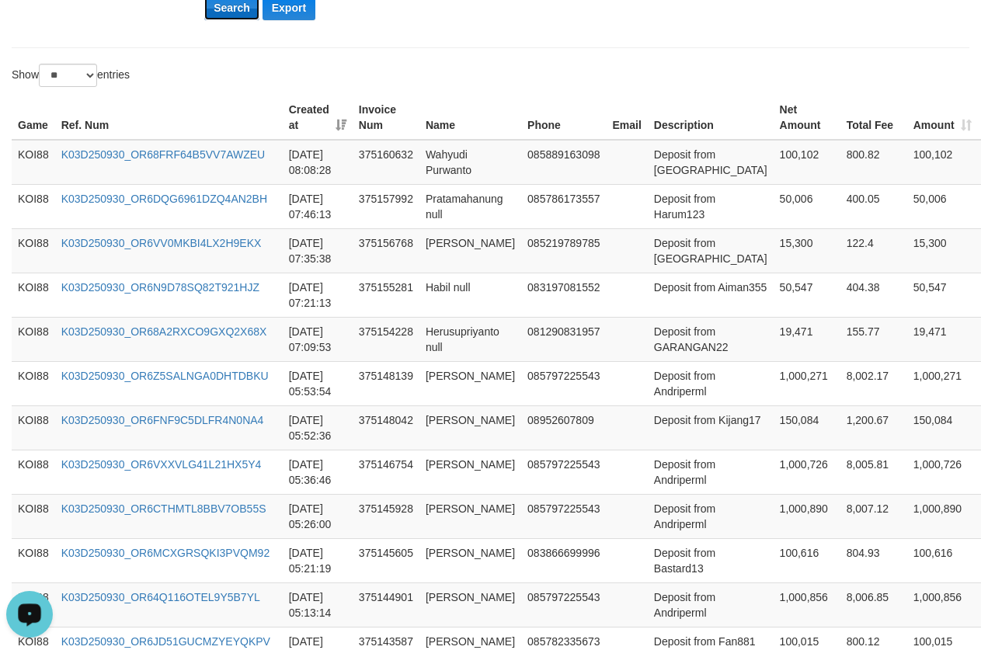
click at [235, 10] on button "Search" at bounding box center [231, 7] width 55 height 25
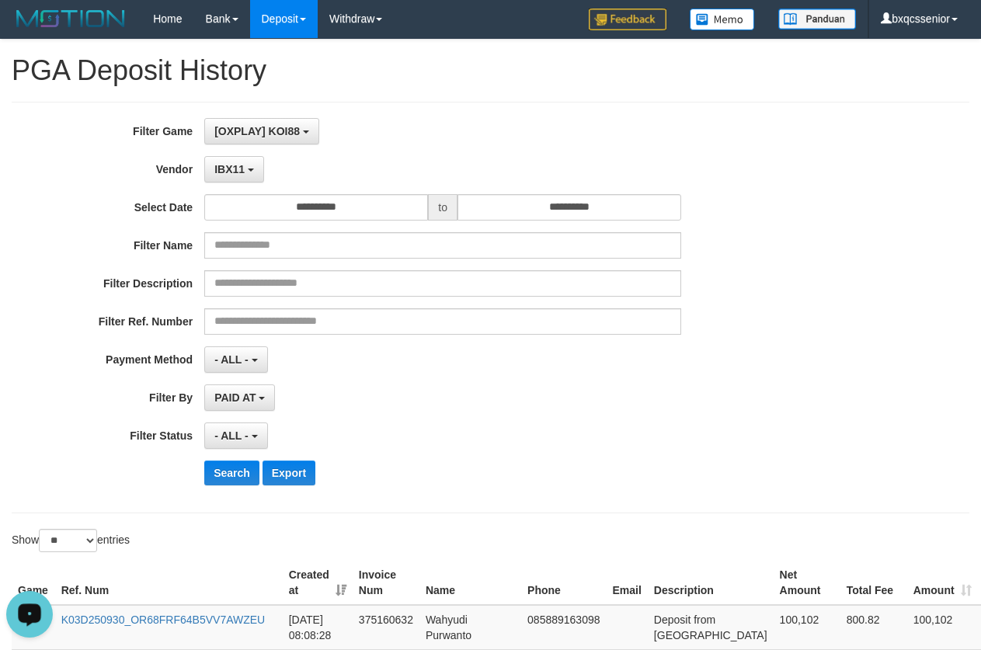
scroll to position [0, 0]
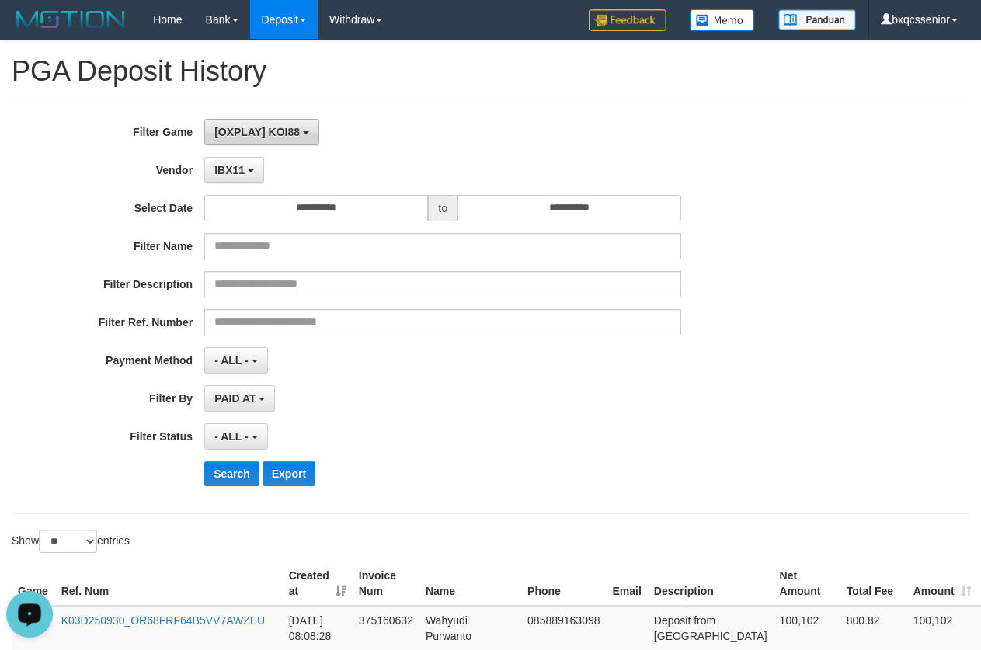
click at [235, 140] on button "[OXPLAY] KOI88" at bounding box center [261, 132] width 115 height 26
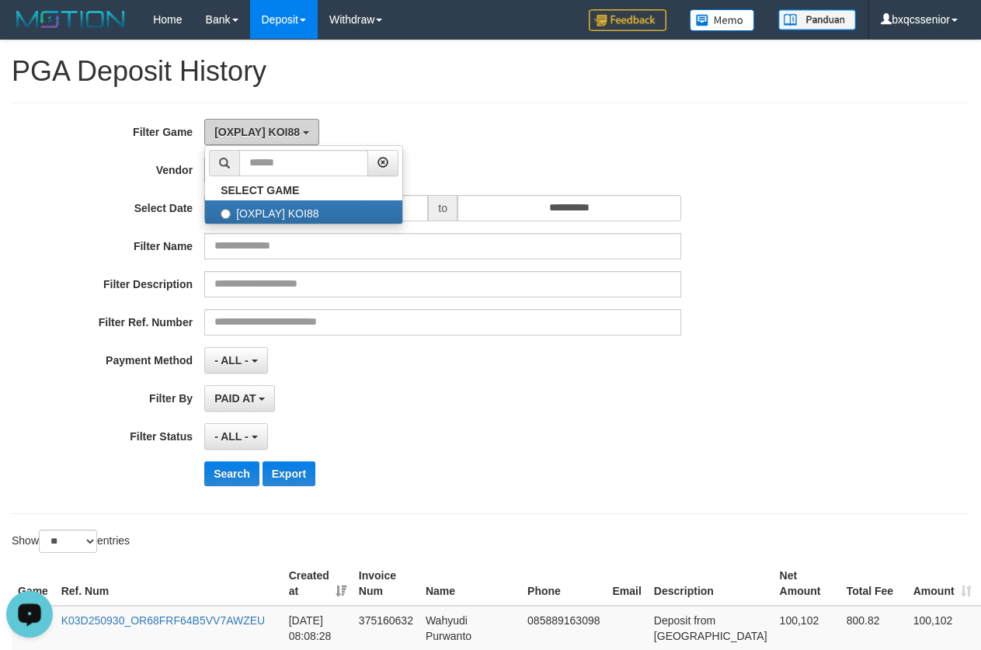
click at [235, 140] on button "[OXPLAY] KOI88" at bounding box center [261, 132] width 115 height 26
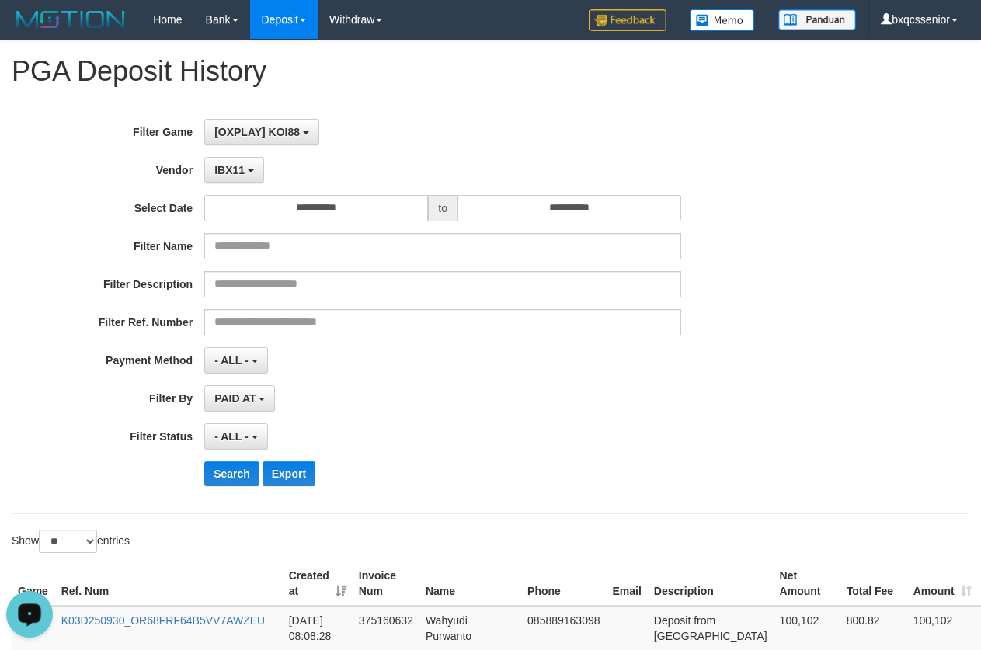
click at [231, 187] on div "**********" at bounding box center [409, 308] width 818 height 379
click at [229, 177] on button "IBX11" at bounding box center [234, 170] width 60 height 26
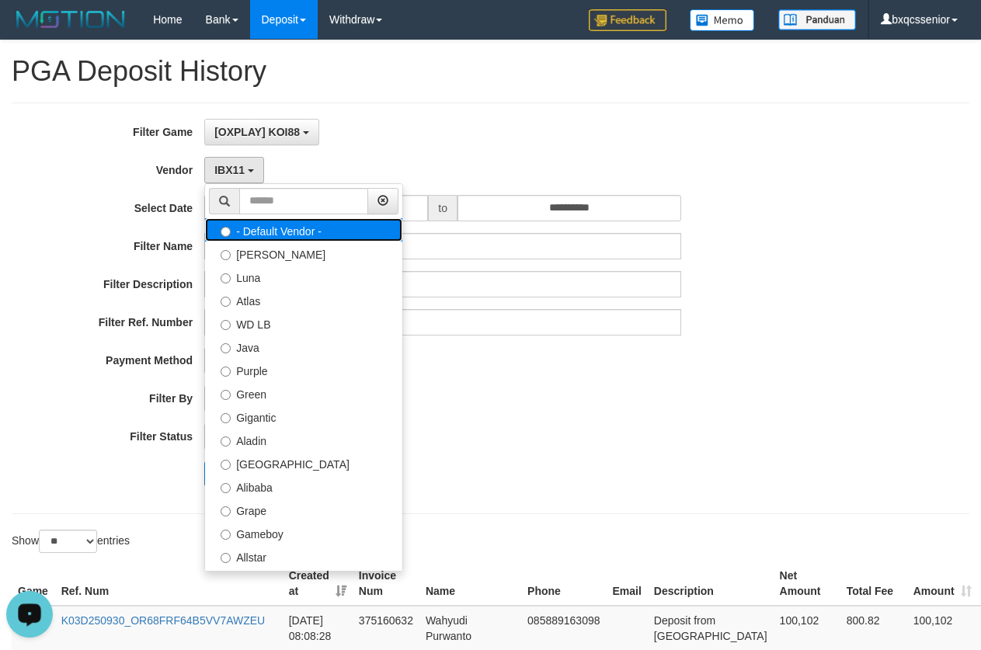
click at [261, 236] on label "- Default Vendor -" at bounding box center [303, 229] width 197 height 23
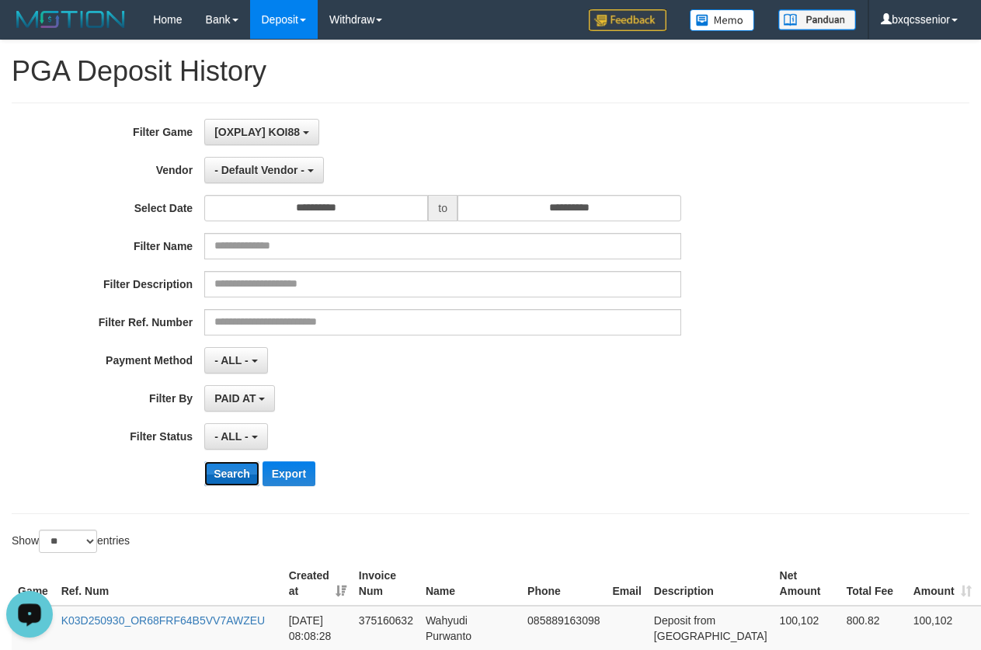
click at [241, 485] on button "Search" at bounding box center [231, 473] width 55 height 25
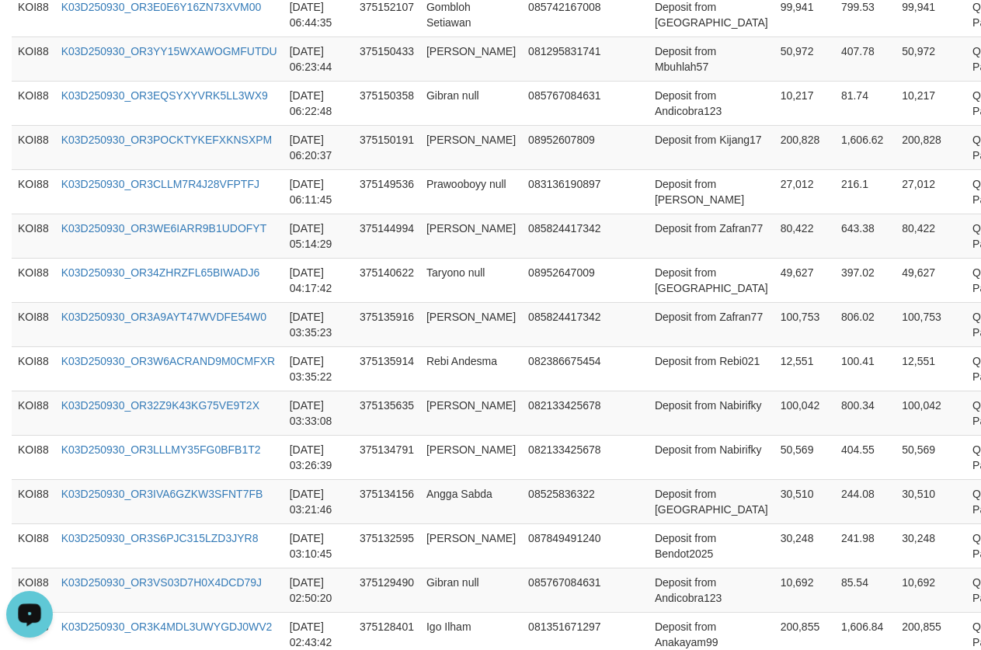
scroll to position [1245, 0]
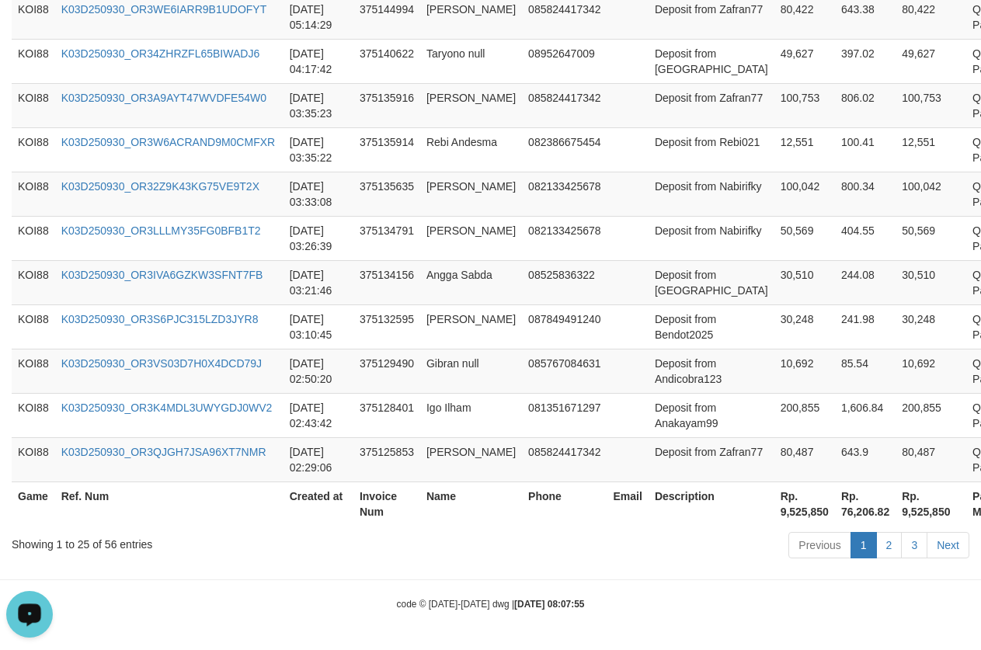
click at [774, 513] on th "Rp. 9,525,850" at bounding box center [804, 504] width 61 height 44
click at [835, 517] on th "Rp. 76,206.82" at bounding box center [865, 504] width 61 height 44
click at [774, 511] on th "Rp. 9,525,850" at bounding box center [804, 504] width 61 height 44
drag, startPoint x: 743, startPoint y: 511, endPoint x: 438, endPoint y: 571, distance: 311.1
click at [774, 511] on th "Rp. 9,525,850" at bounding box center [804, 504] width 61 height 44
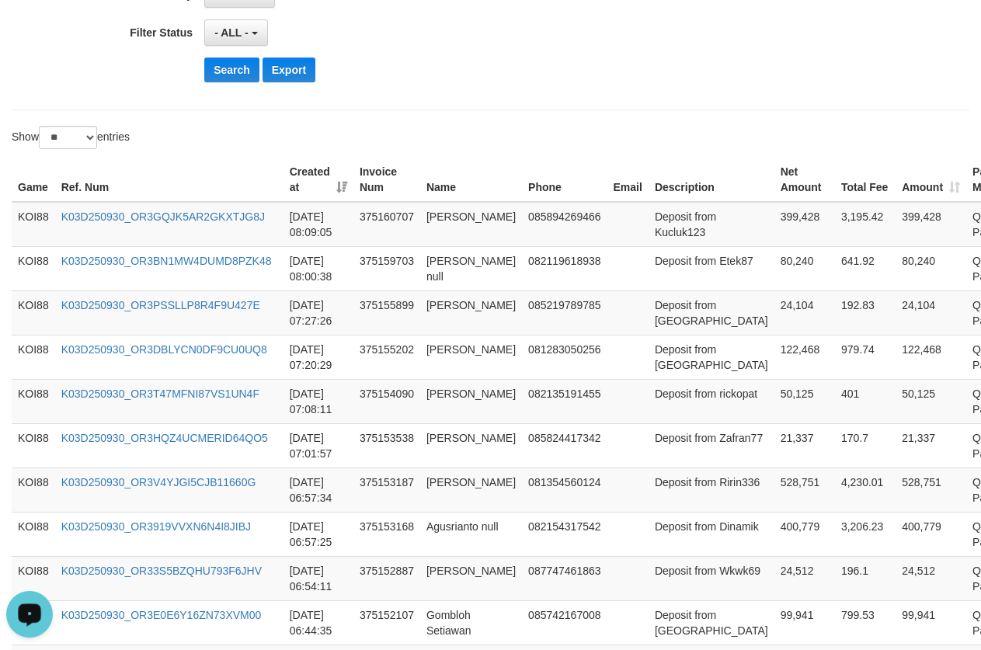
scroll to position [0, 0]
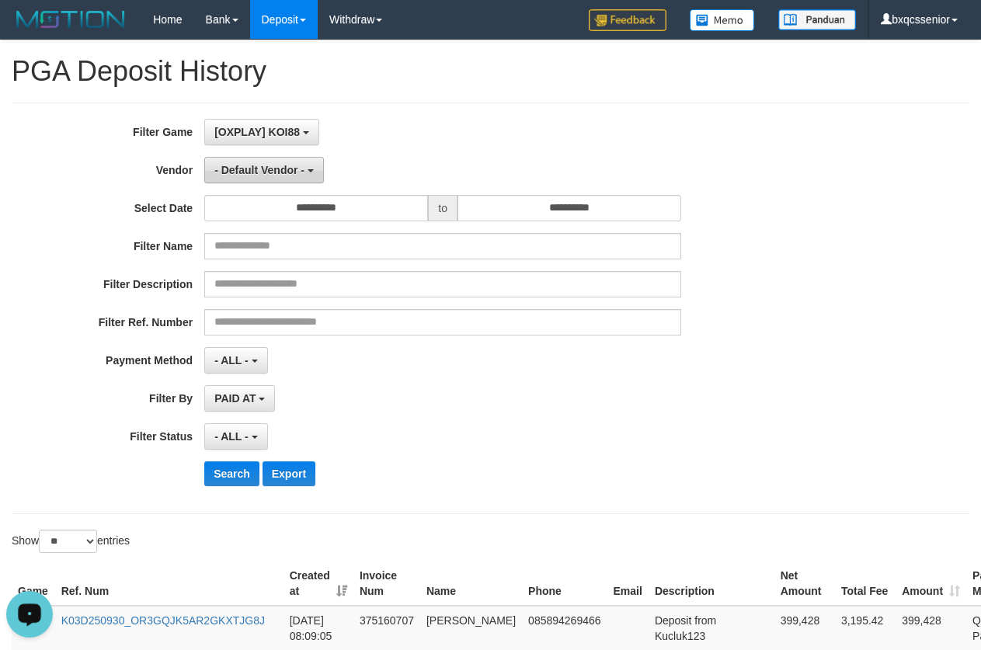
click at [264, 179] on button "- Default Vendor -" at bounding box center [264, 170] width 120 height 26
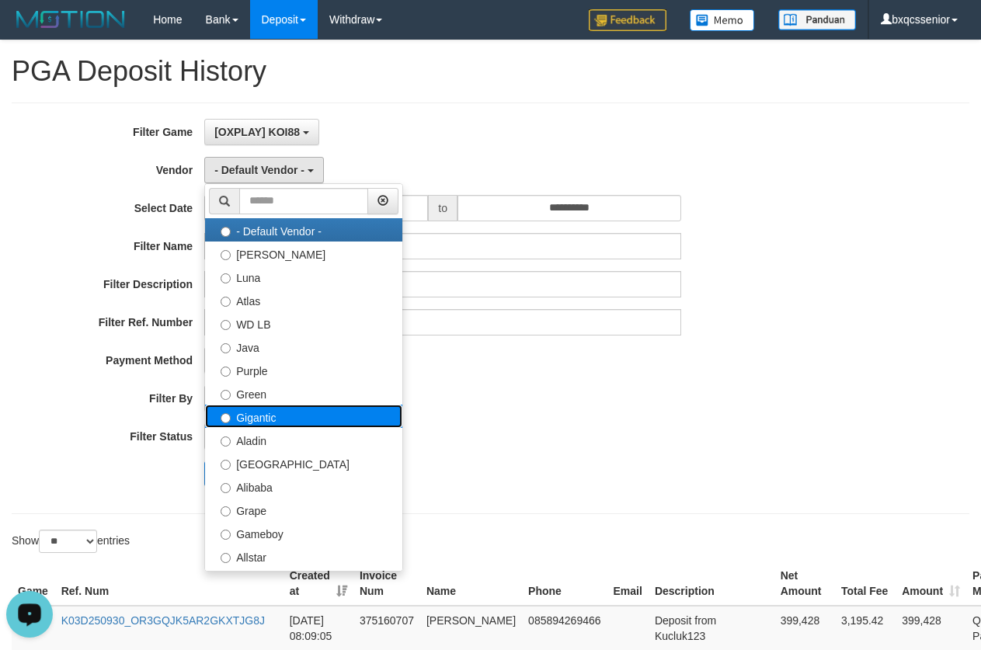
click at [294, 415] on label "Gigantic" at bounding box center [303, 416] width 197 height 23
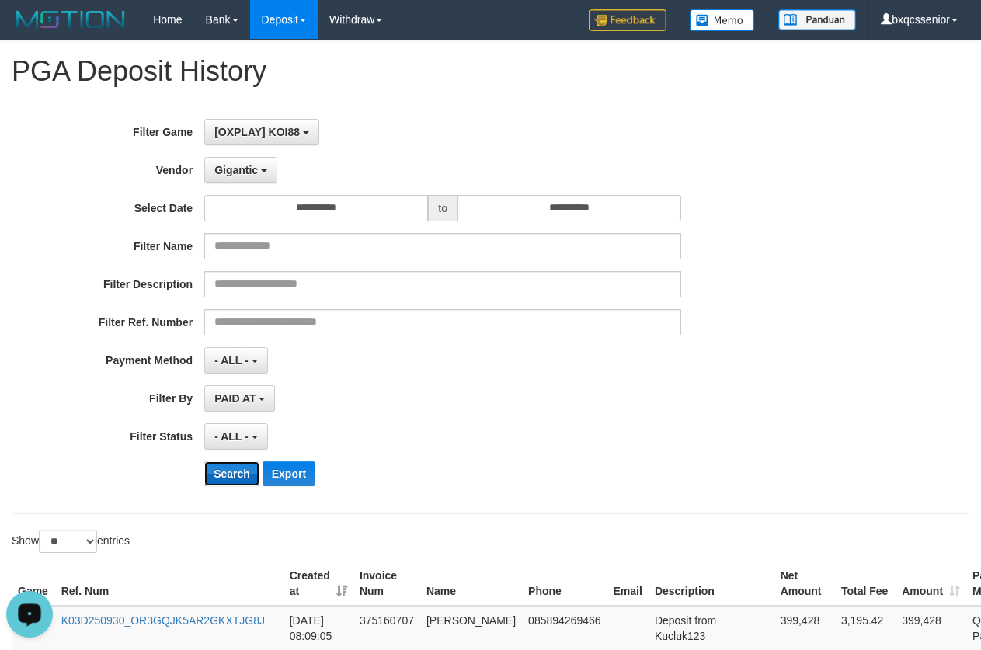
click at [224, 476] on button "Search" at bounding box center [231, 473] width 55 height 25
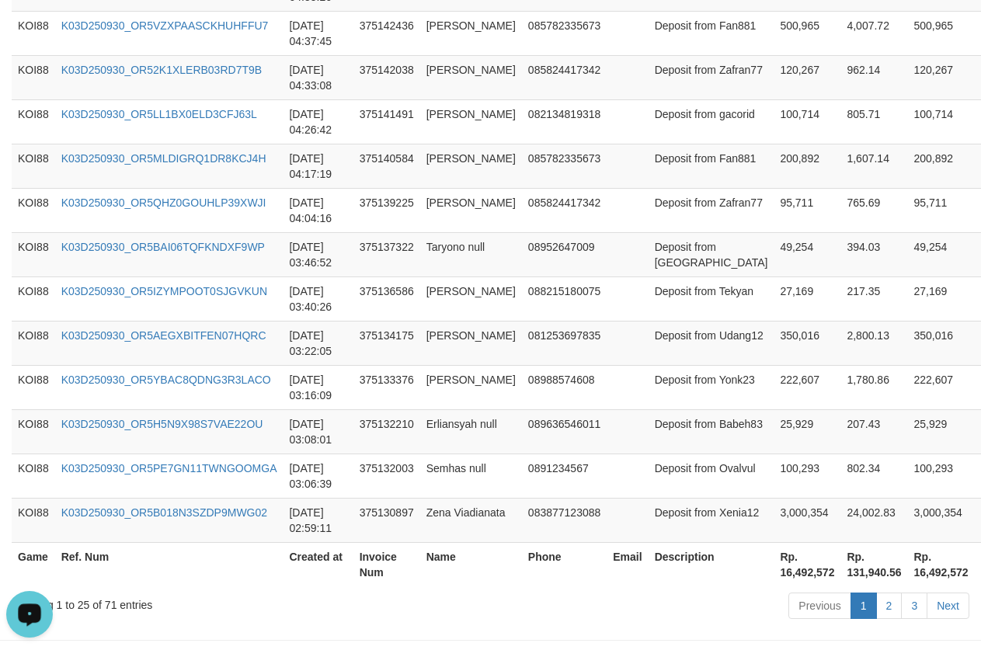
scroll to position [1245, 0]
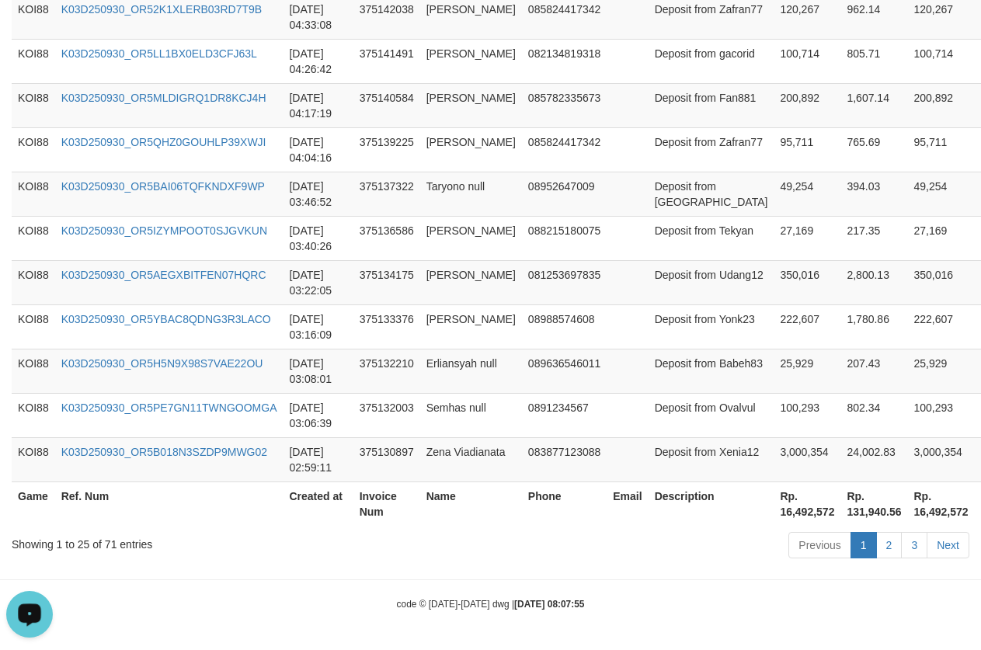
click at [774, 506] on th "Rp. 16,492,572" at bounding box center [807, 504] width 67 height 44
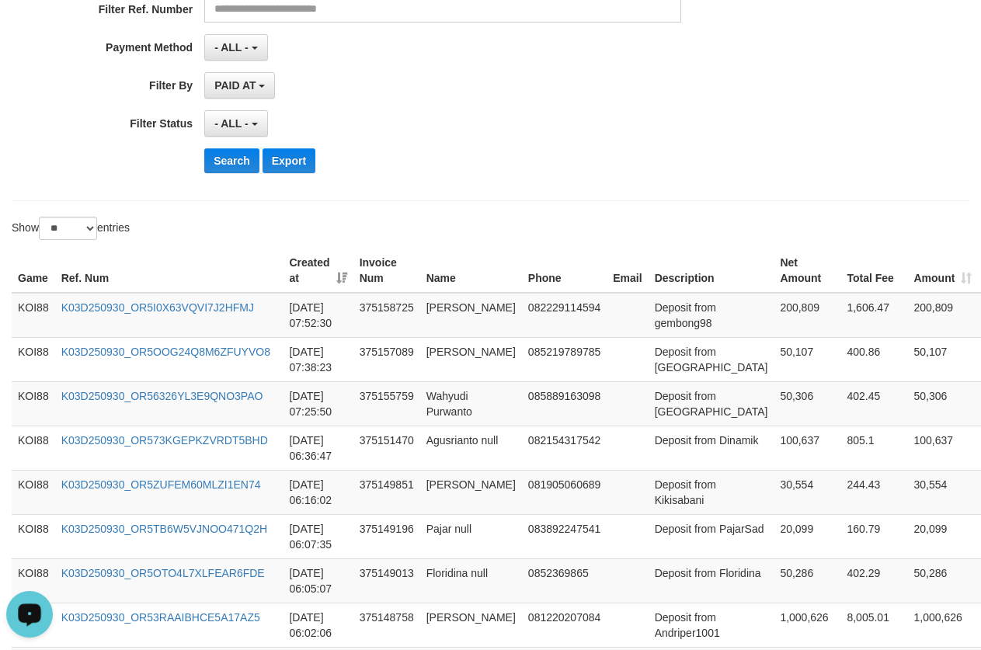
scroll to position [0, 0]
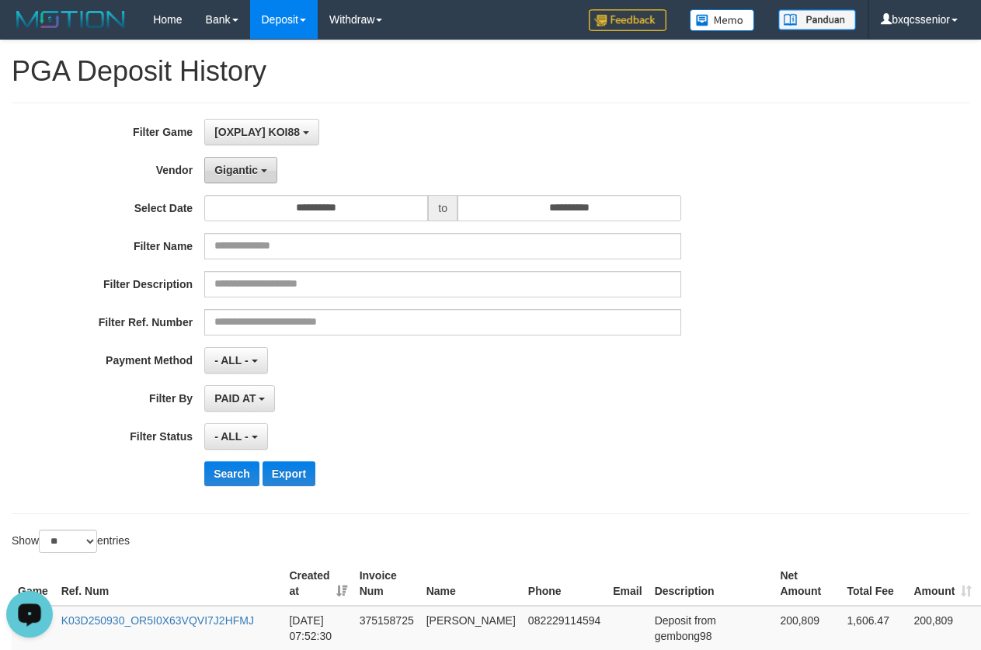
click at [252, 180] on button "Gigantic" at bounding box center [240, 170] width 73 height 26
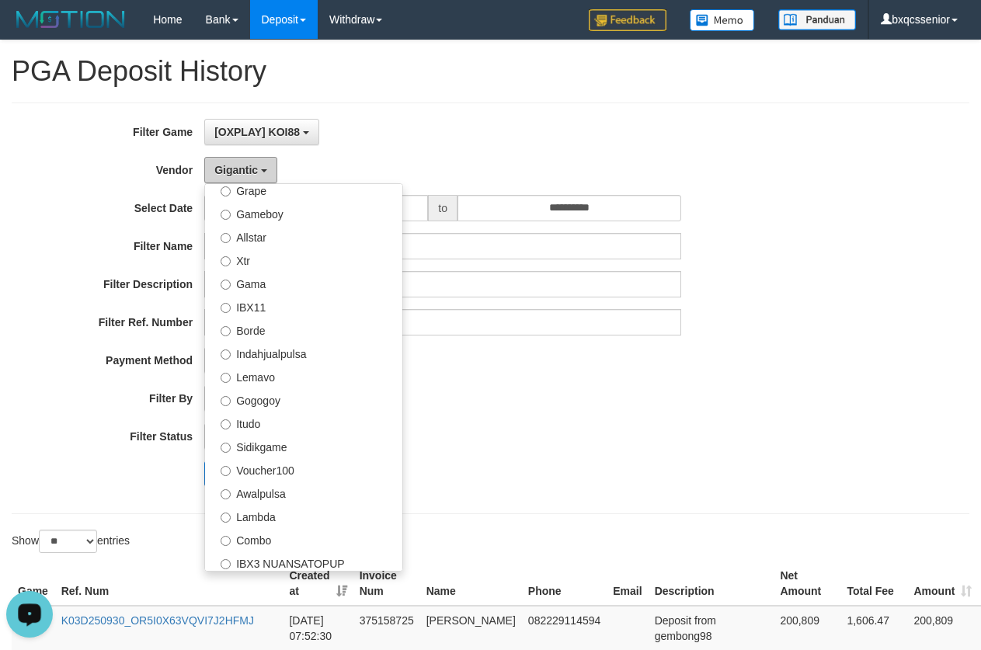
scroll to position [308, 0]
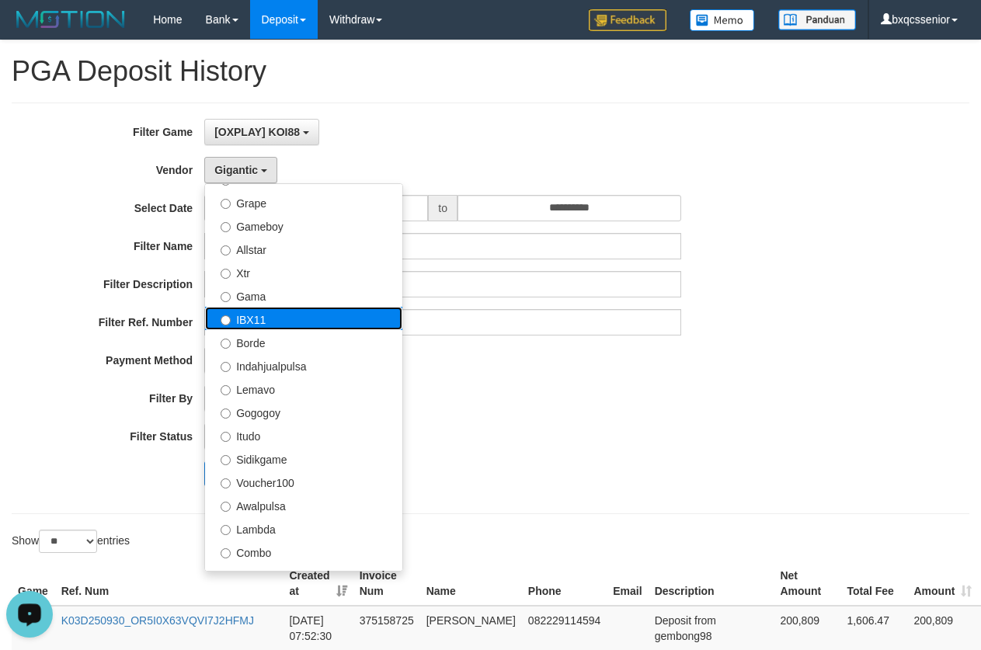
click at [287, 320] on label "IBX11" at bounding box center [303, 318] width 197 height 23
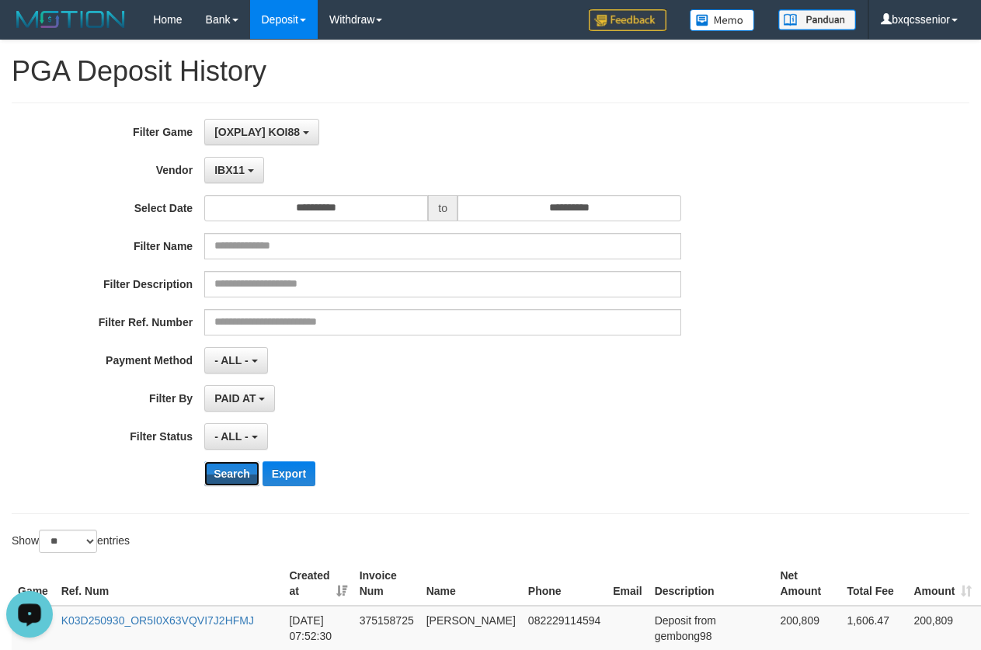
drag, startPoint x: 241, startPoint y: 469, endPoint x: 520, endPoint y: 460, distance: 279.8
click at [245, 471] on button "Search" at bounding box center [231, 473] width 55 height 25
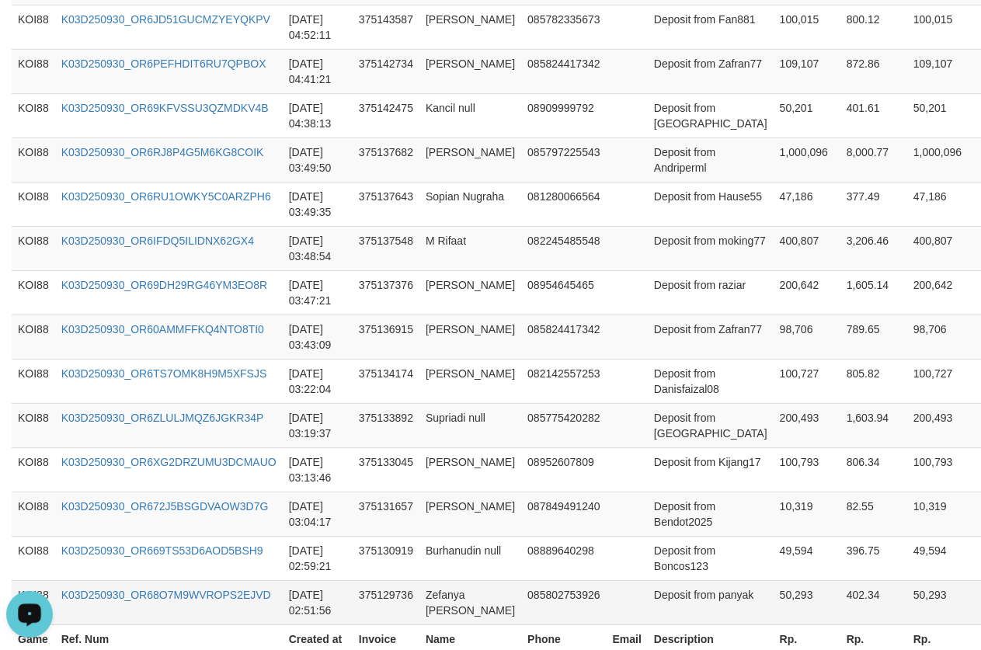
scroll to position [1245, 0]
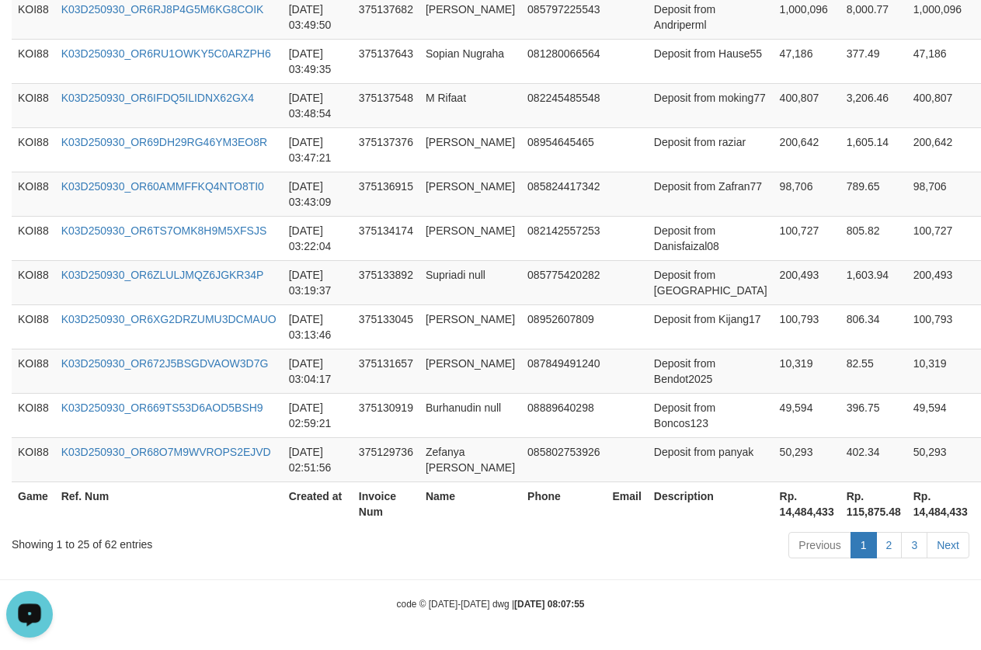
click at [774, 513] on th "Rp. 14,484,433" at bounding box center [807, 504] width 67 height 44
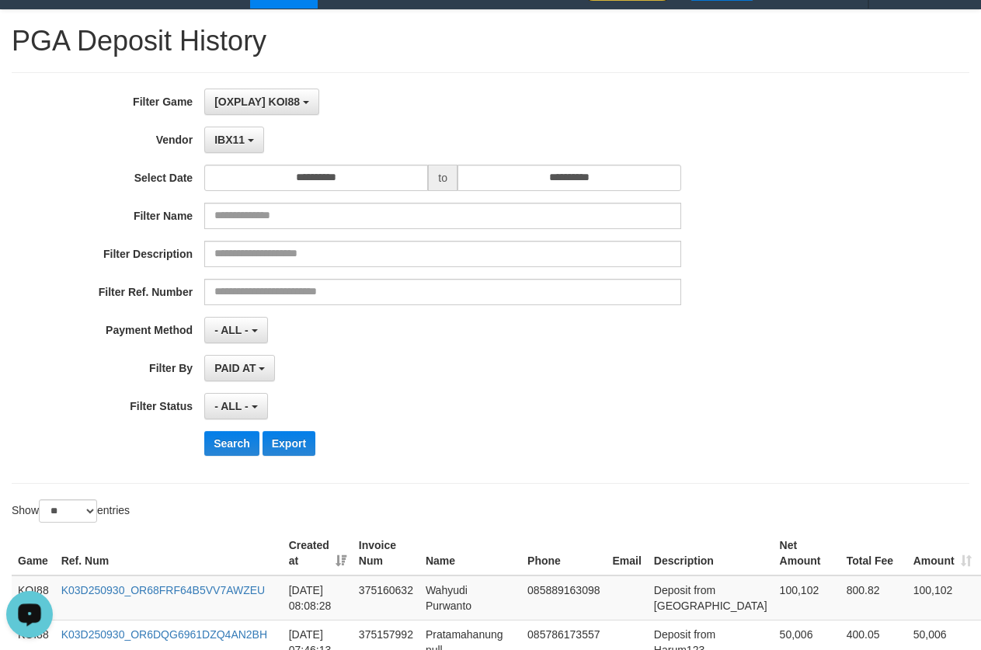
scroll to position [0, 0]
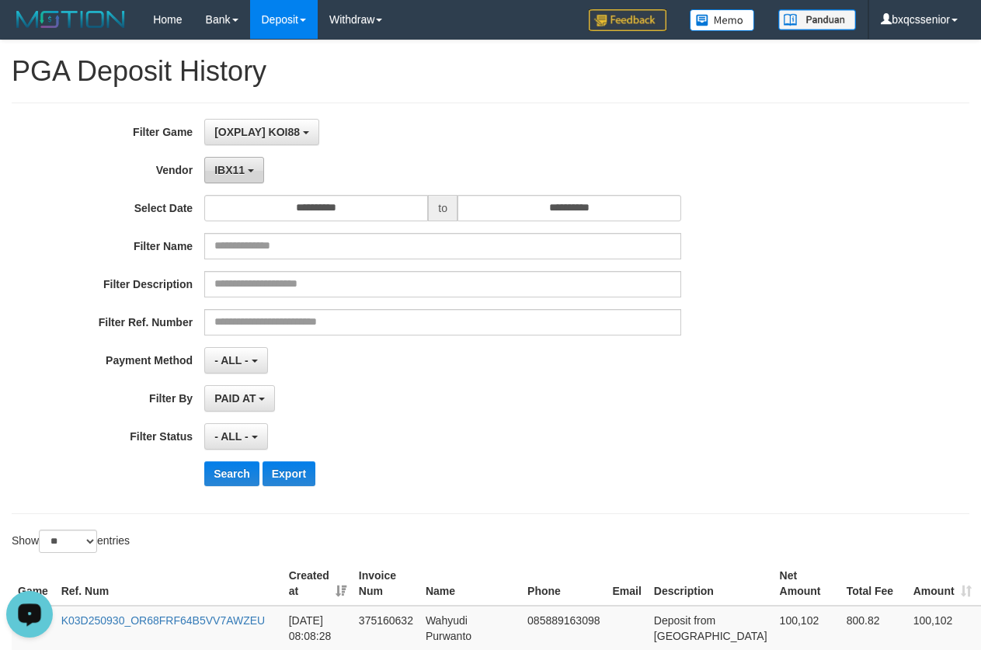
click at [236, 169] on span "IBX11" at bounding box center [229, 170] width 30 height 12
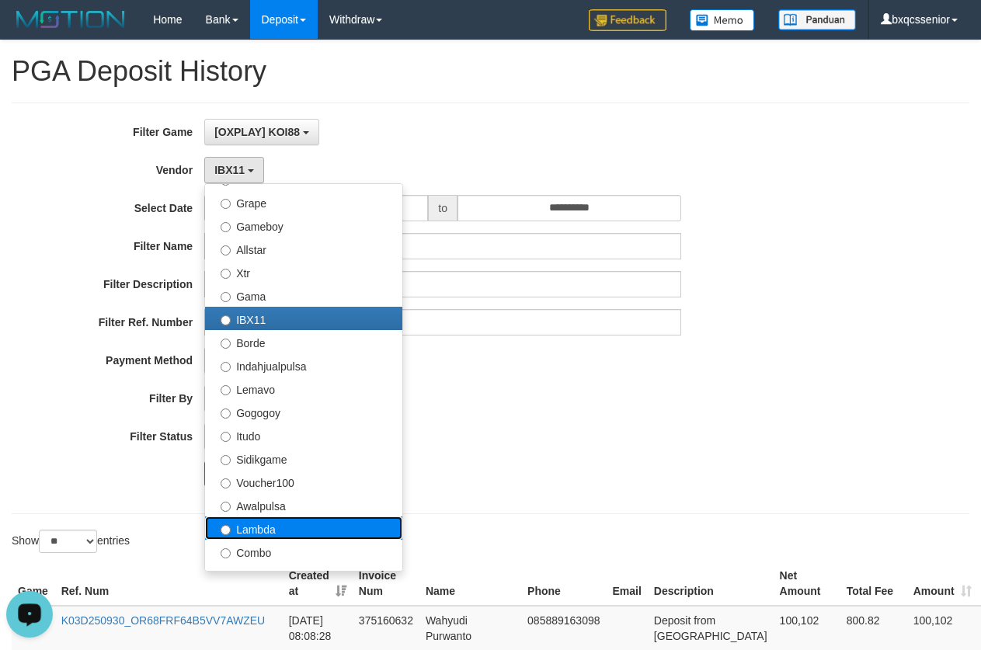
click at [273, 524] on label "Lambda" at bounding box center [303, 528] width 197 height 23
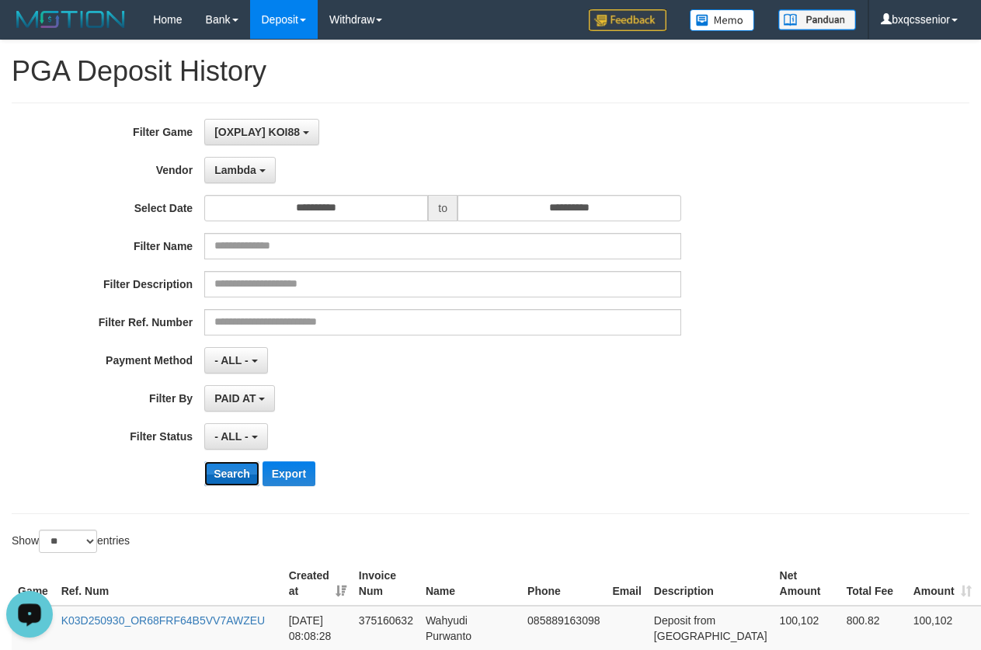
click at [238, 473] on button "Search" at bounding box center [231, 473] width 55 height 25
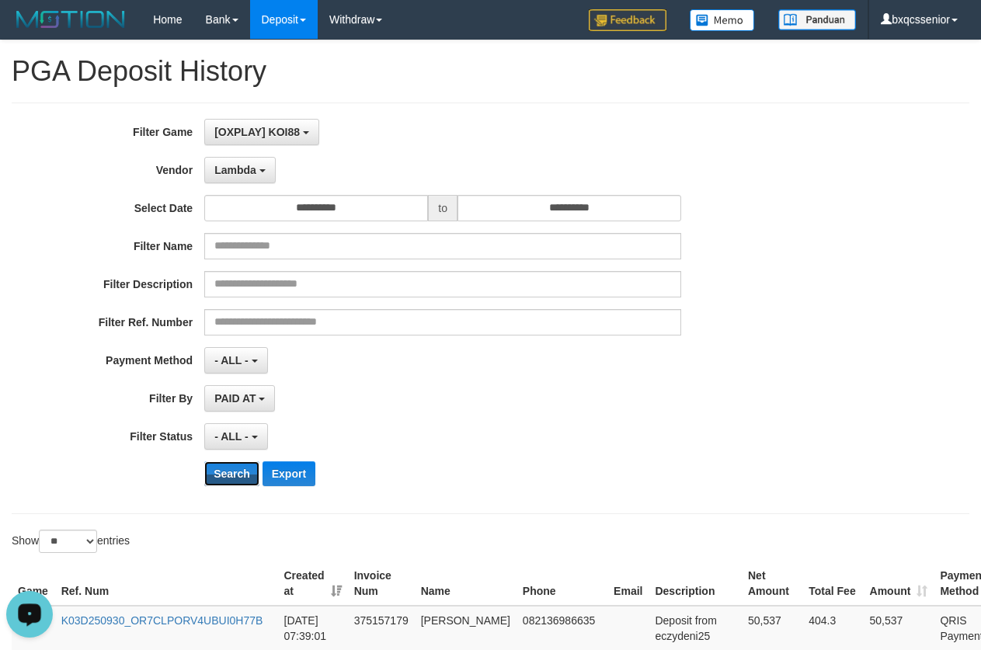
scroll to position [1245, 0]
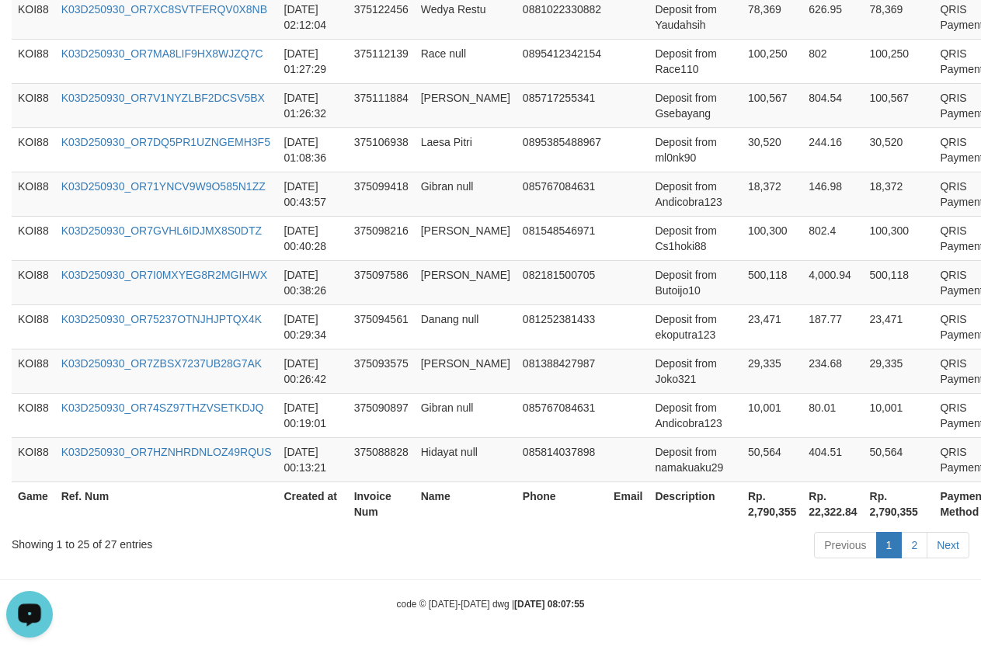
click at [762, 515] on th "Rp. 2,790,355" at bounding box center [772, 504] width 61 height 44
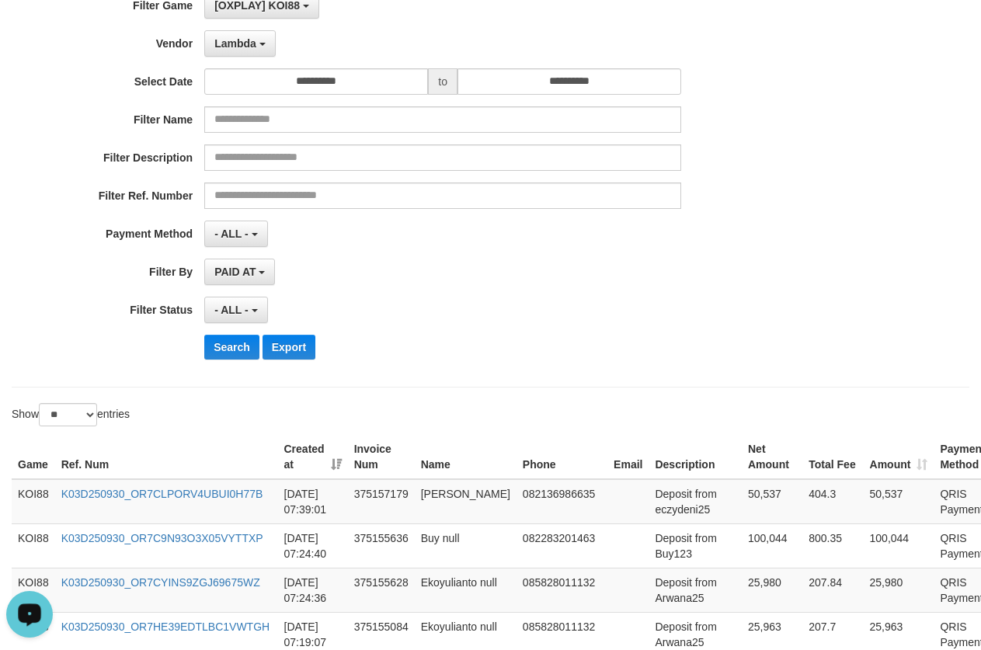
scroll to position [0, 0]
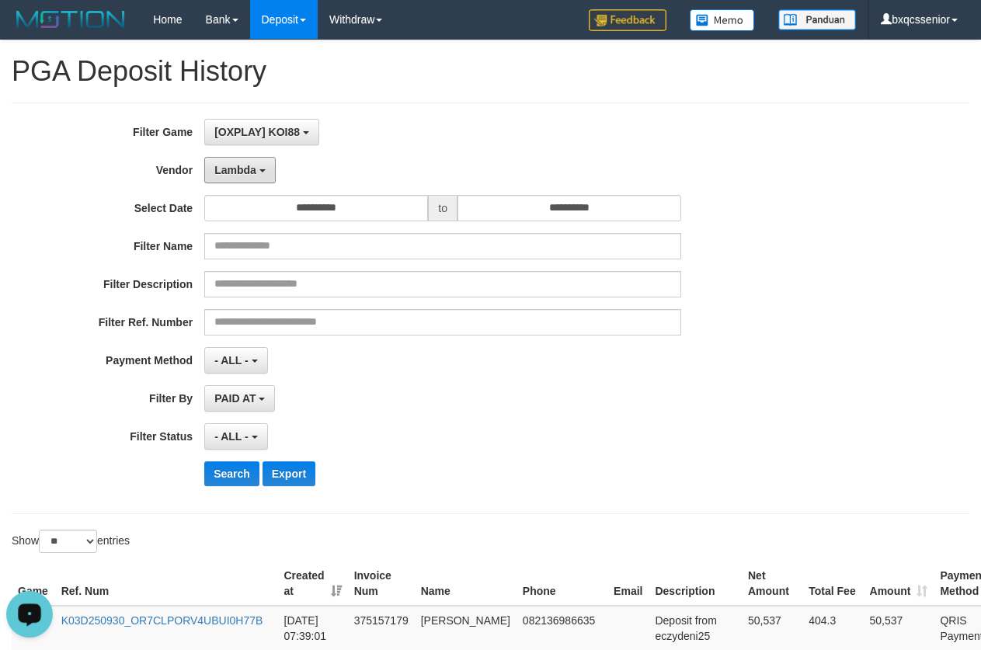
drag, startPoint x: 222, startPoint y: 166, endPoint x: 233, endPoint y: 203, distance: 38.1
click at [222, 166] on span "Lambda" at bounding box center [235, 170] width 42 height 12
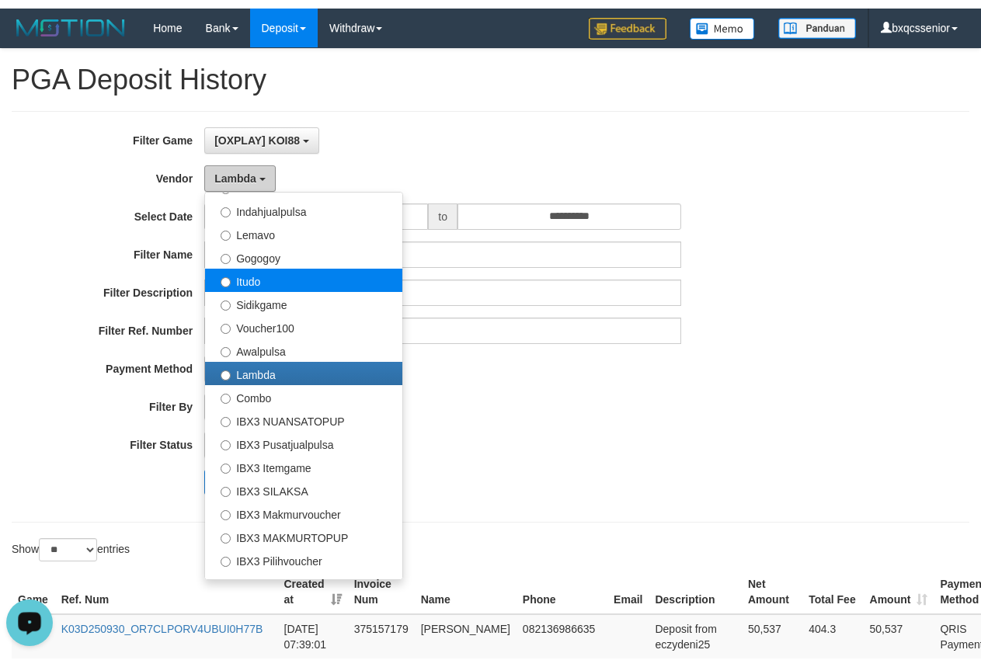
scroll to position [555, 0]
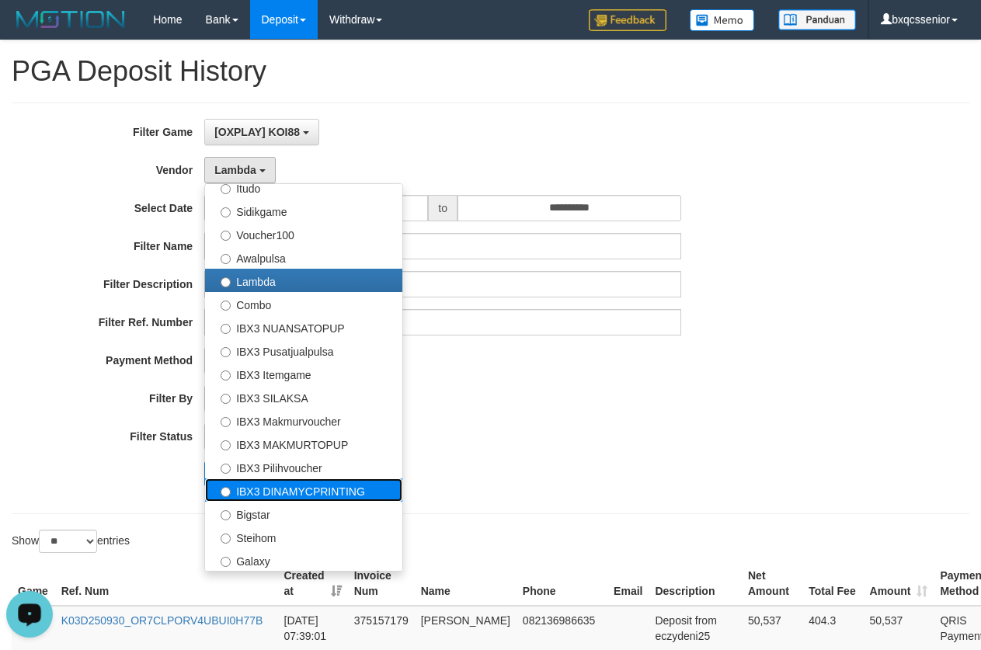
click at [311, 490] on label "IBX3 DINAMYCPRINTING" at bounding box center [303, 489] width 197 height 23
select select "**********"
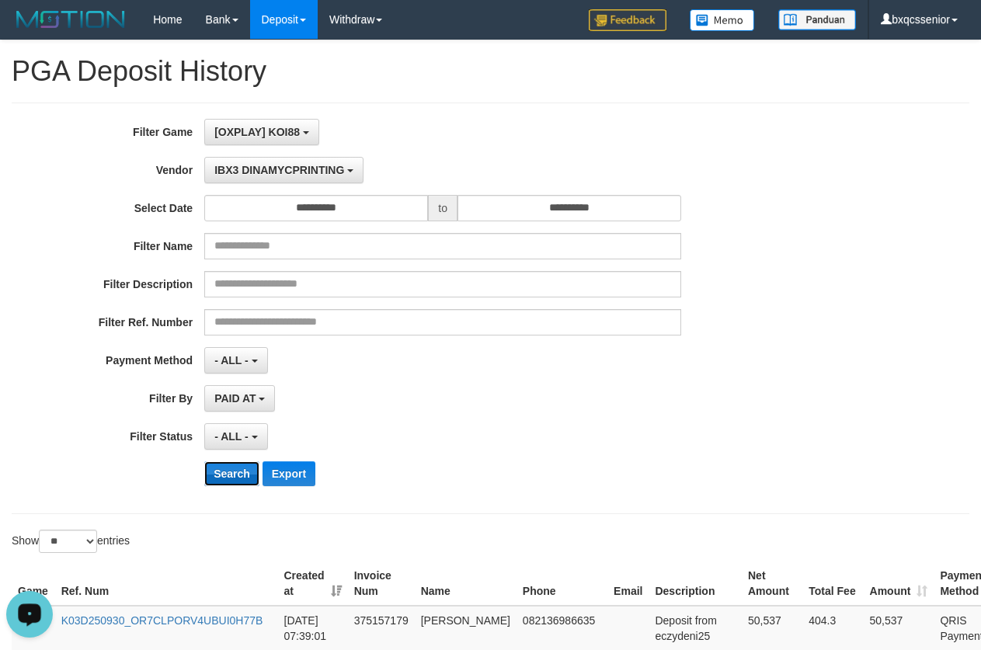
click at [241, 476] on button "Search" at bounding box center [231, 473] width 55 height 25
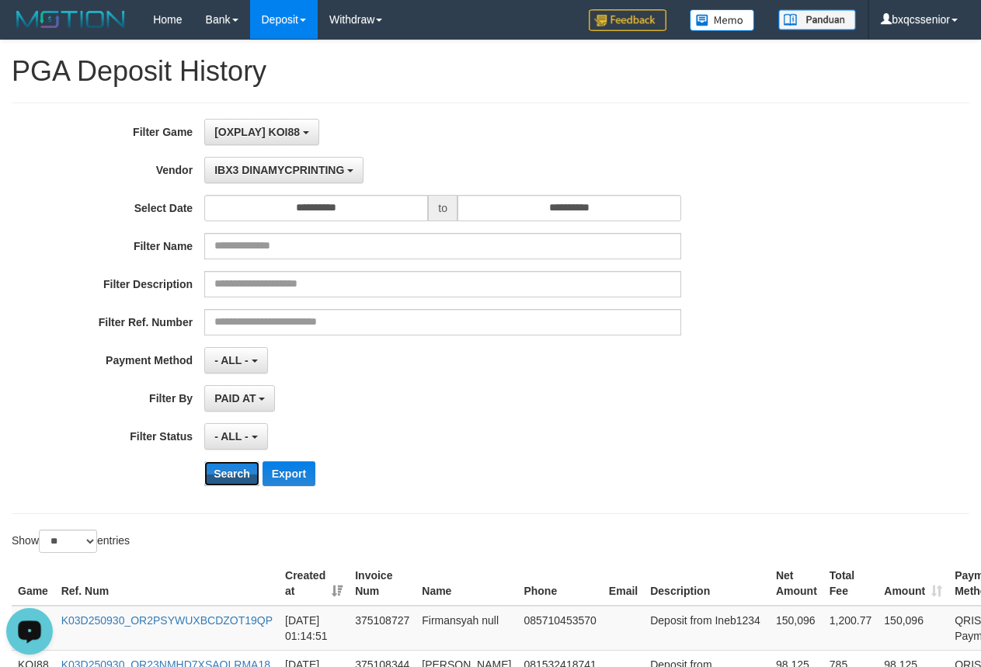
scroll to position [294, 0]
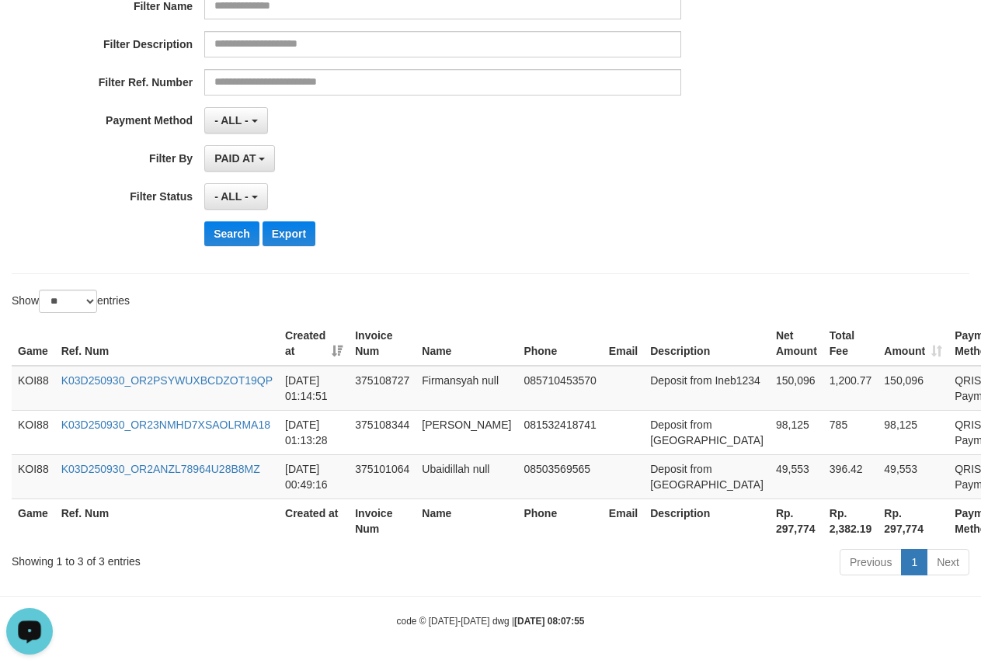
click at [770, 527] on th "Rp. 297,774" at bounding box center [797, 521] width 54 height 44
